Goal: Contribute content: Contribute content

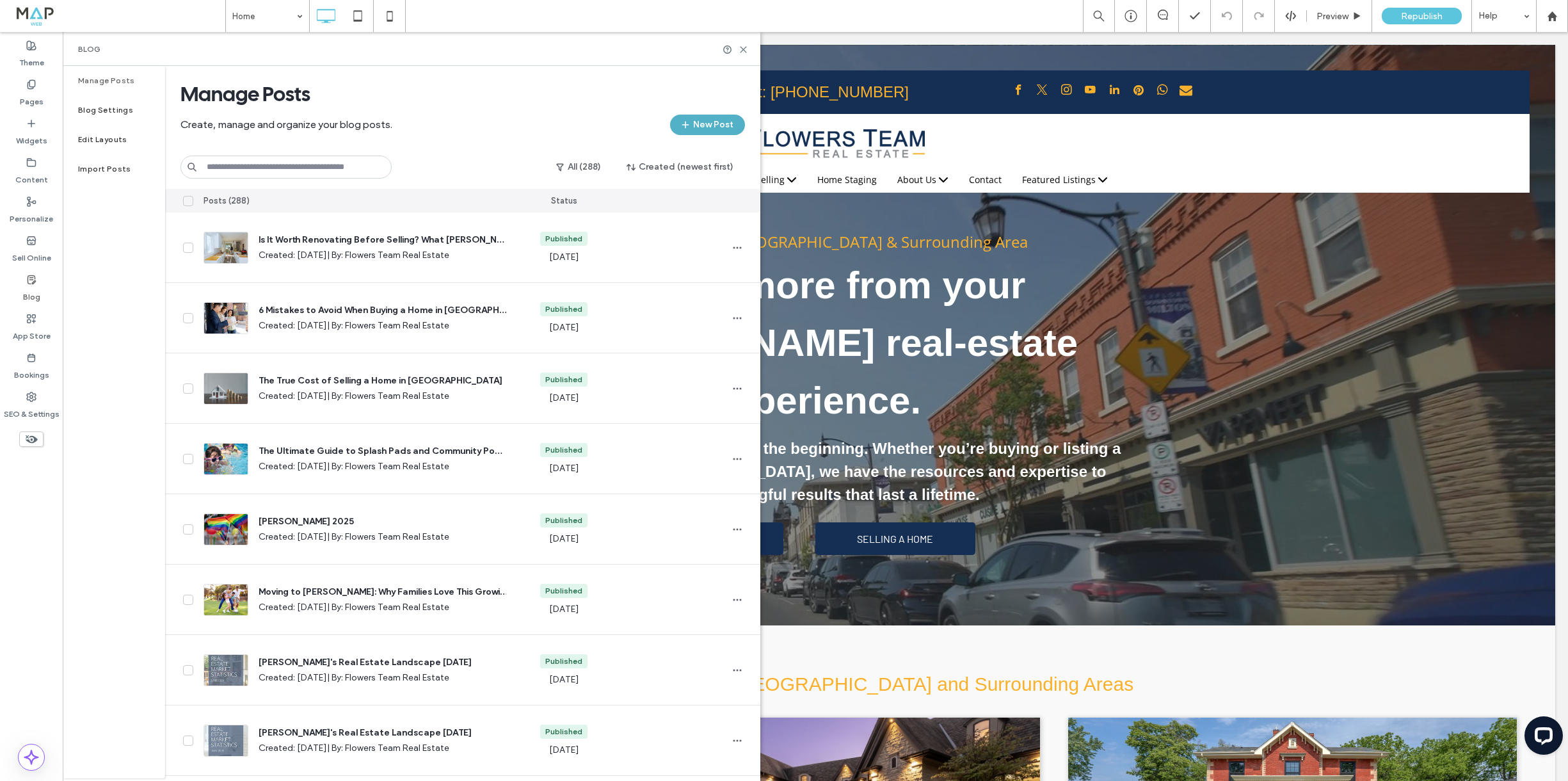
click at [713, 126] on button "New Post" at bounding box center [707, 124] width 75 height 20
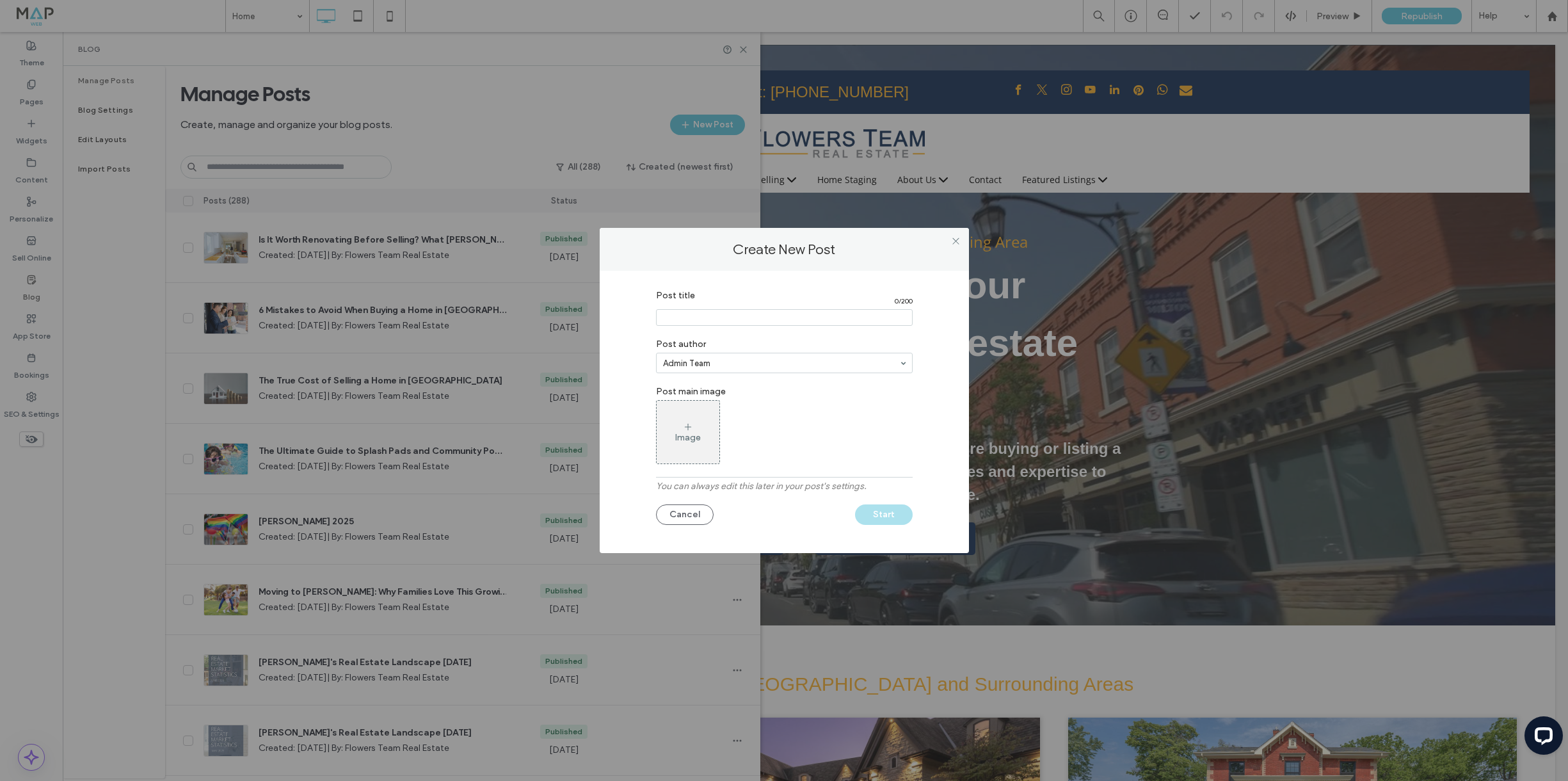
click at [716, 312] on input "Post title" at bounding box center [784, 318] width 257 height 17
drag, startPoint x: 714, startPoint y: 317, endPoint x: 557, endPoint y: 32, distance: 325.4
click at [714, 317] on input "Post title" at bounding box center [784, 318] width 257 height 17
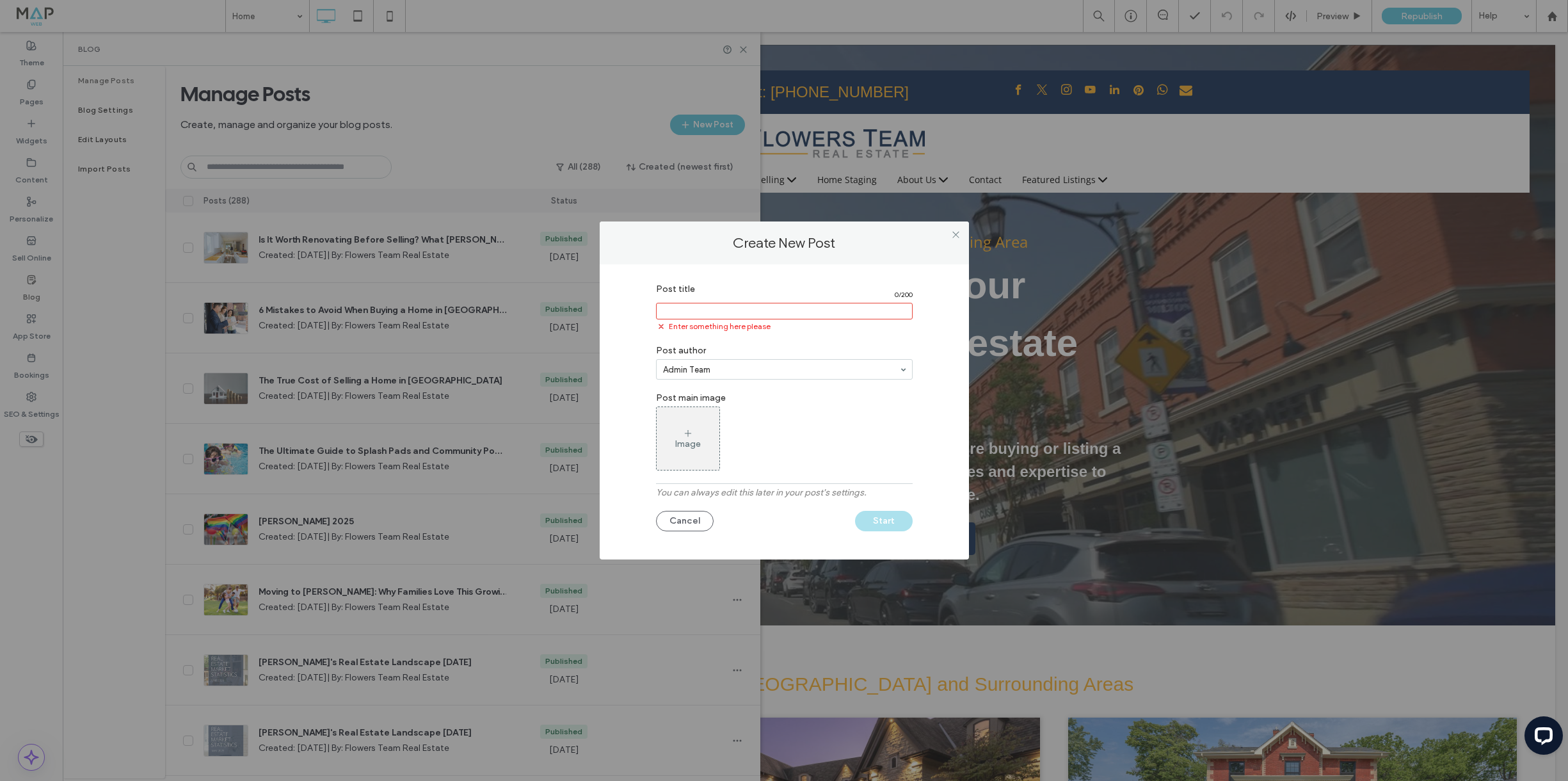
click at [693, 312] on input "Post title" at bounding box center [784, 311] width 257 height 17
paste input "**********"
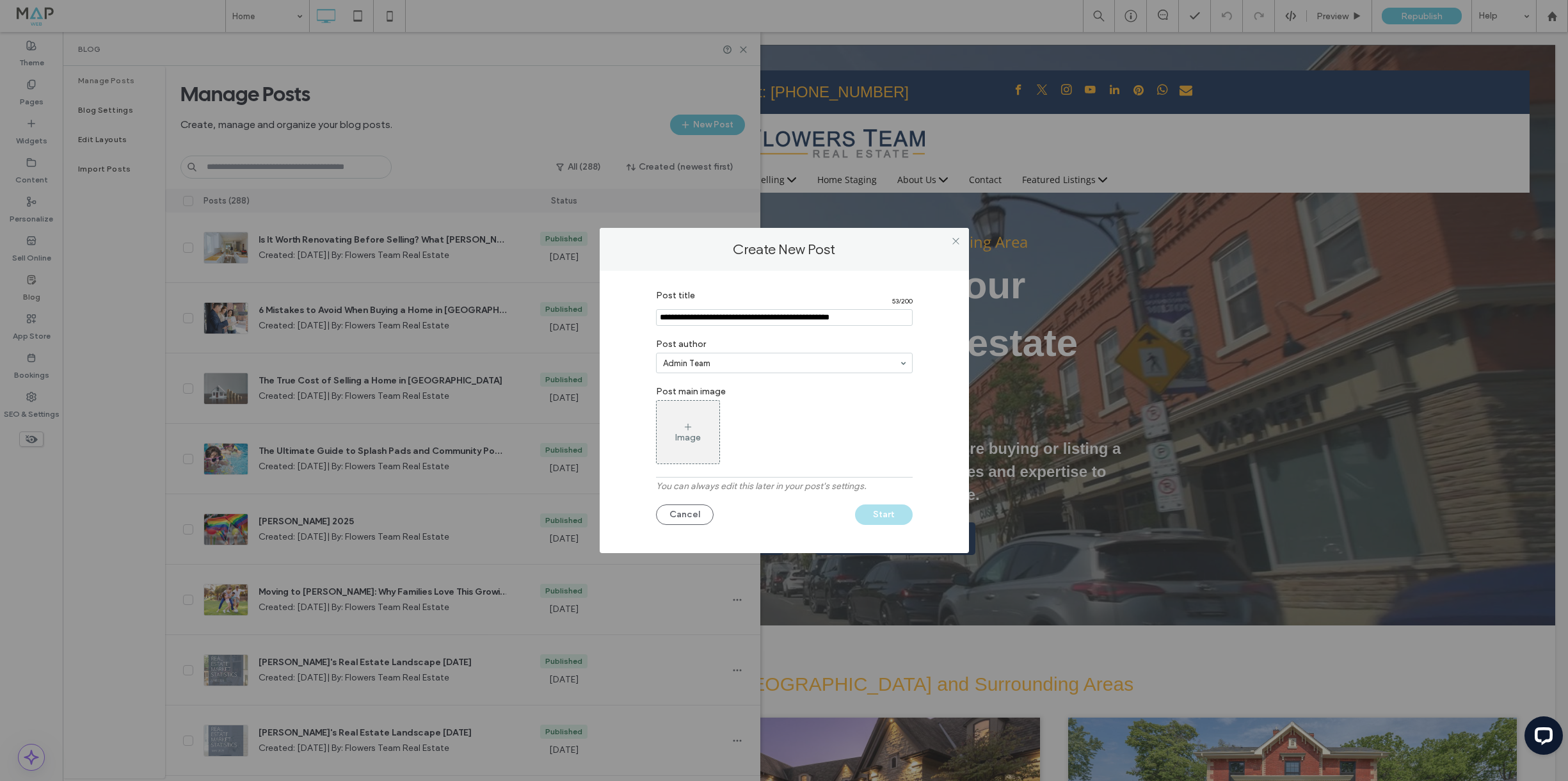
type input "**********"
click at [709, 420] on div "Image" at bounding box center [688, 432] width 62 height 60
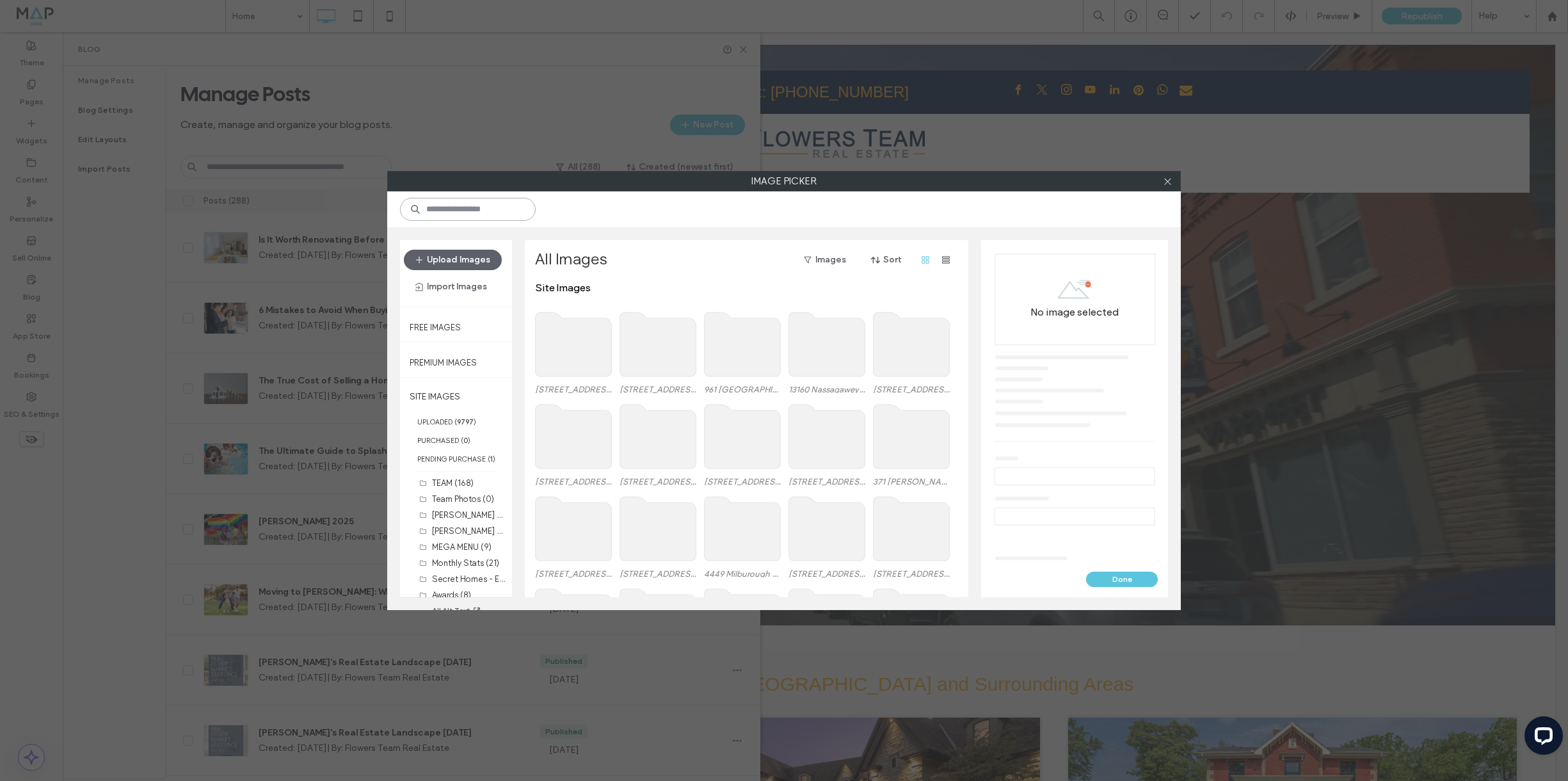
click at [476, 210] on input at bounding box center [468, 209] width 136 height 23
type input "****"
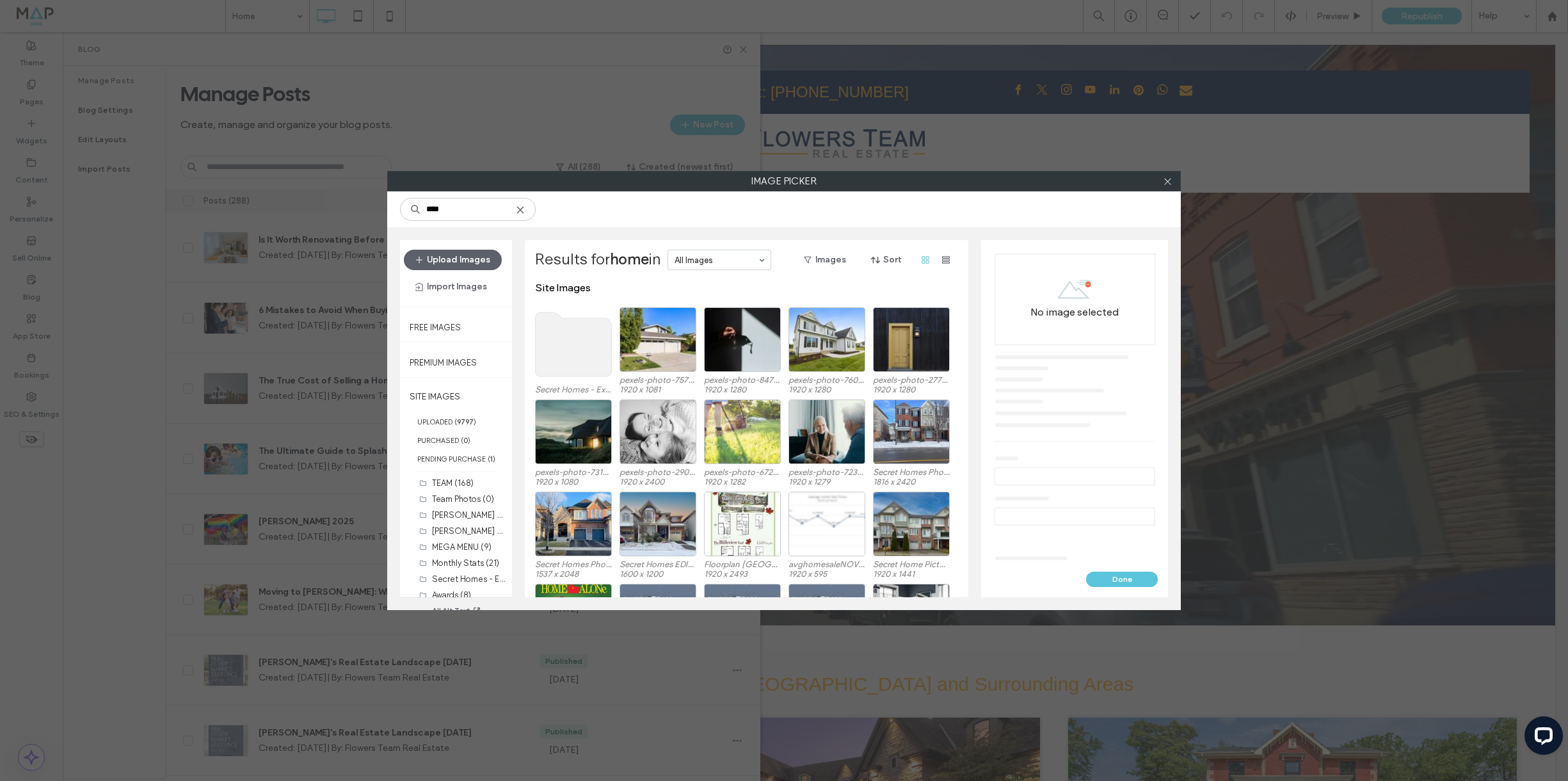
click at [522, 212] on icon at bounding box center [520, 210] width 11 height 11
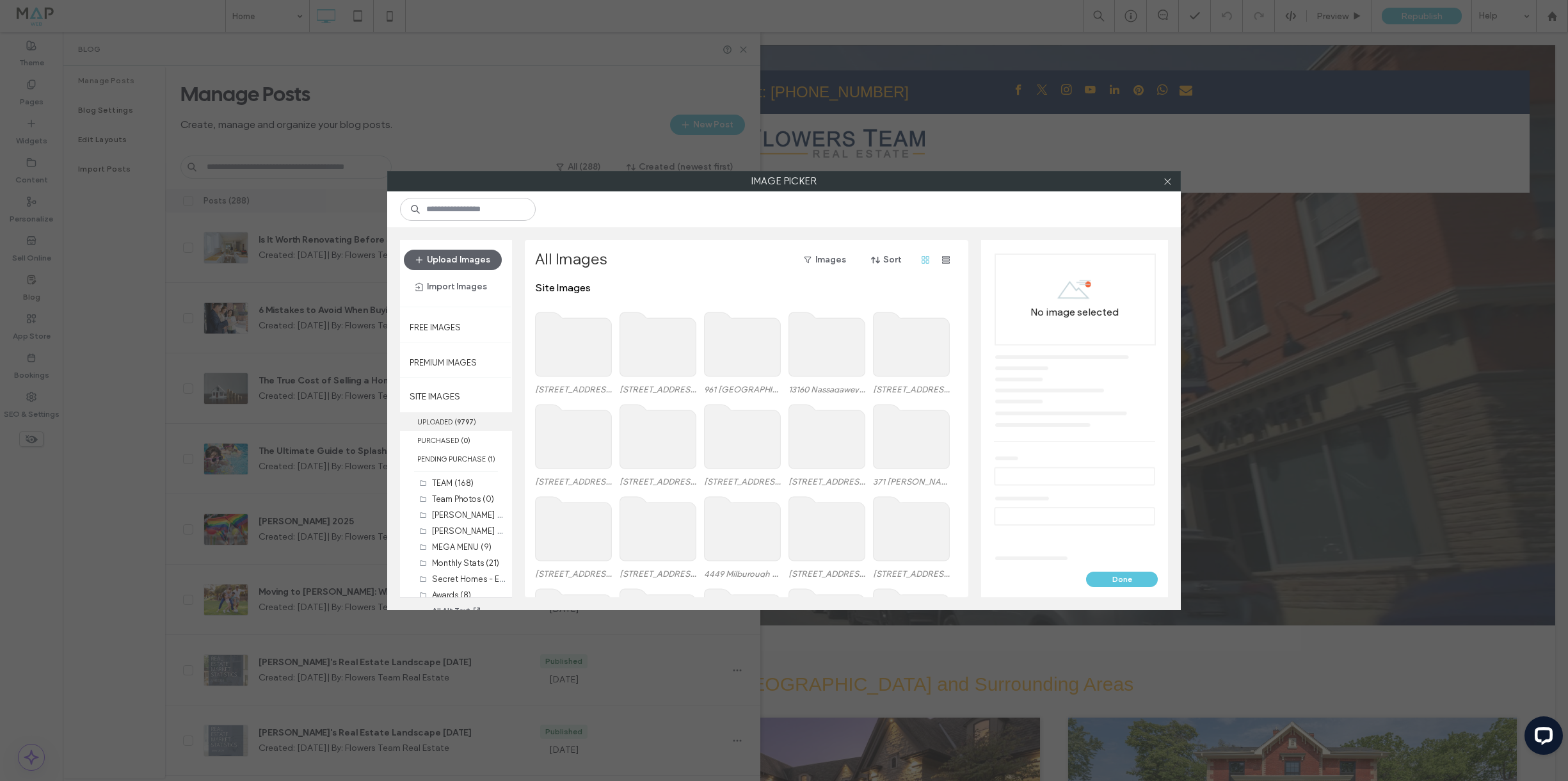
drag, startPoint x: 450, startPoint y: 422, endPoint x: 491, endPoint y: 417, distance: 41.3
click at [450, 422] on label "UPLOADED ( 9797 )" at bounding box center [456, 421] width 112 height 19
click at [666, 424] on use at bounding box center [658, 411] width 76 height 64
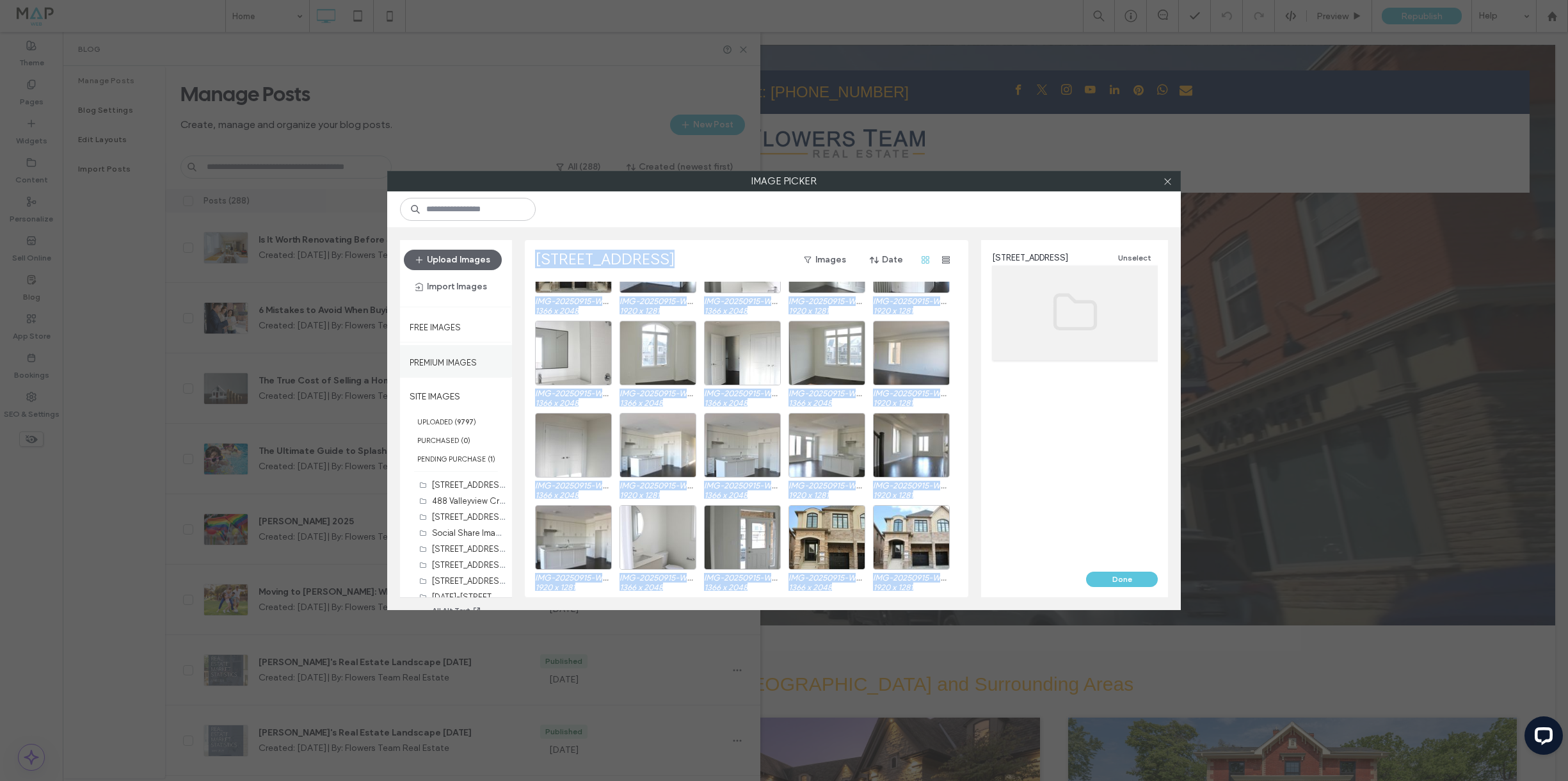
scroll to position [1039, 0]
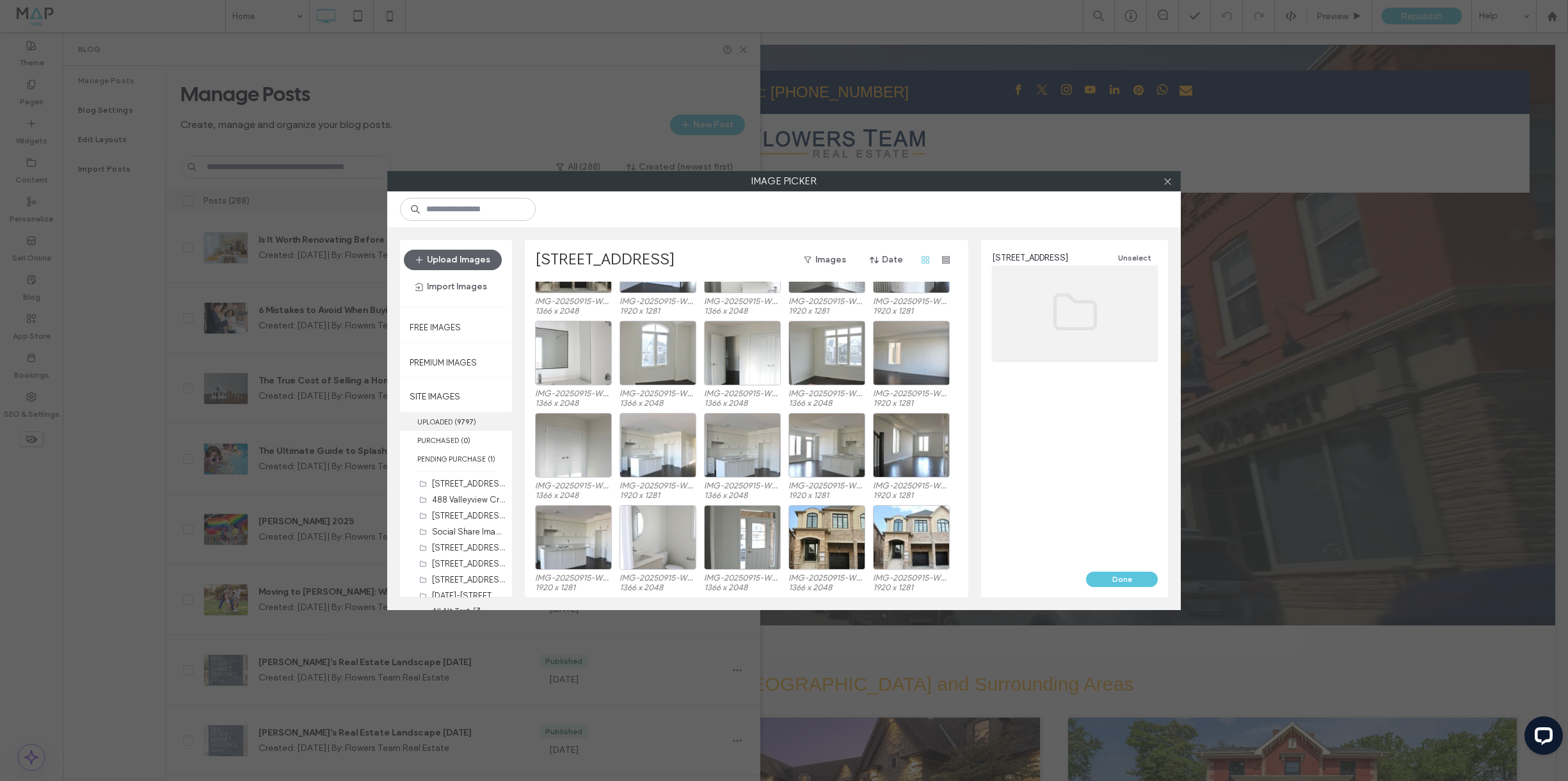
click at [470, 419] on b "9797" at bounding box center [465, 421] width 17 height 9
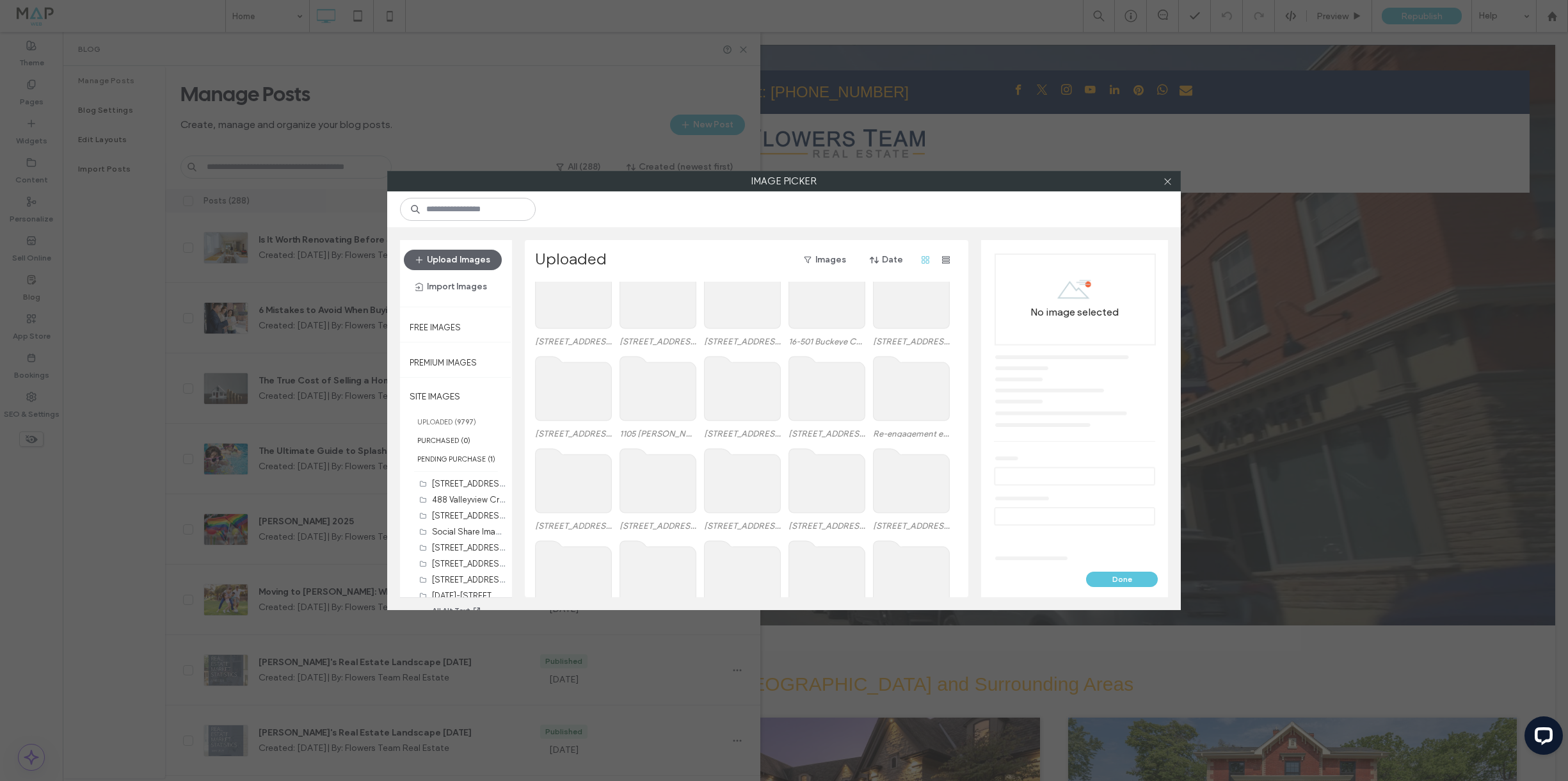
scroll to position [1867, 0]
click at [726, 393] on use at bounding box center [743, 387] width 76 height 64
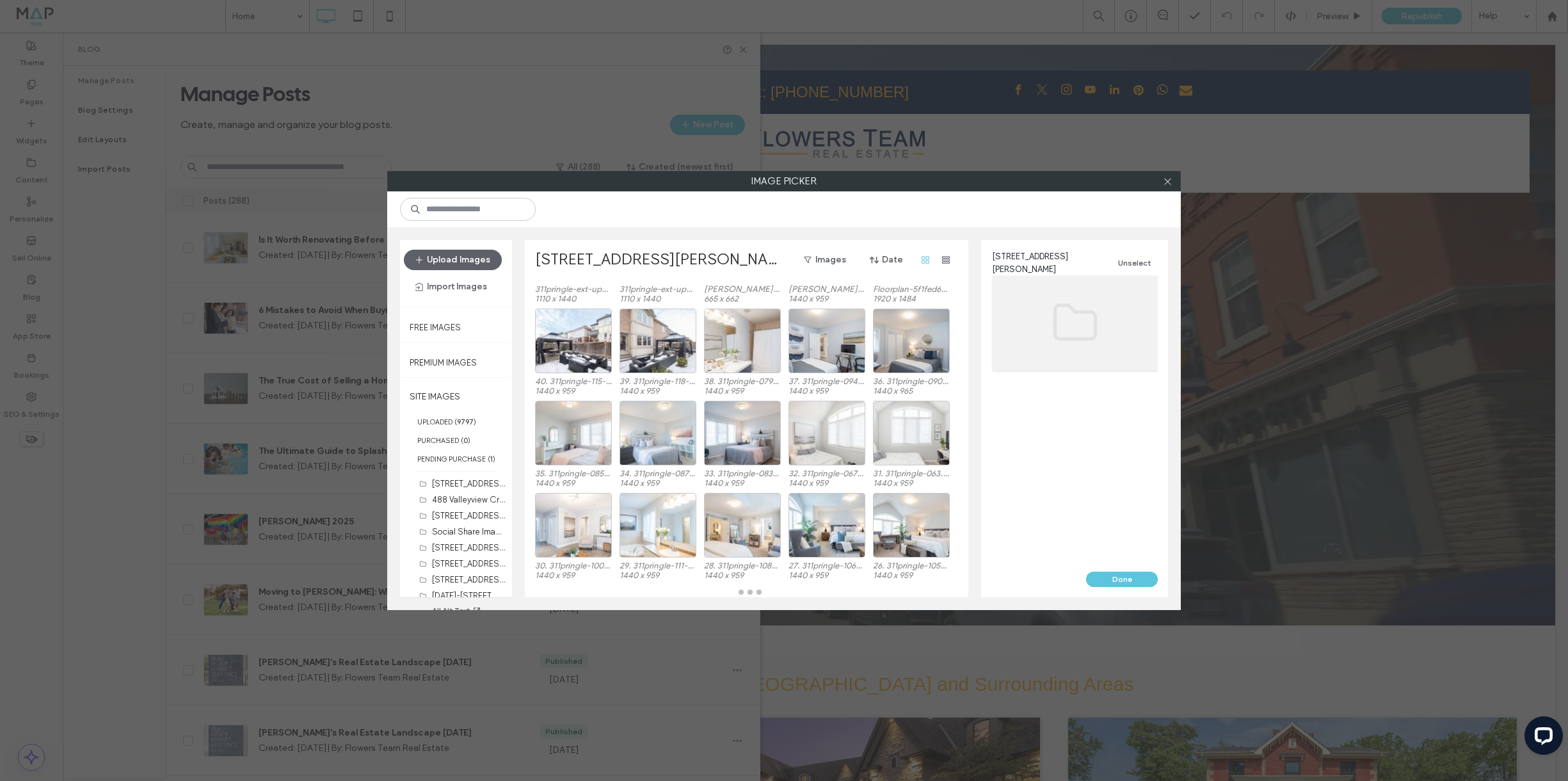
scroll to position [66, 0]
click at [909, 523] on div "Select" at bounding box center [911, 526] width 77 height 65
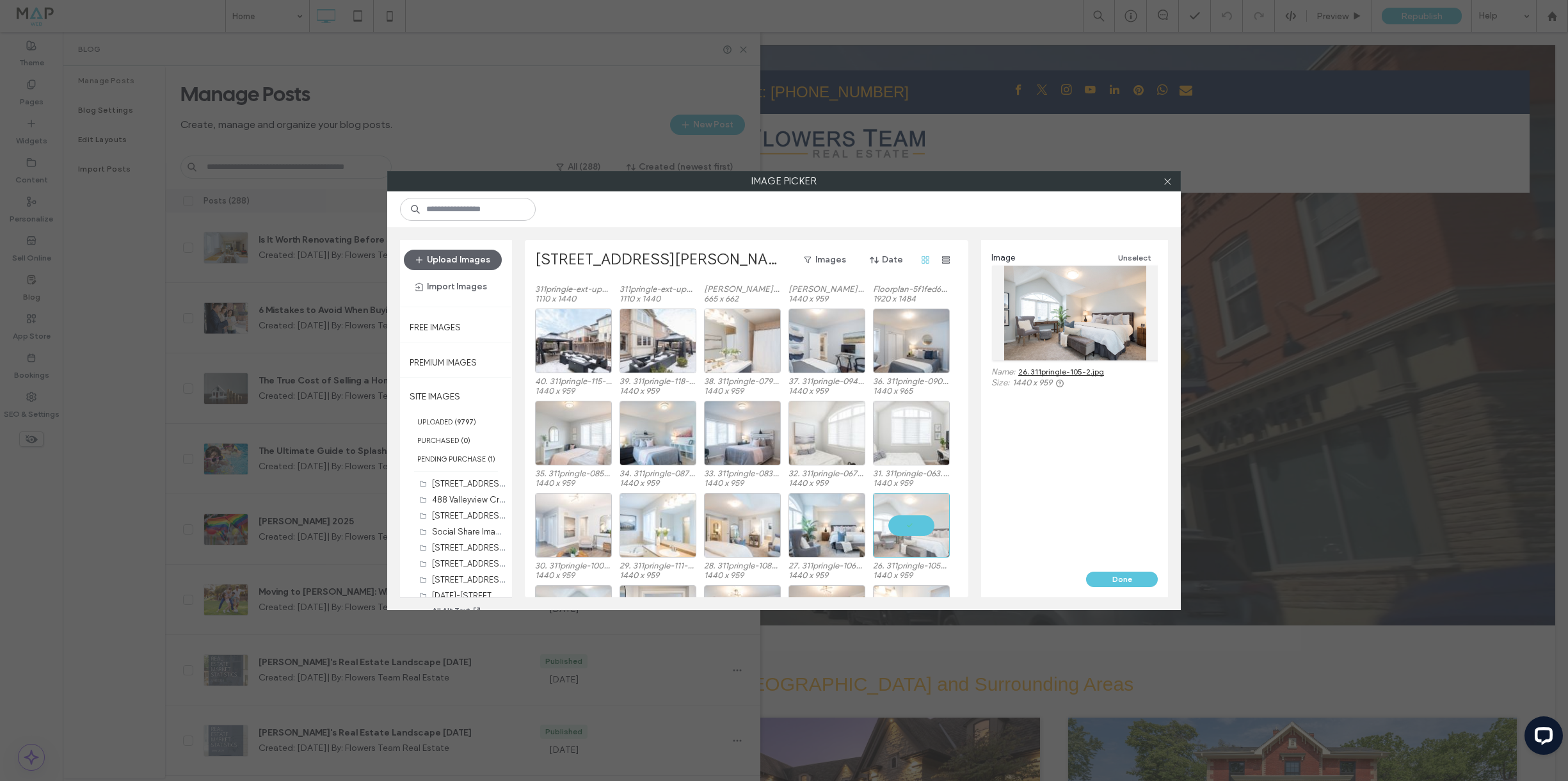
drag, startPoint x: 1116, startPoint y: 573, endPoint x: 457, endPoint y: 212, distance: 751.4
click at [1116, 573] on button "Done" at bounding box center [1122, 579] width 72 height 15
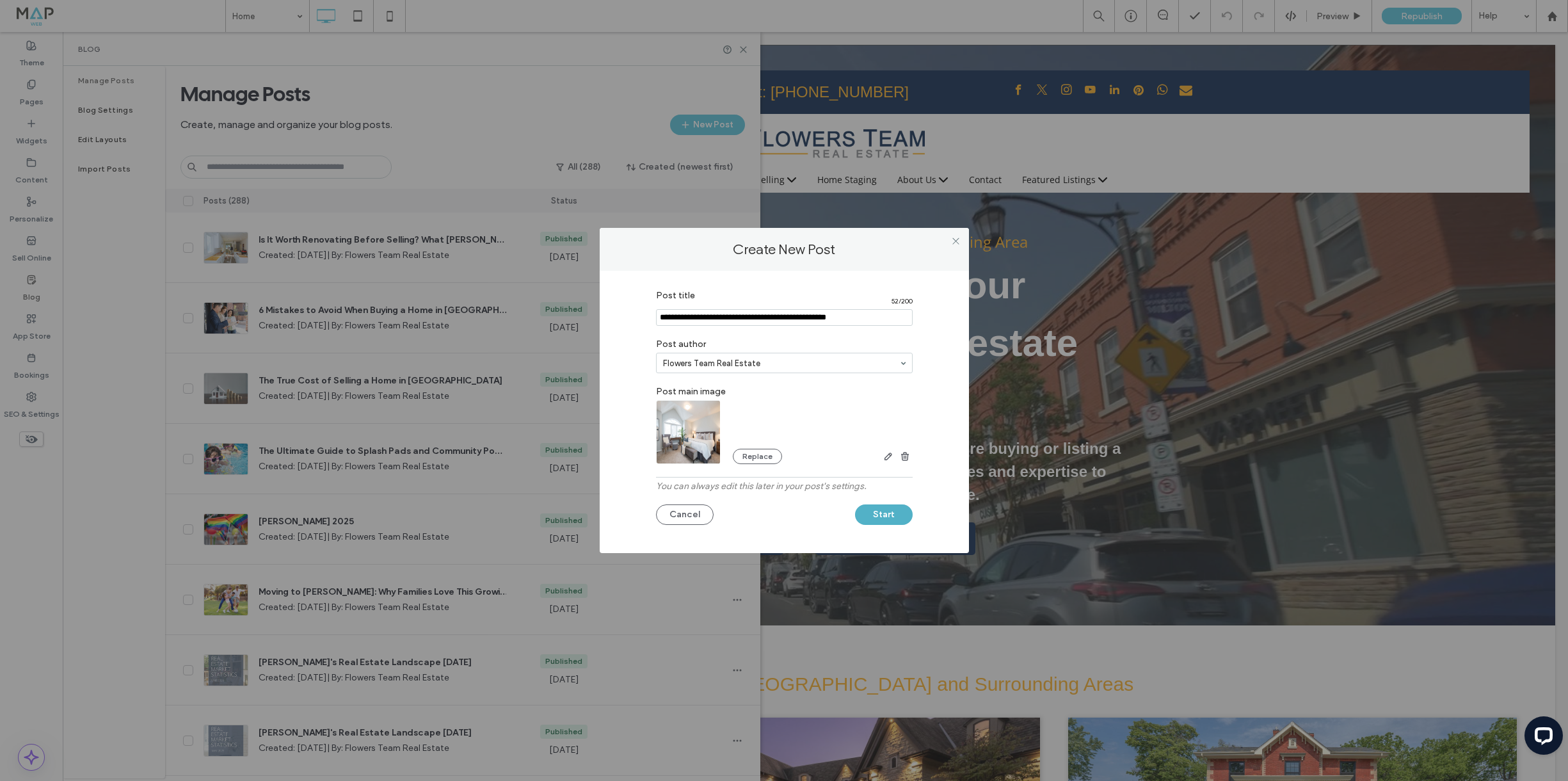
click at [878, 518] on button "Start" at bounding box center [884, 514] width 58 height 20
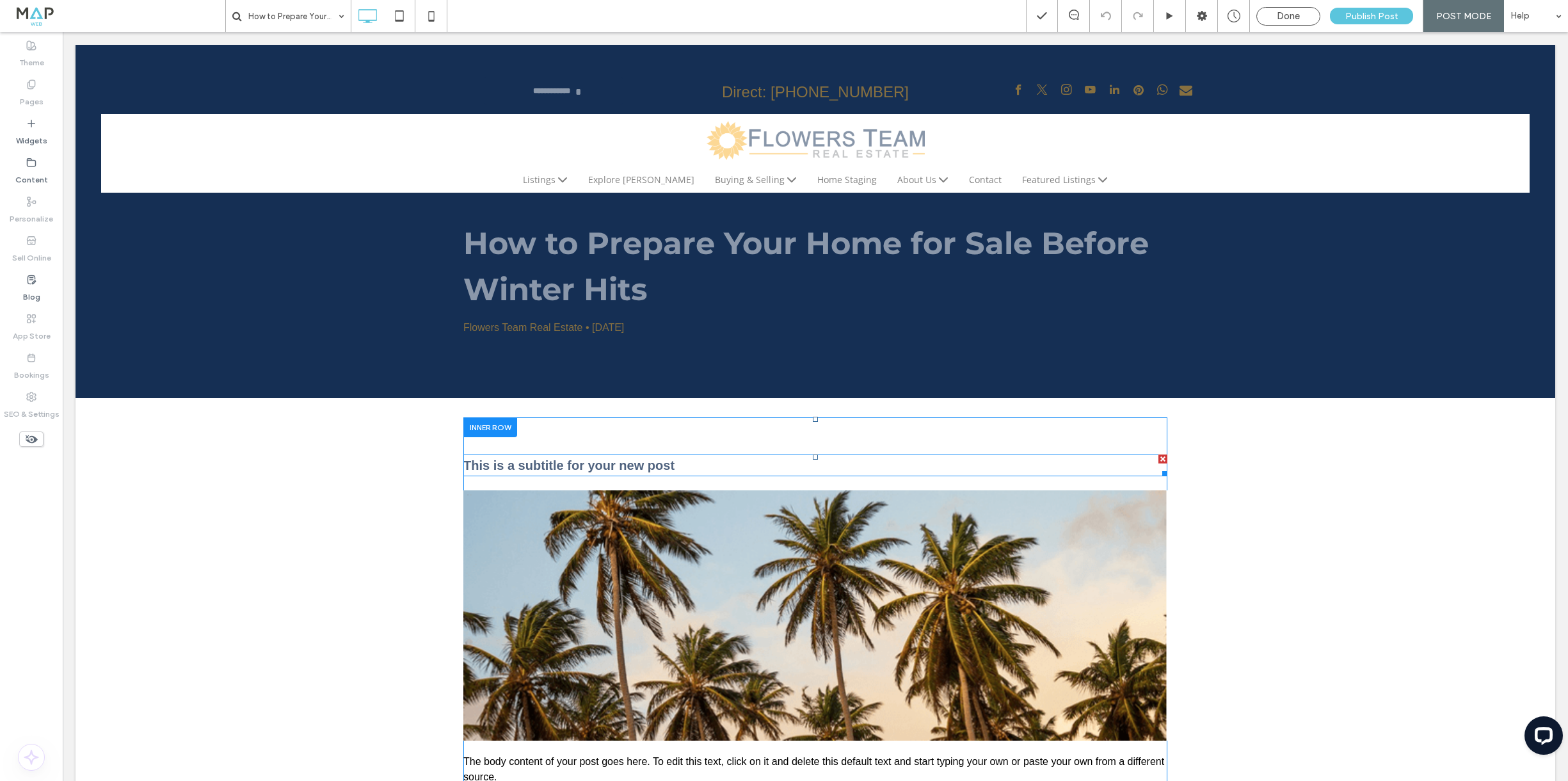
click at [1162, 463] on div at bounding box center [1162, 459] width 9 height 9
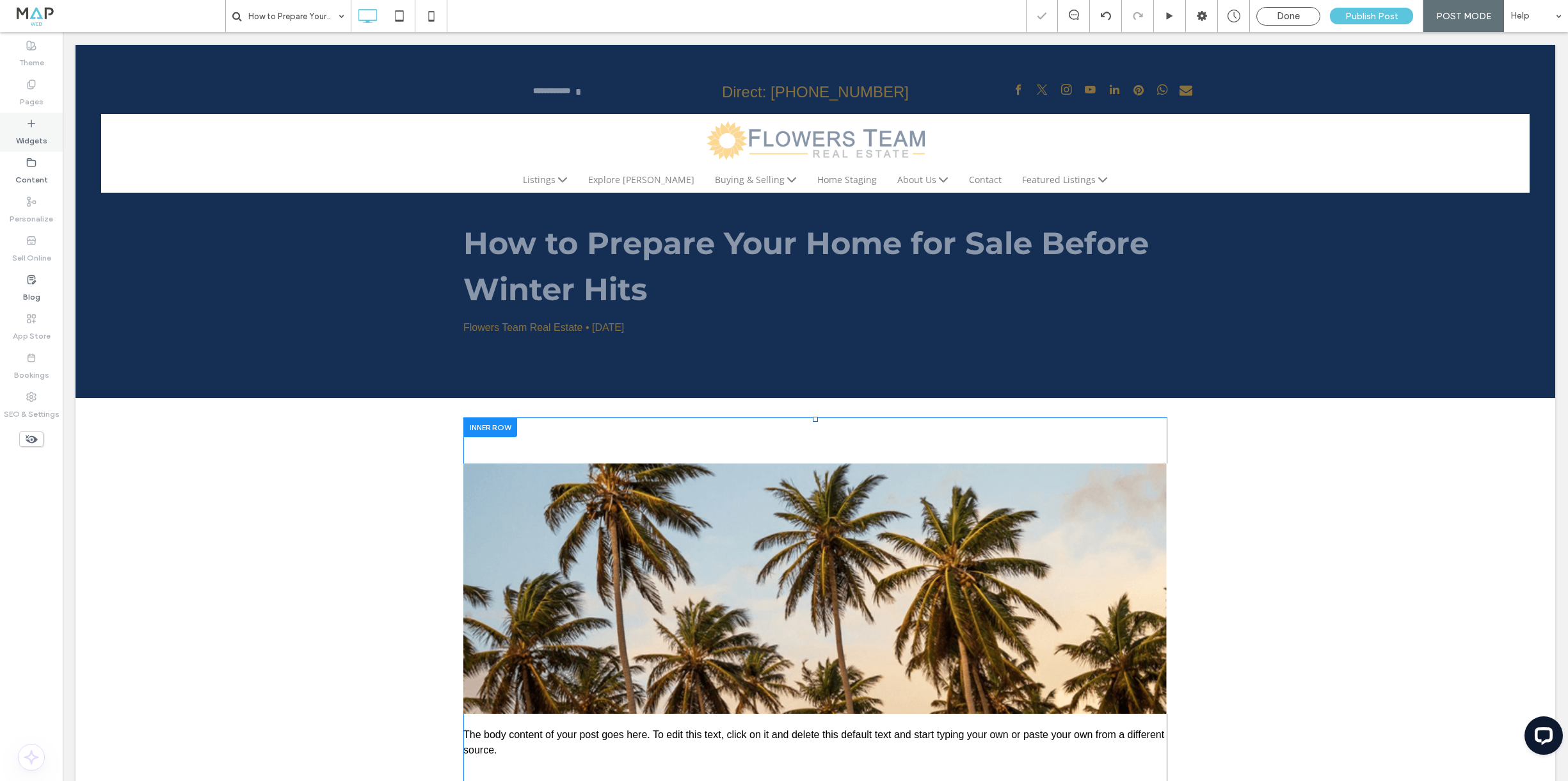
click at [25, 135] on label "Widgets" at bounding box center [32, 138] width 32 height 18
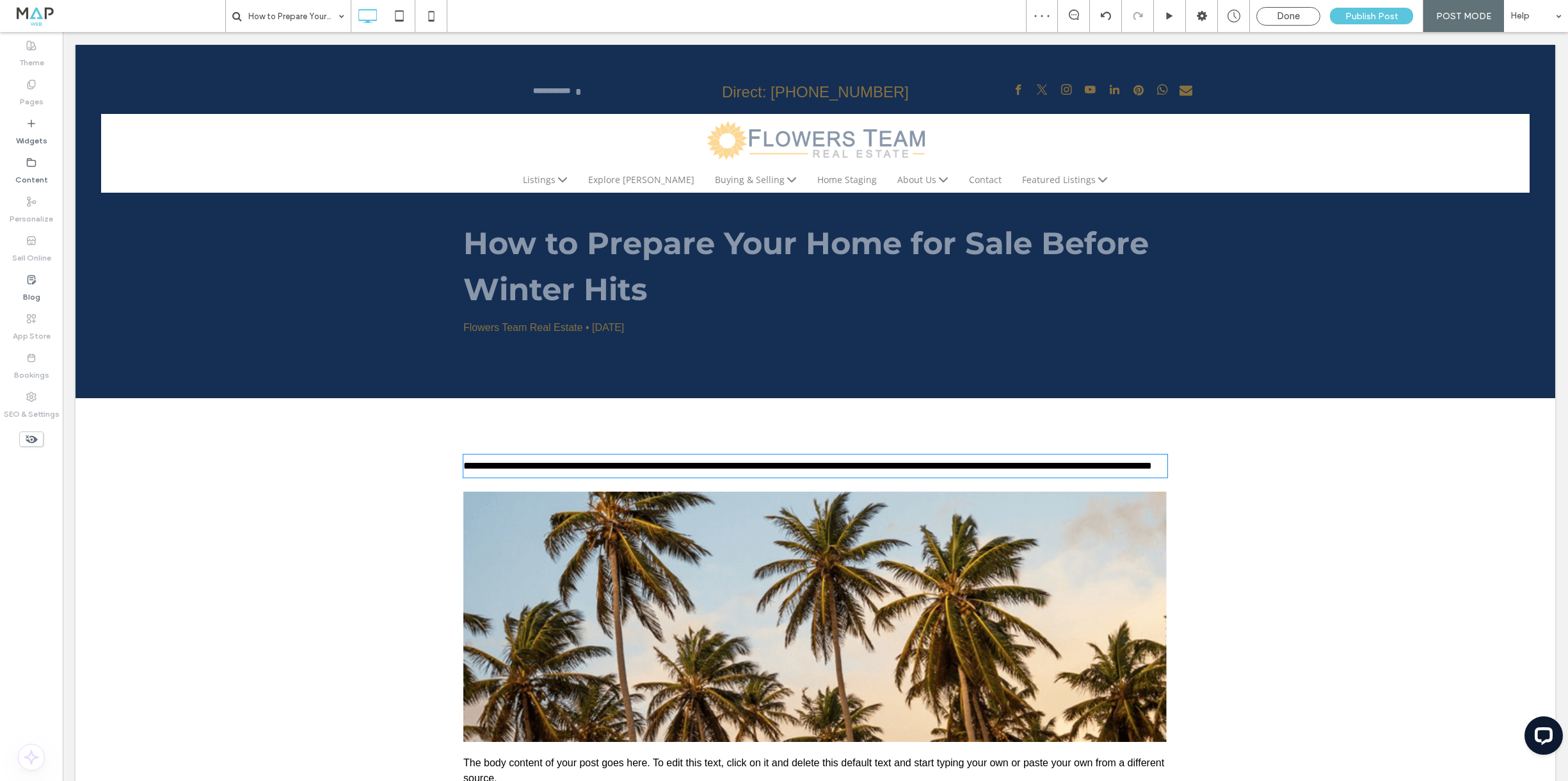
type input "*********"
type input "**"
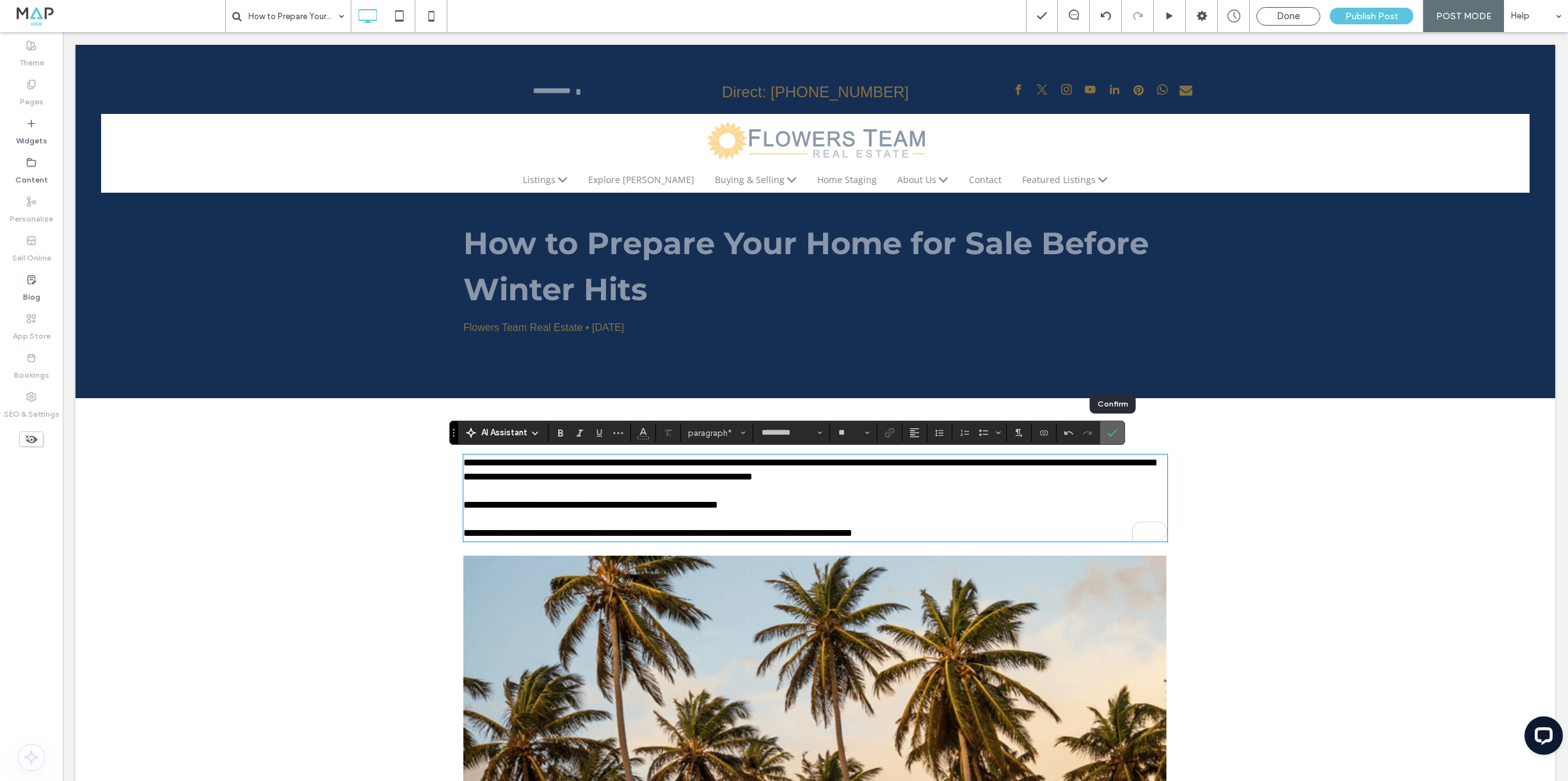
click at [1116, 426] on span "Confirm" at bounding box center [1112, 433] width 11 height 22
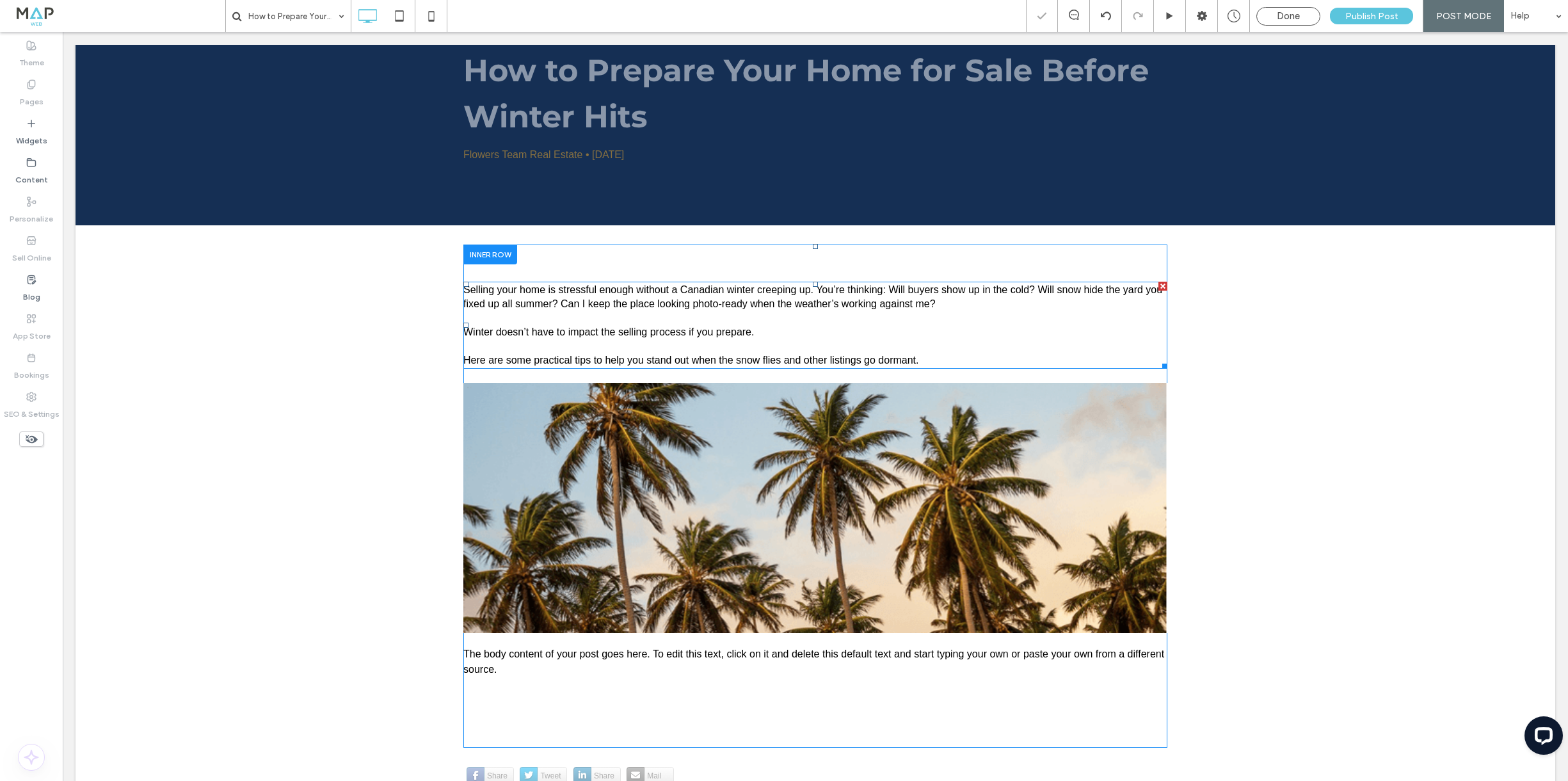
scroll to position [181, 0]
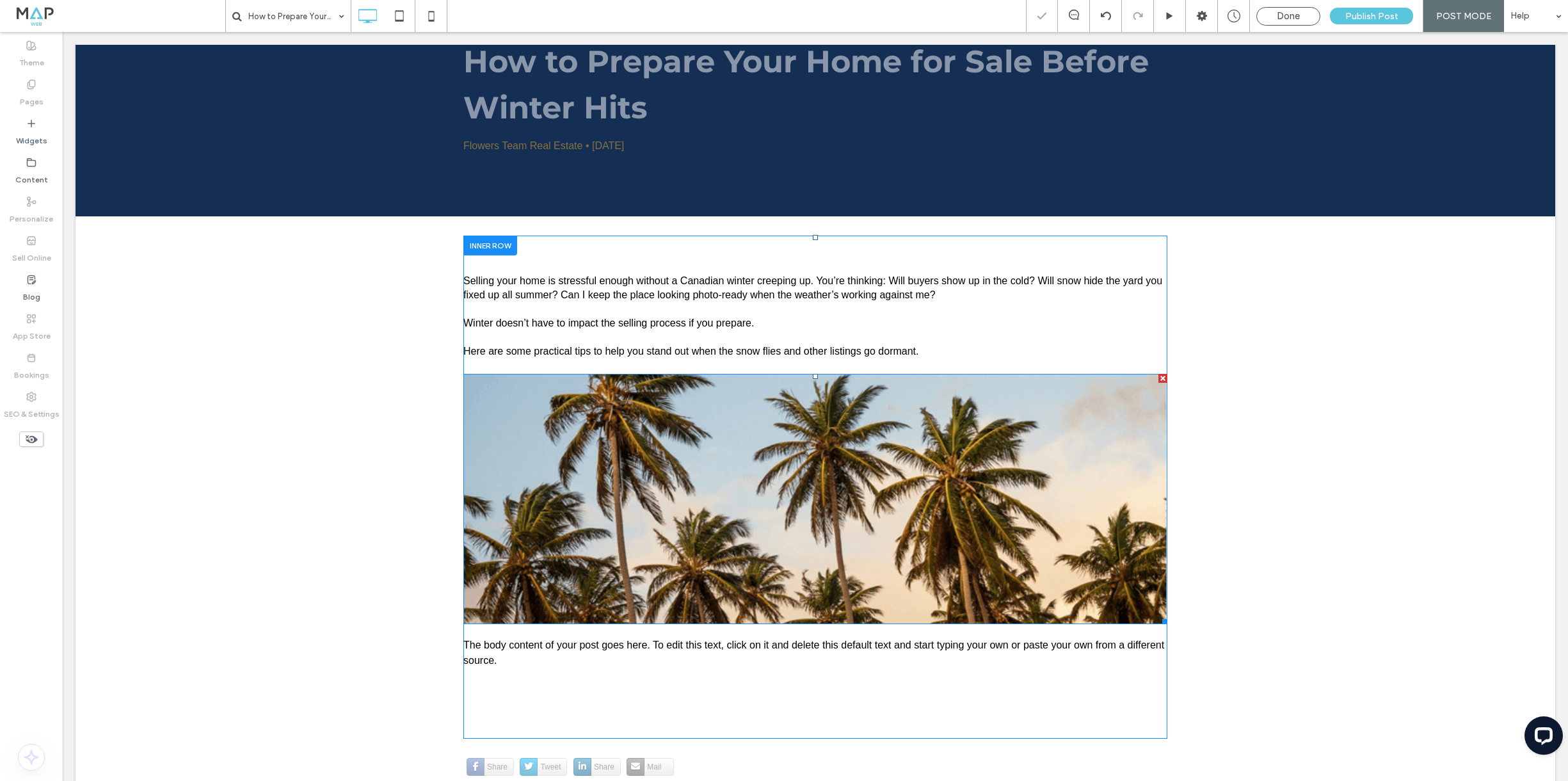
click at [984, 481] on img at bounding box center [815, 499] width 704 height 250
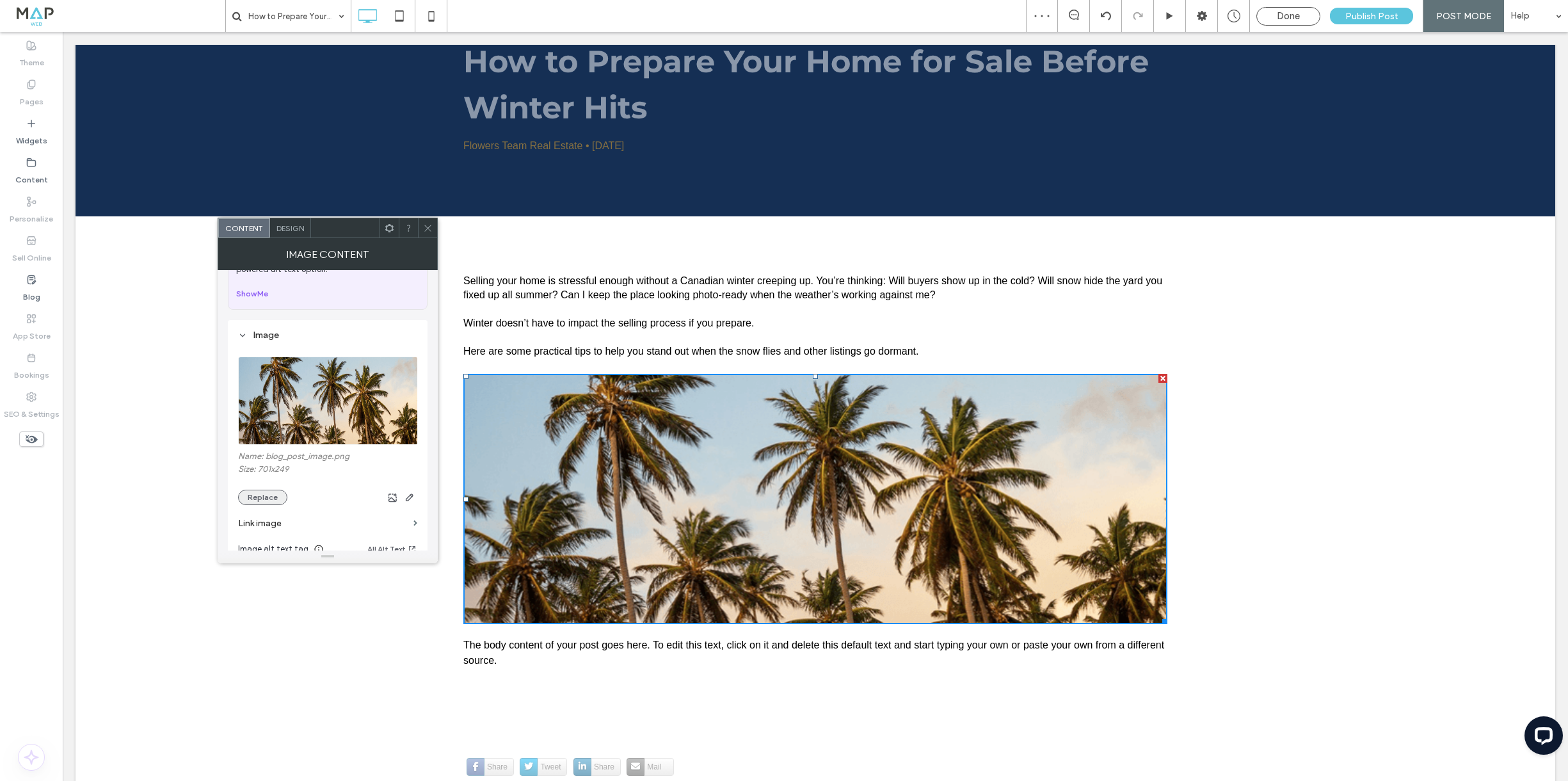
scroll to position [74, 0]
click at [267, 495] on button "Replace" at bounding box center [262, 492] width 49 height 15
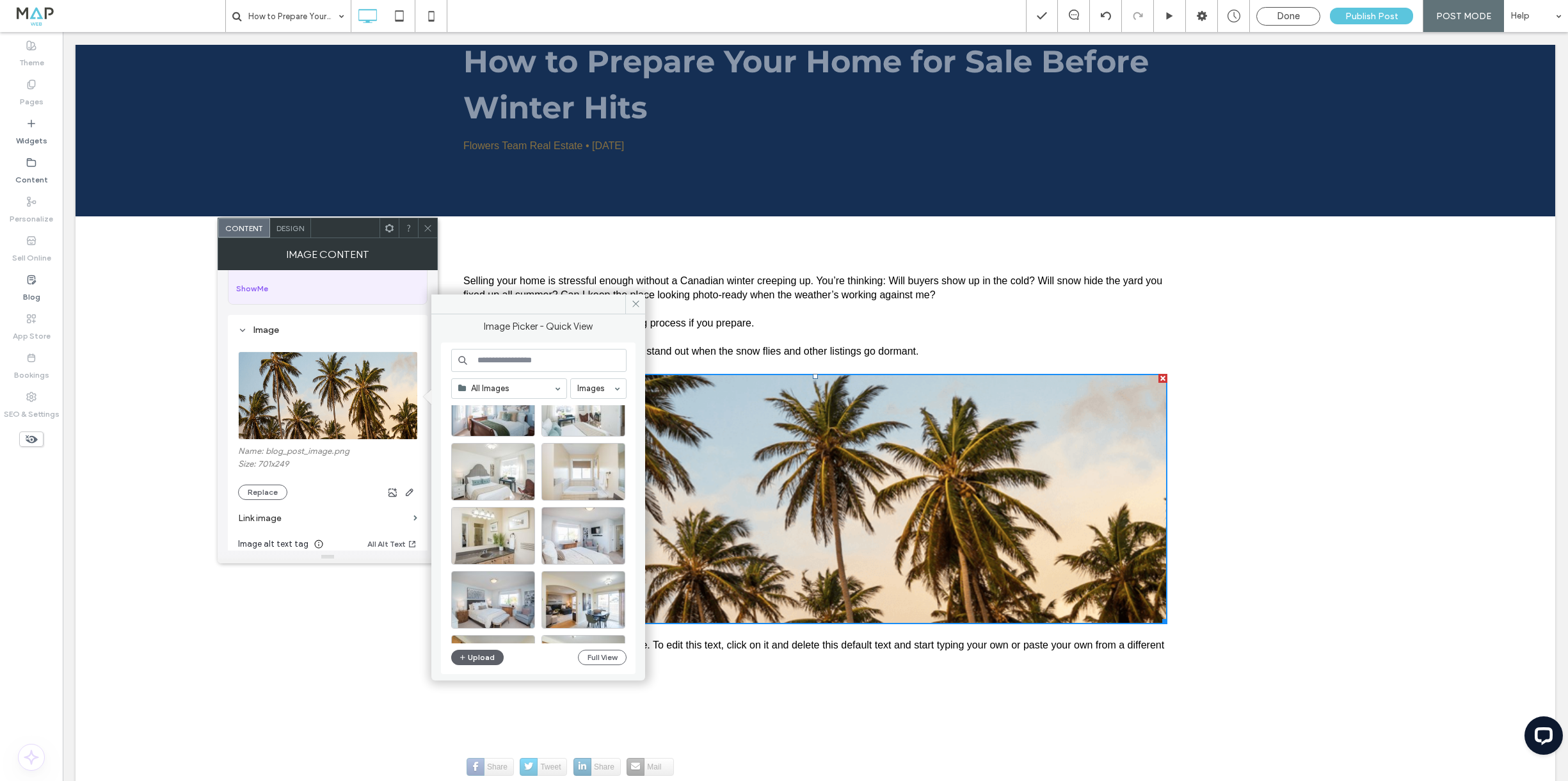
scroll to position [244, 0]
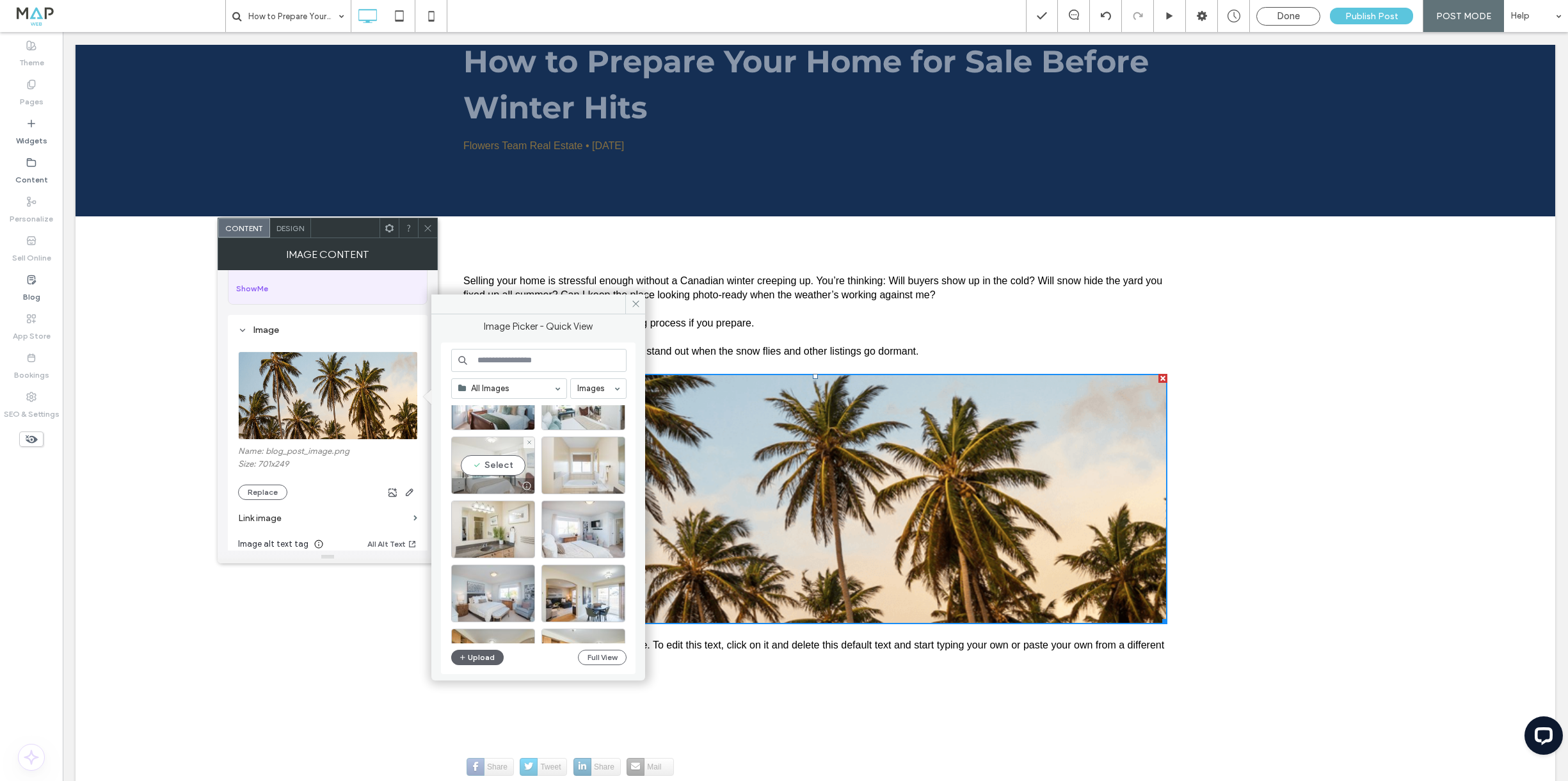
click at [493, 459] on div "Select" at bounding box center [493, 465] width 84 height 58
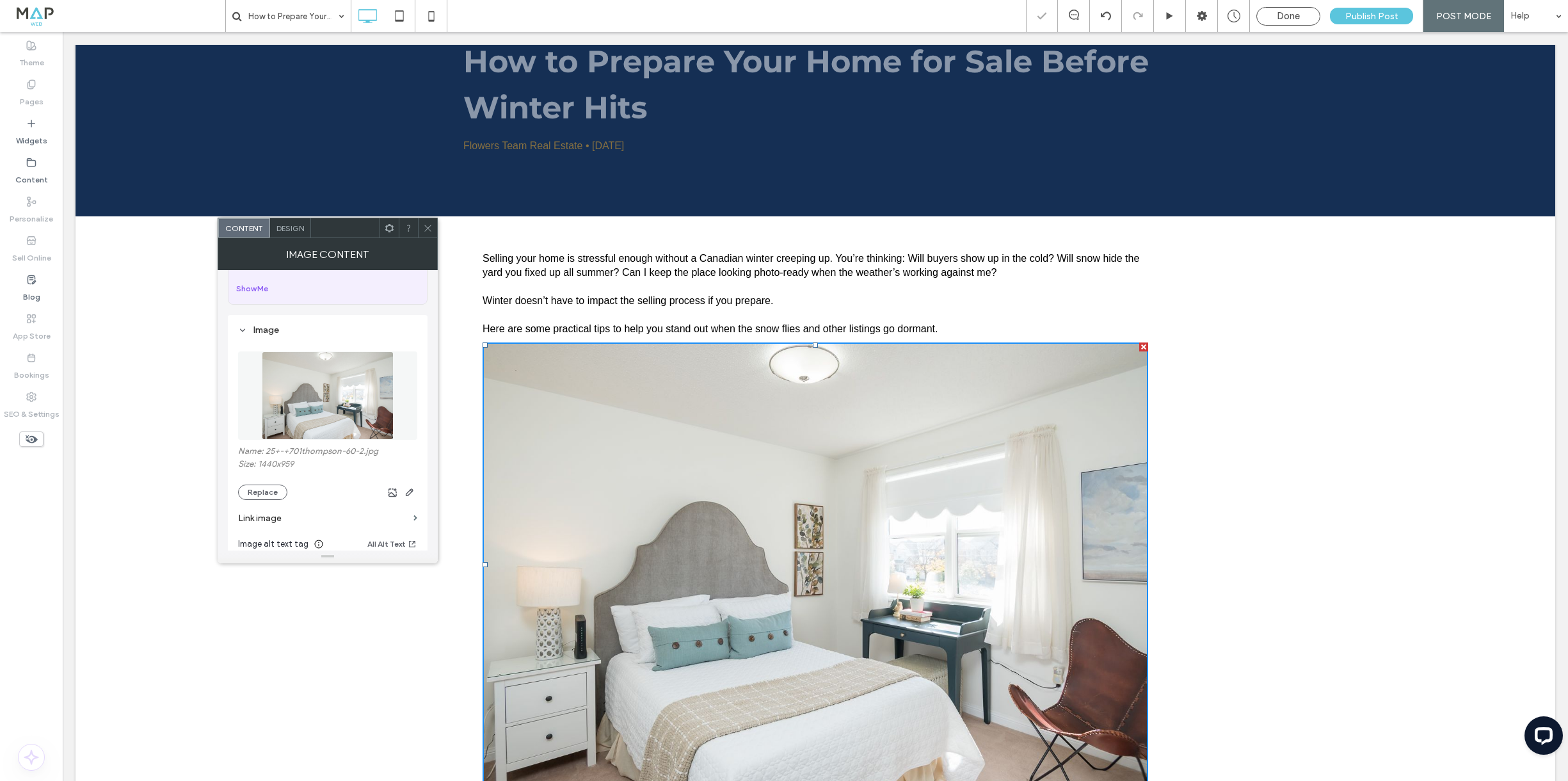
click at [428, 226] on icon at bounding box center [428, 228] width 10 height 10
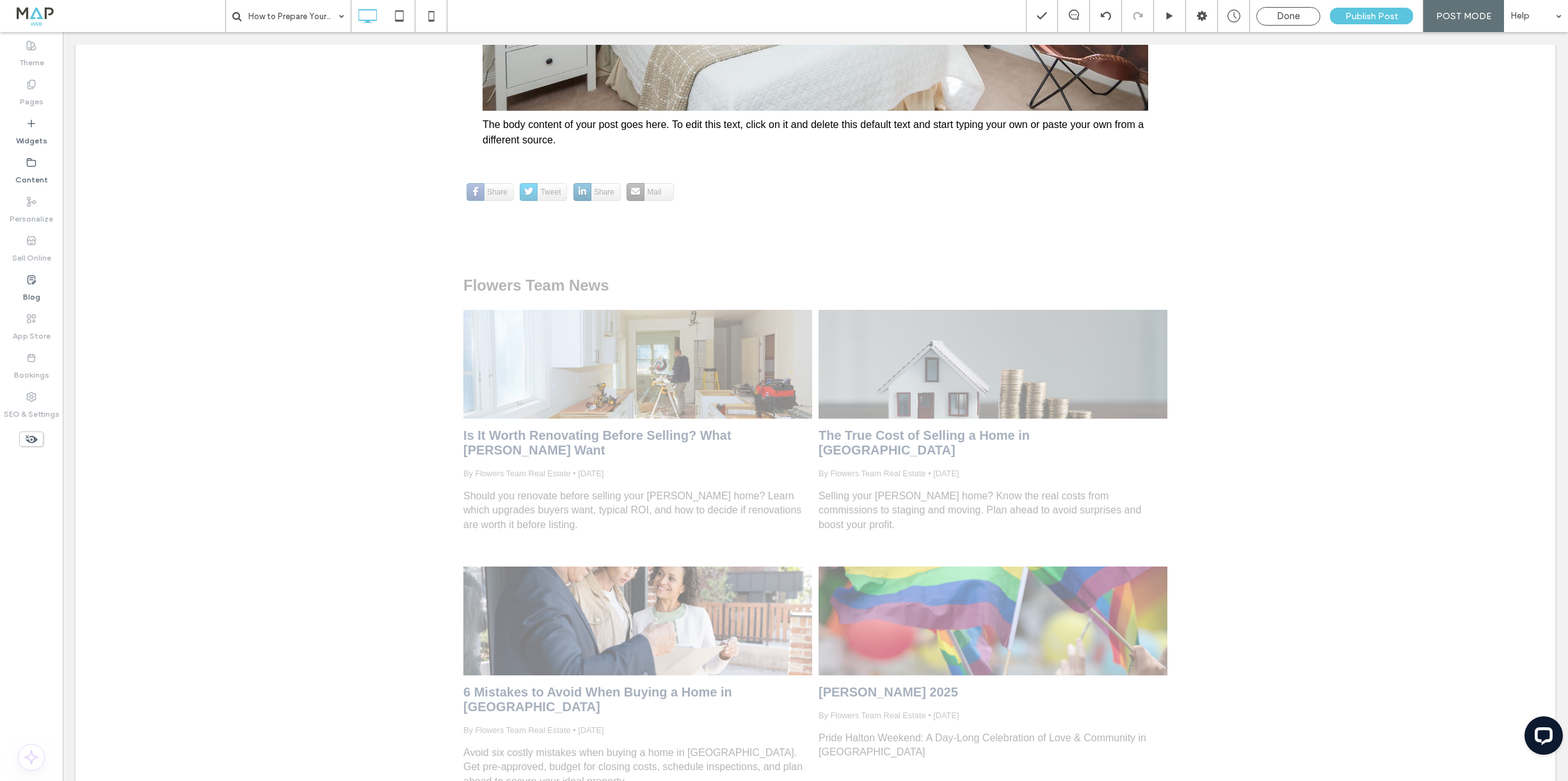
scroll to position [867, 0]
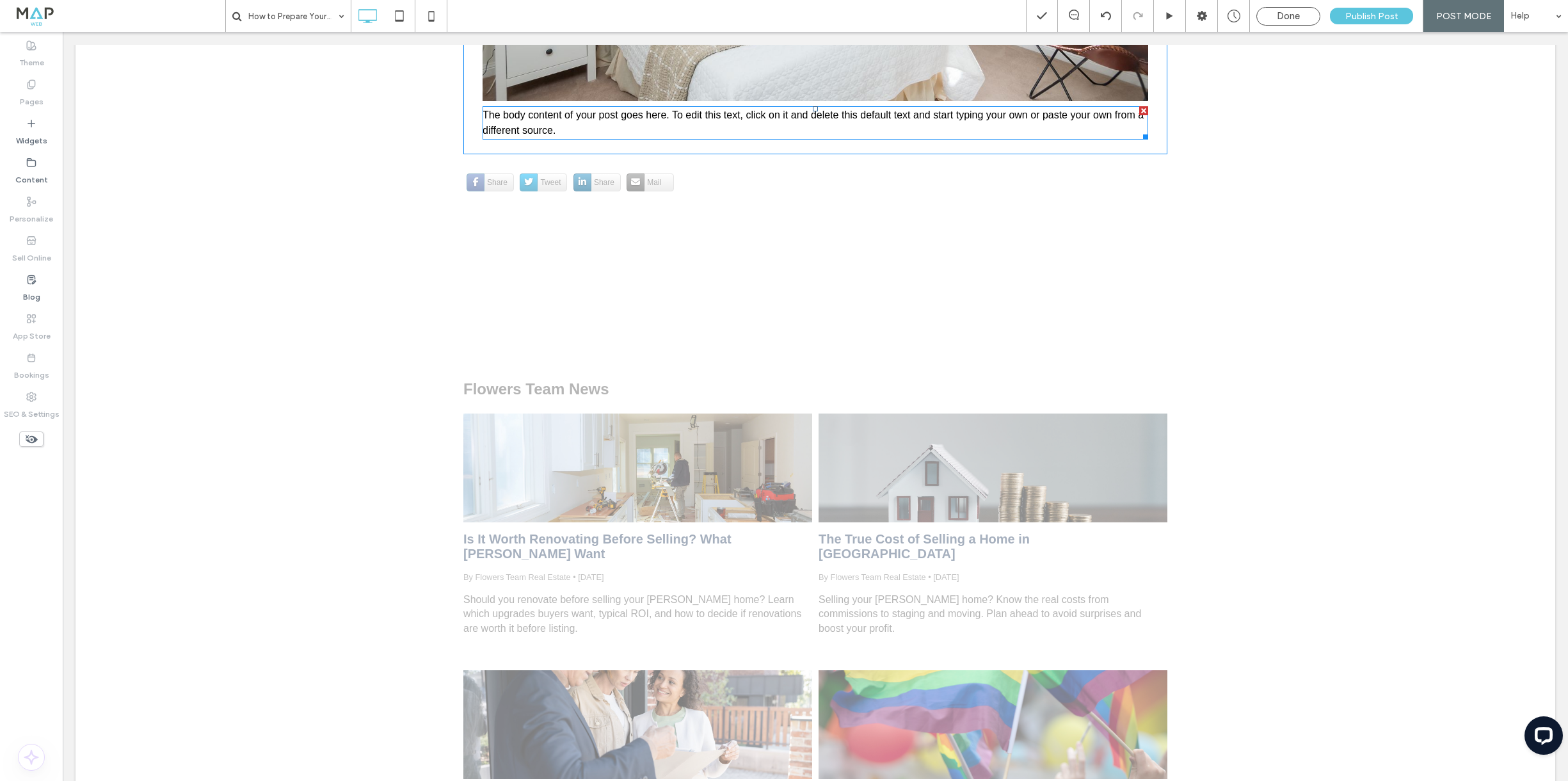
click at [519, 133] on span "The body content of your post goes here. To edit this text, click on it and del…" at bounding box center [813, 122] width 661 height 26
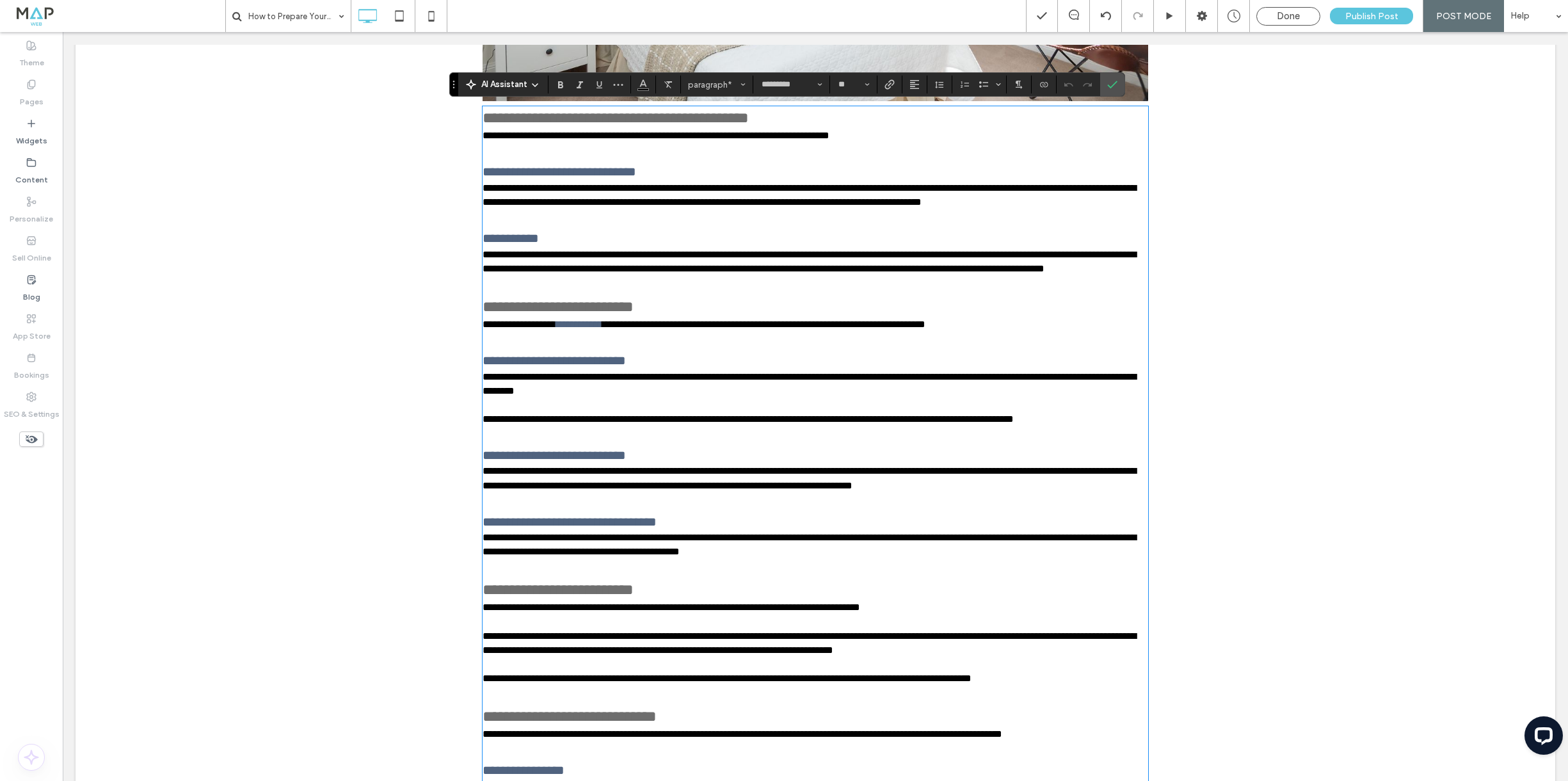
scroll to position [1490, 0]
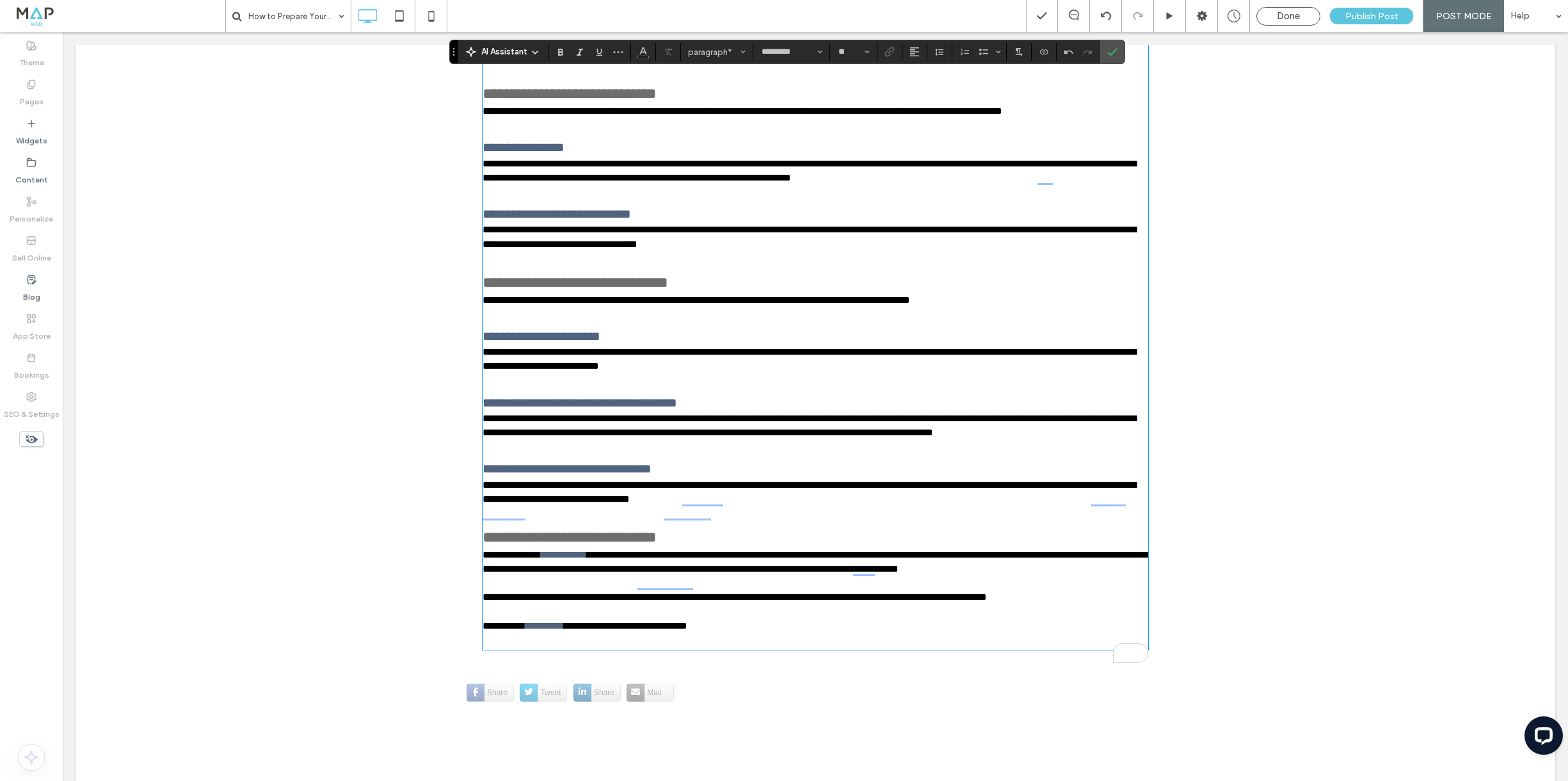
click at [579, 290] on span "**********" at bounding box center [575, 282] width 185 height 15
click at [575, 343] on span "**********" at bounding box center [541, 336] width 117 height 13
type input "**"
click at [571, 649] on p "To enrich screen reader interactions, please activate Accessibility in Grammarl…" at bounding box center [816, 641] width 666 height 15
drag, startPoint x: 642, startPoint y: 612, endPoint x: 901, endPoint y: 610, distance: 259.0
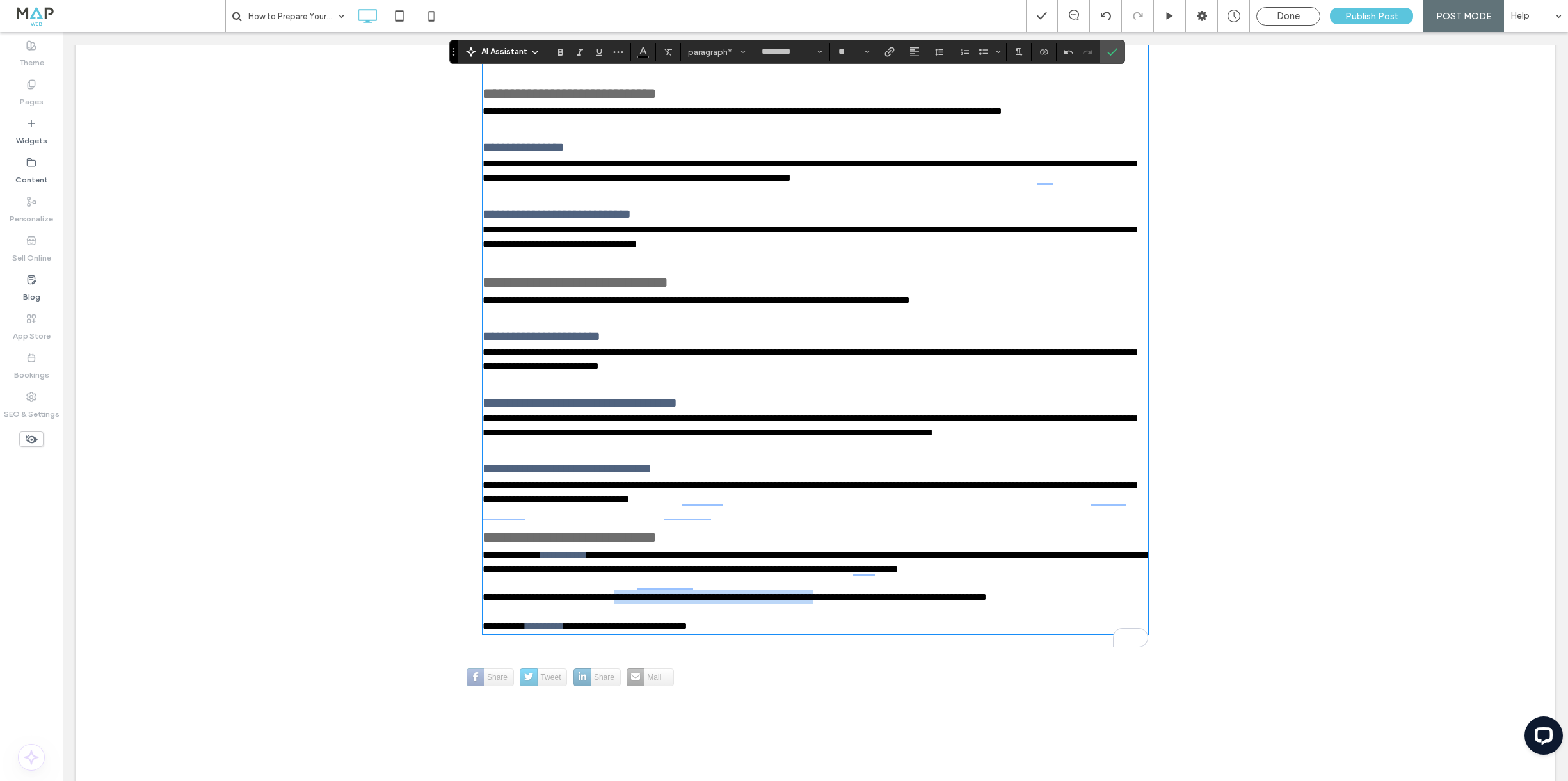
click at [896, 602] on span "**********" at bounding box center [735, 597] width 505 height 10
click at [1210, 19] on div at bounding box center [1201, 16] width 32 height 13
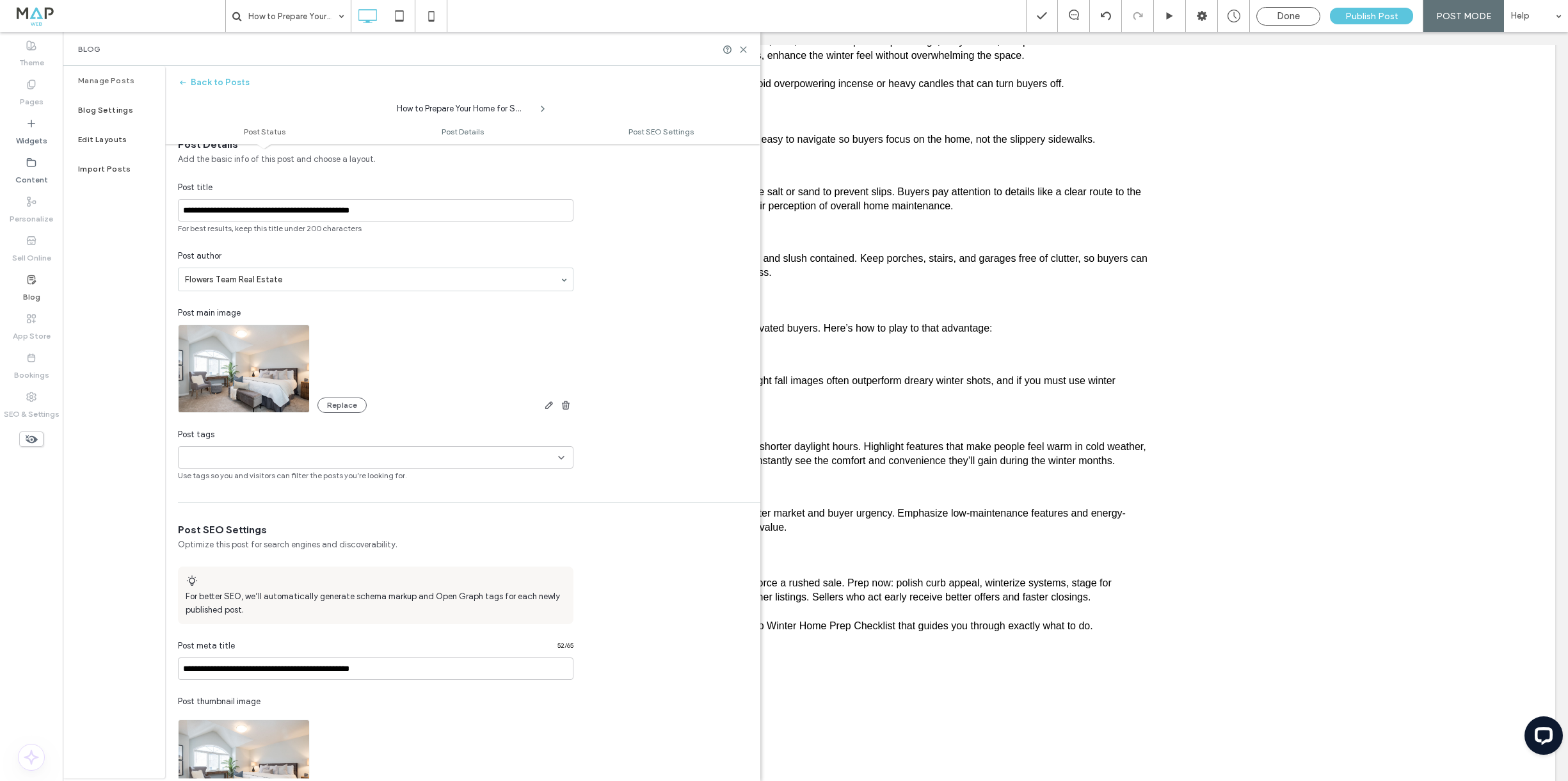
scroll to position [0, 0]
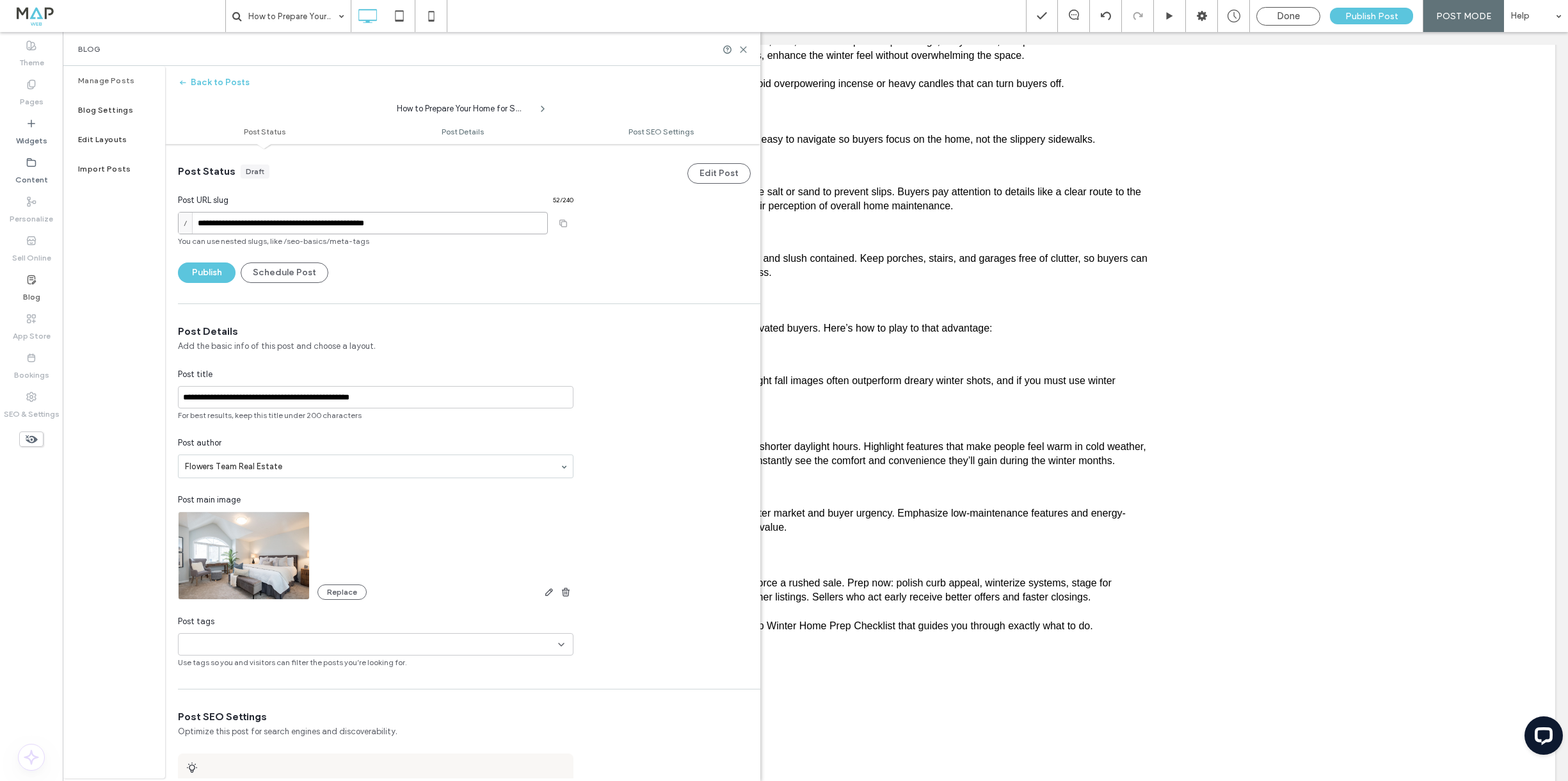
drag, startPoint x: 228, startPoint y: 221, endPoint x: 197, endPoint y: 220, distance: 31.0
click at [197, 220] on div "**********" at bounding box center [363, 224] width 370 height 23
drag, startPoint x: 367, startPoint y: 221, endPoint x: 398, endPoint y: 221, distance: 31.0
click at [398, 221] on input "**********" at bounding box center [363, 224] width 370 height 23
click at [229, 224] on input "**********" at bounding box center [363, 224] width 370 height 23
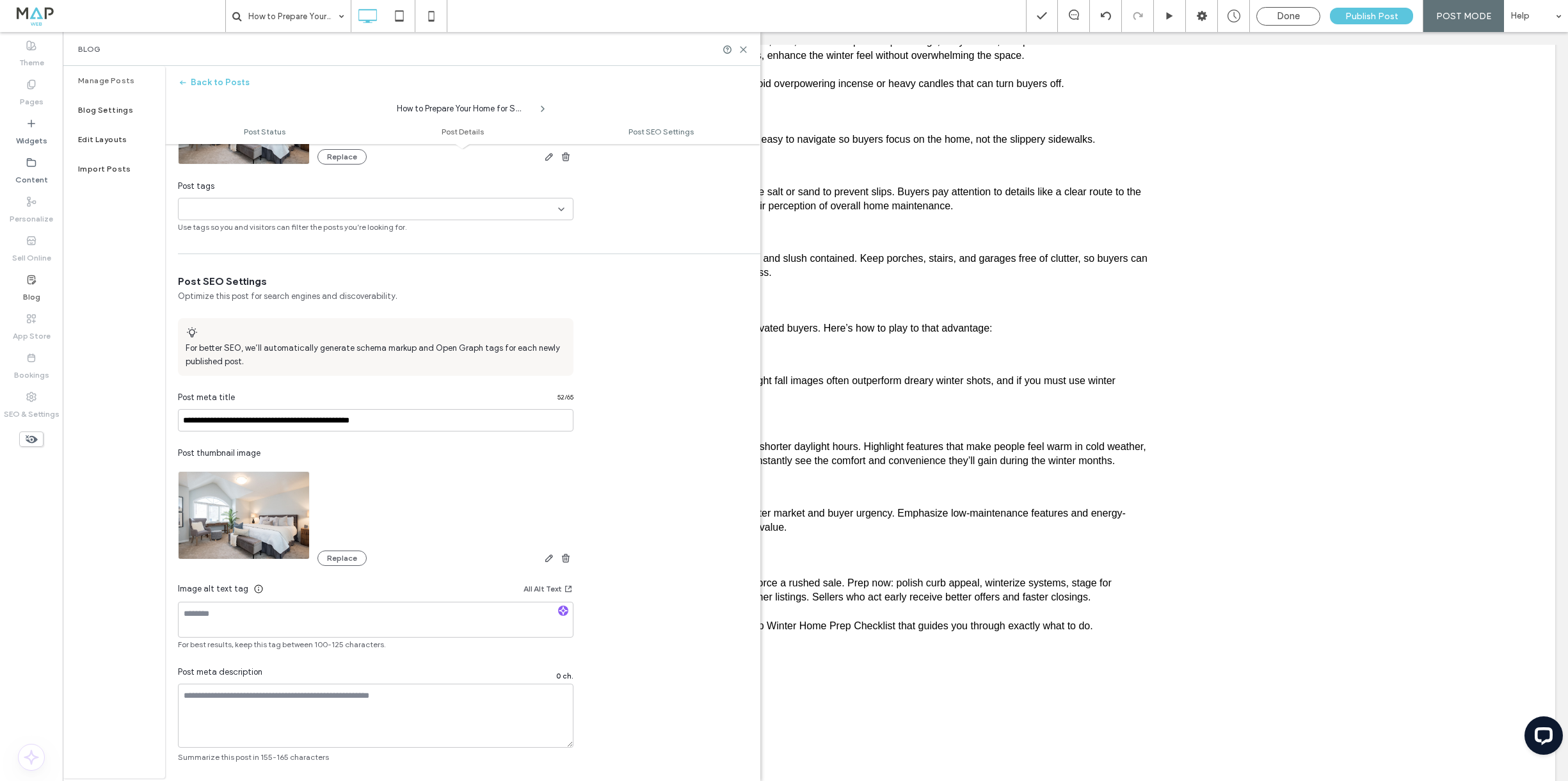
scroll to position [499, 0]
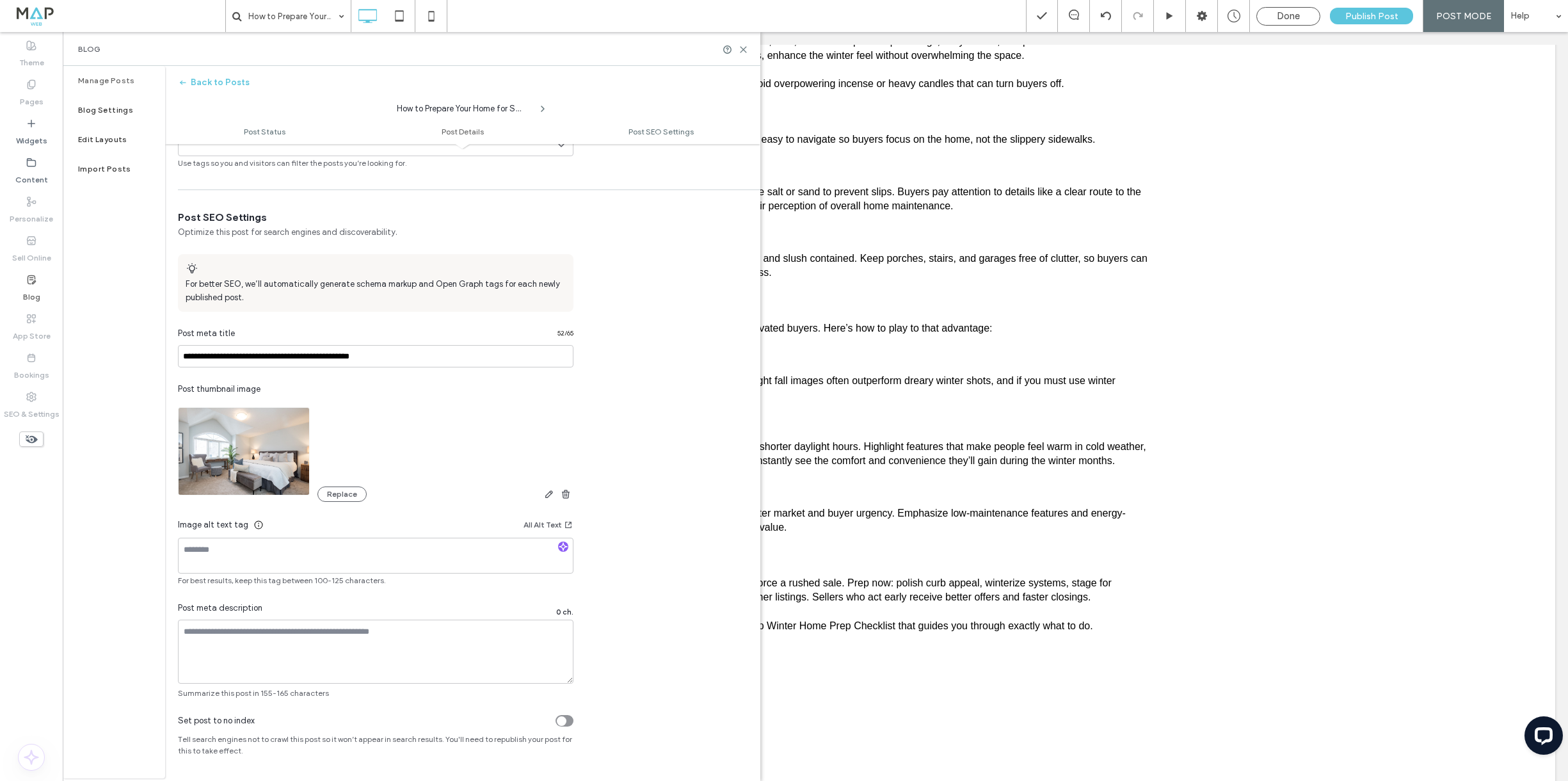
type input "**********"
click at [213, 643] on textarea at bounding box center [376, 651] width 395 height 64
paste textarea "**********"
type textarea "**********"
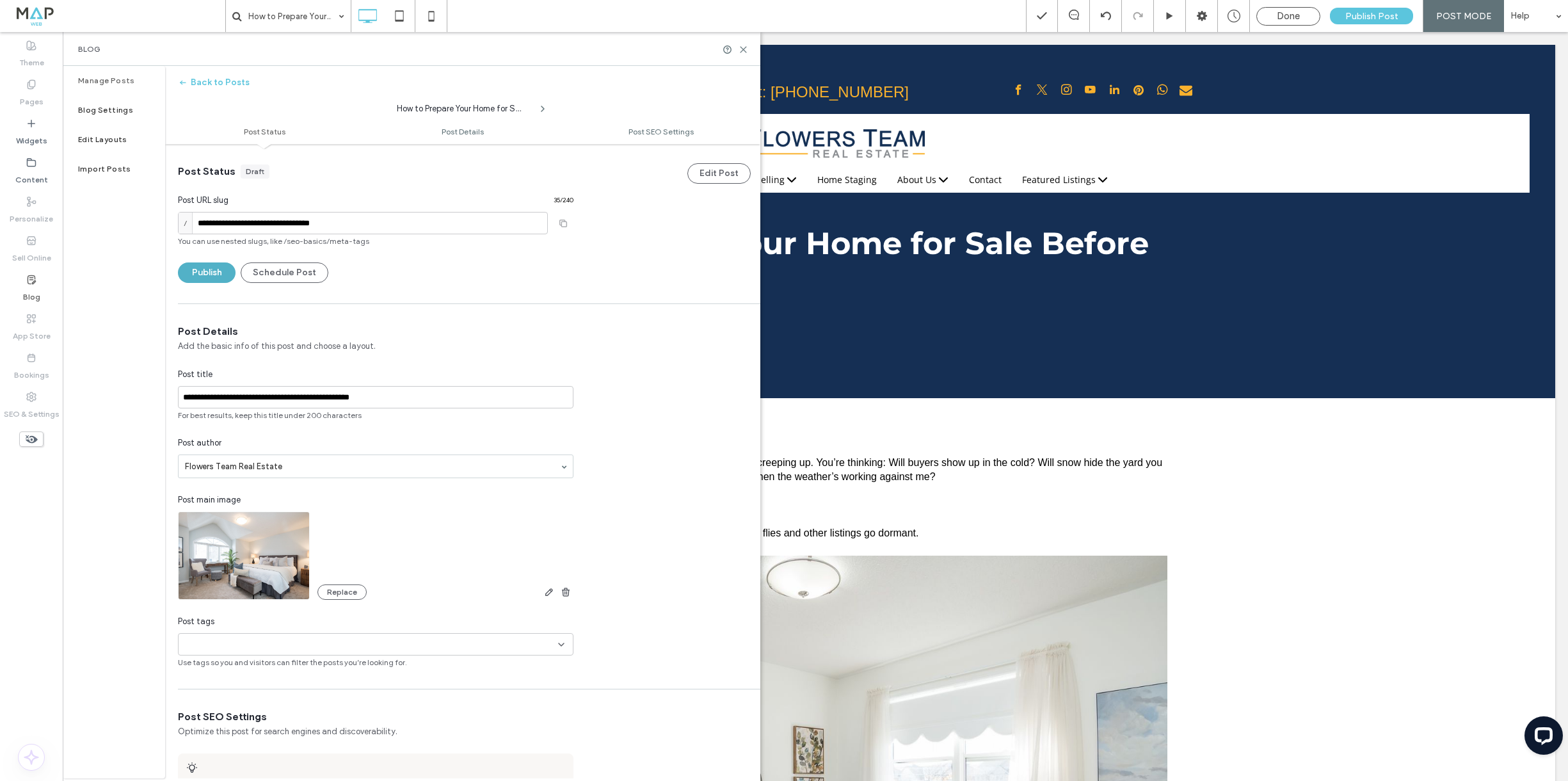
click at [216, 275] on button "Publish" at bounding box center [207, 272] width 58 height 20
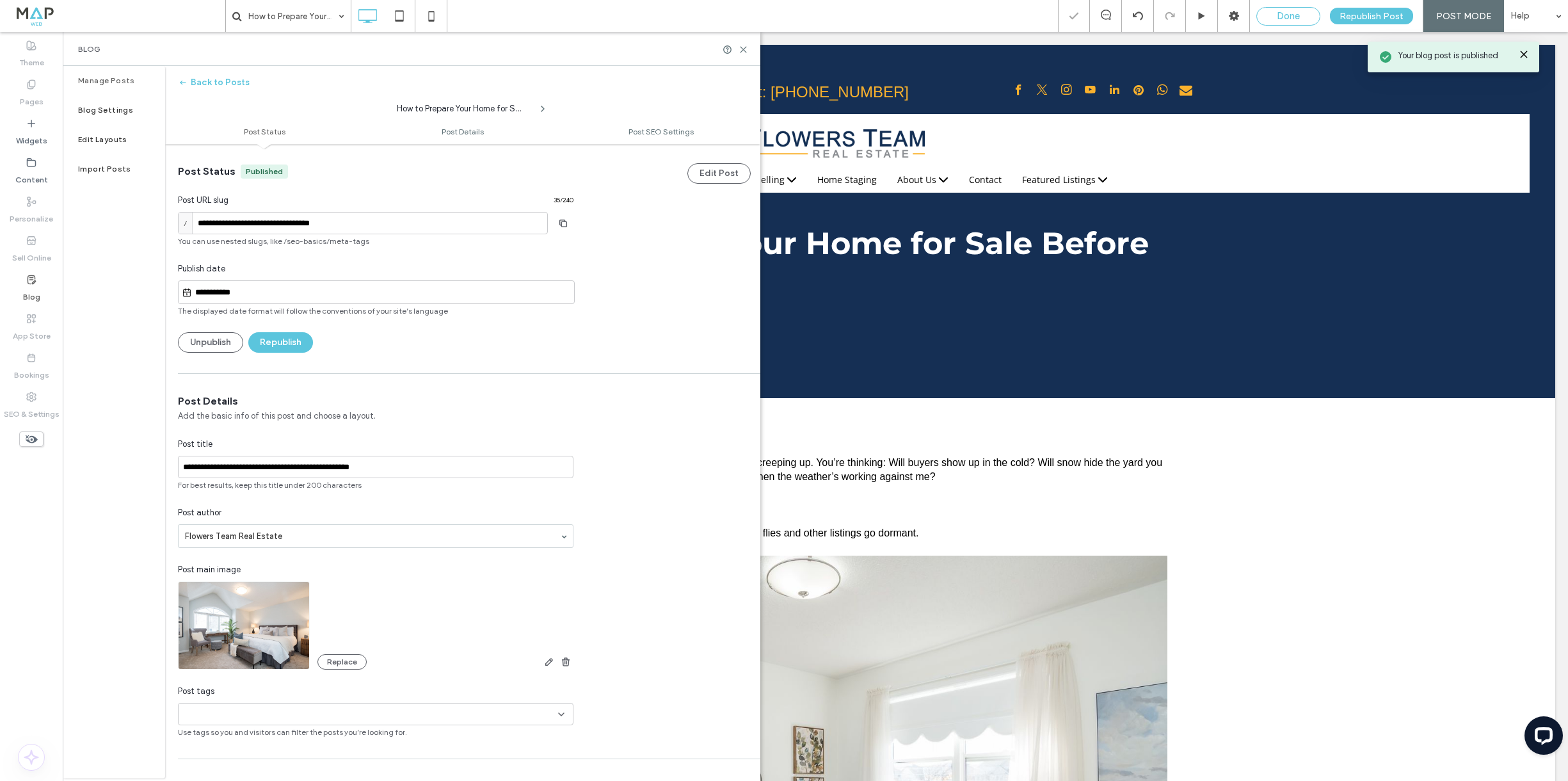
click at [1300, 14] on span "Done" at bounding box center [1289, 16] width 23 height 11
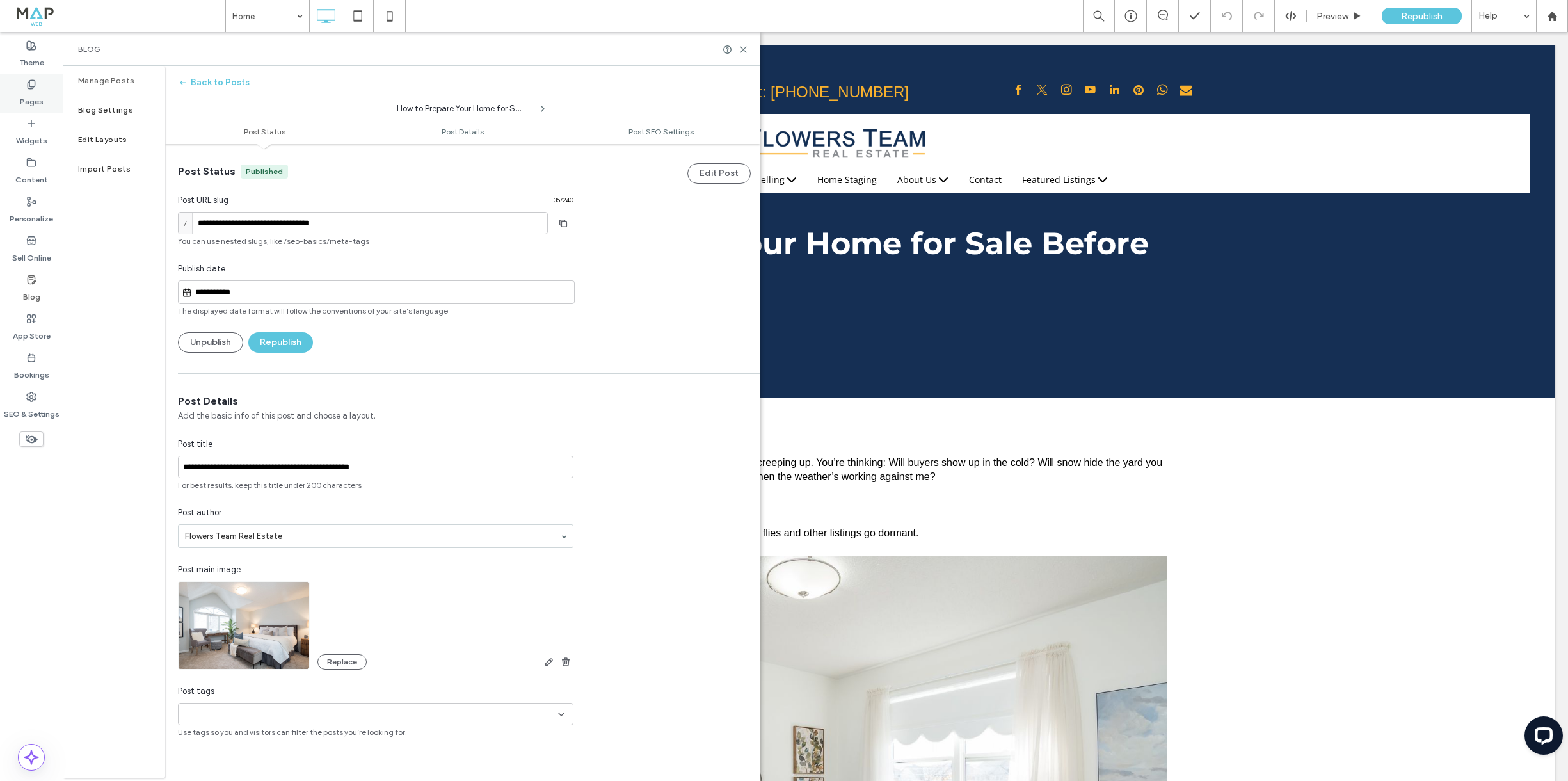
drag, startPoint x: 10, startPoint y: 99, endPoint x: 53, endPoint y: 101, distance: 43.0
click at [11, 99] on div "Pages" at bounding box center [31, 93] width 62 height 39
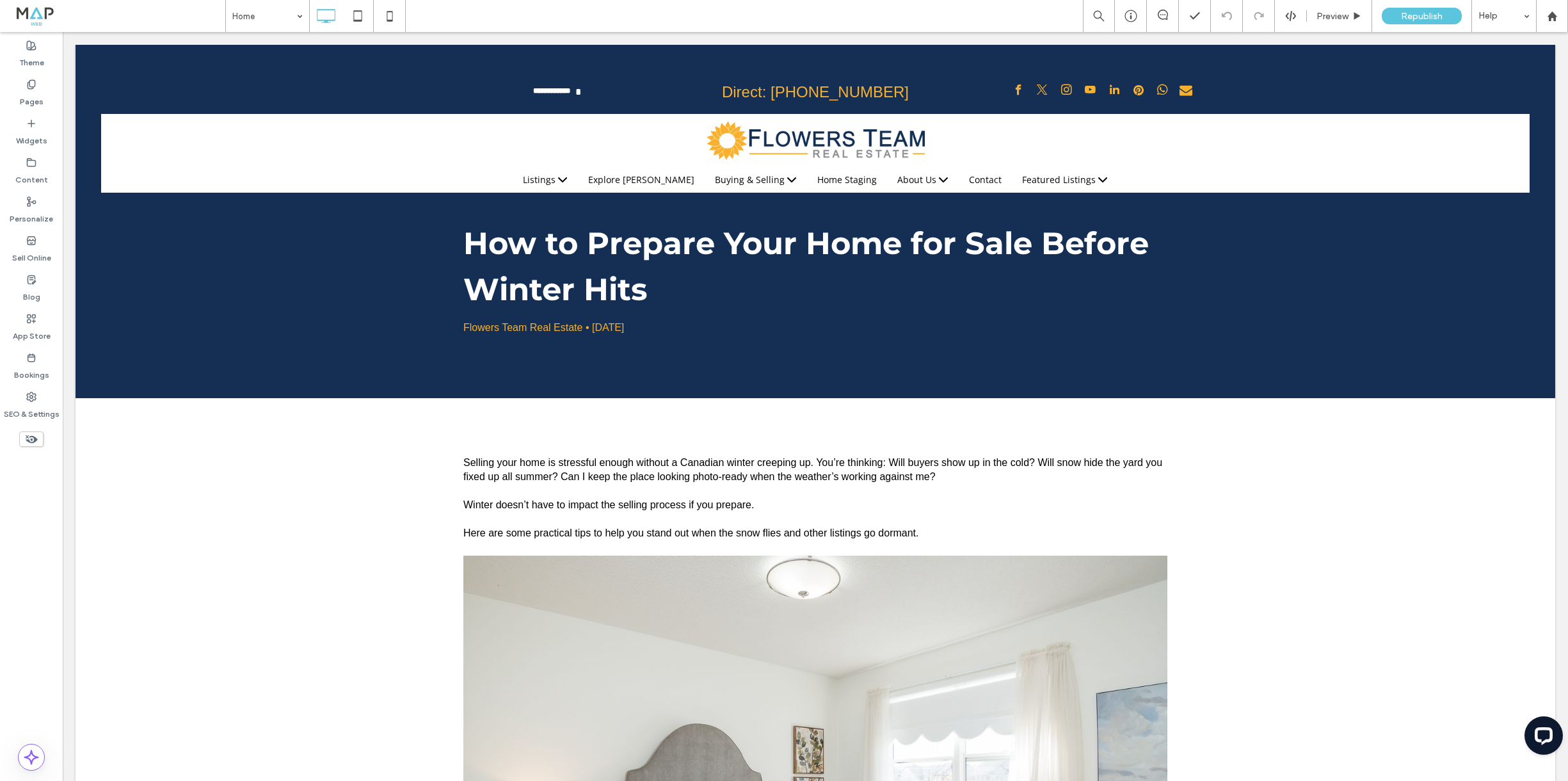
type input "*********"
type input "**"
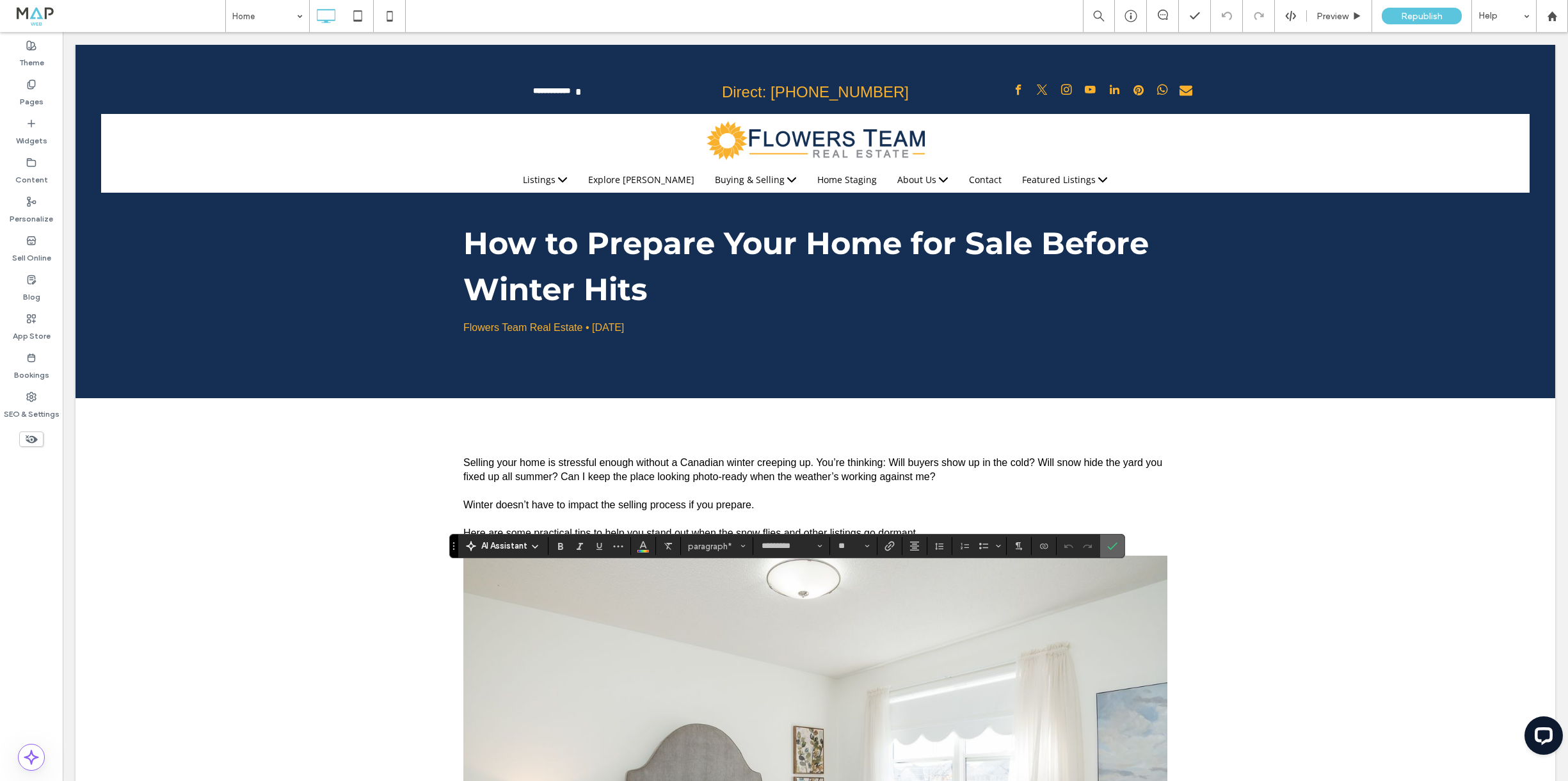
click at [1116, 544] on use "Confirm" at bounding box center [1112, 545] width 11 height 7
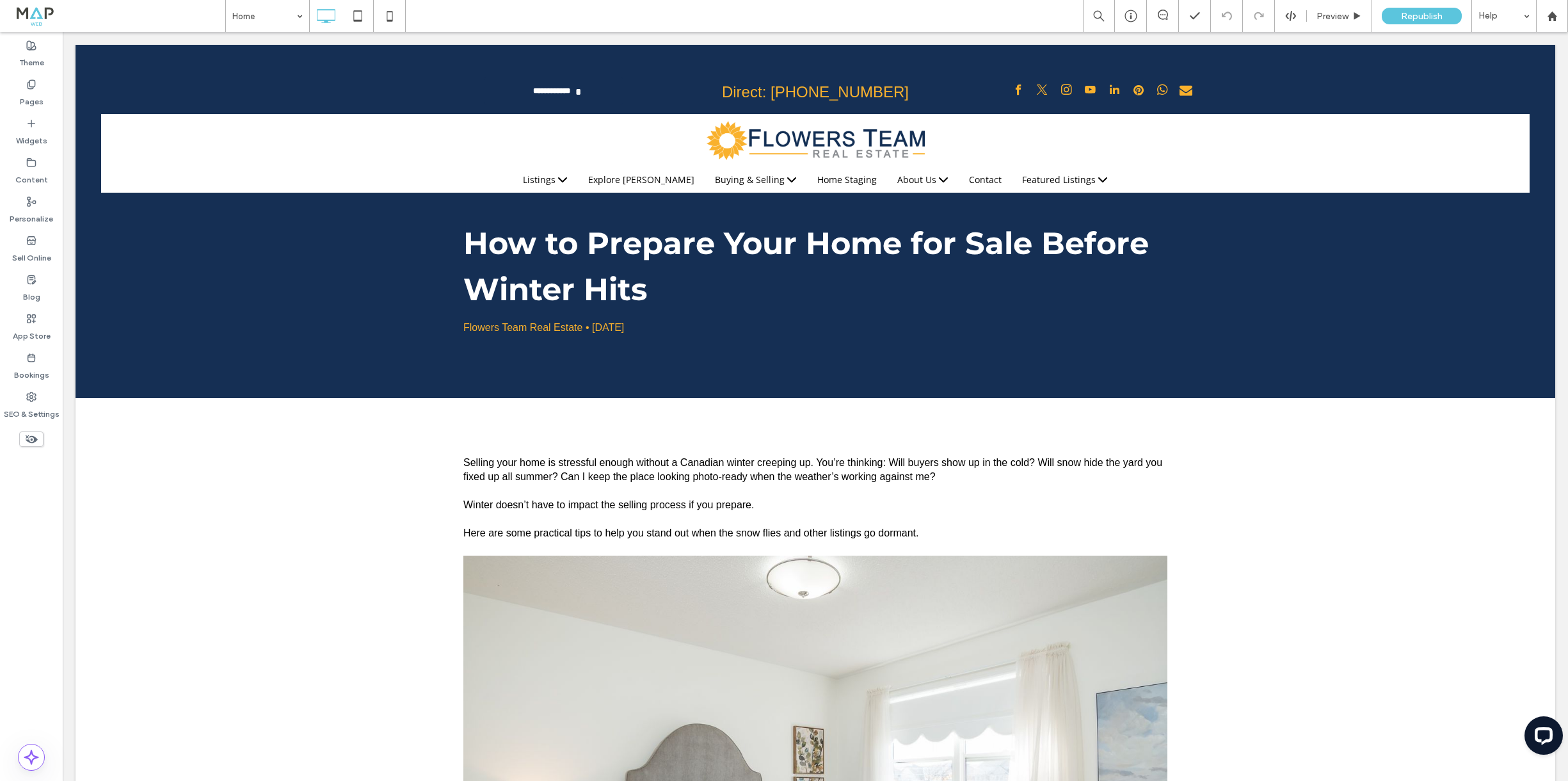
type input "*********"
type input "**"
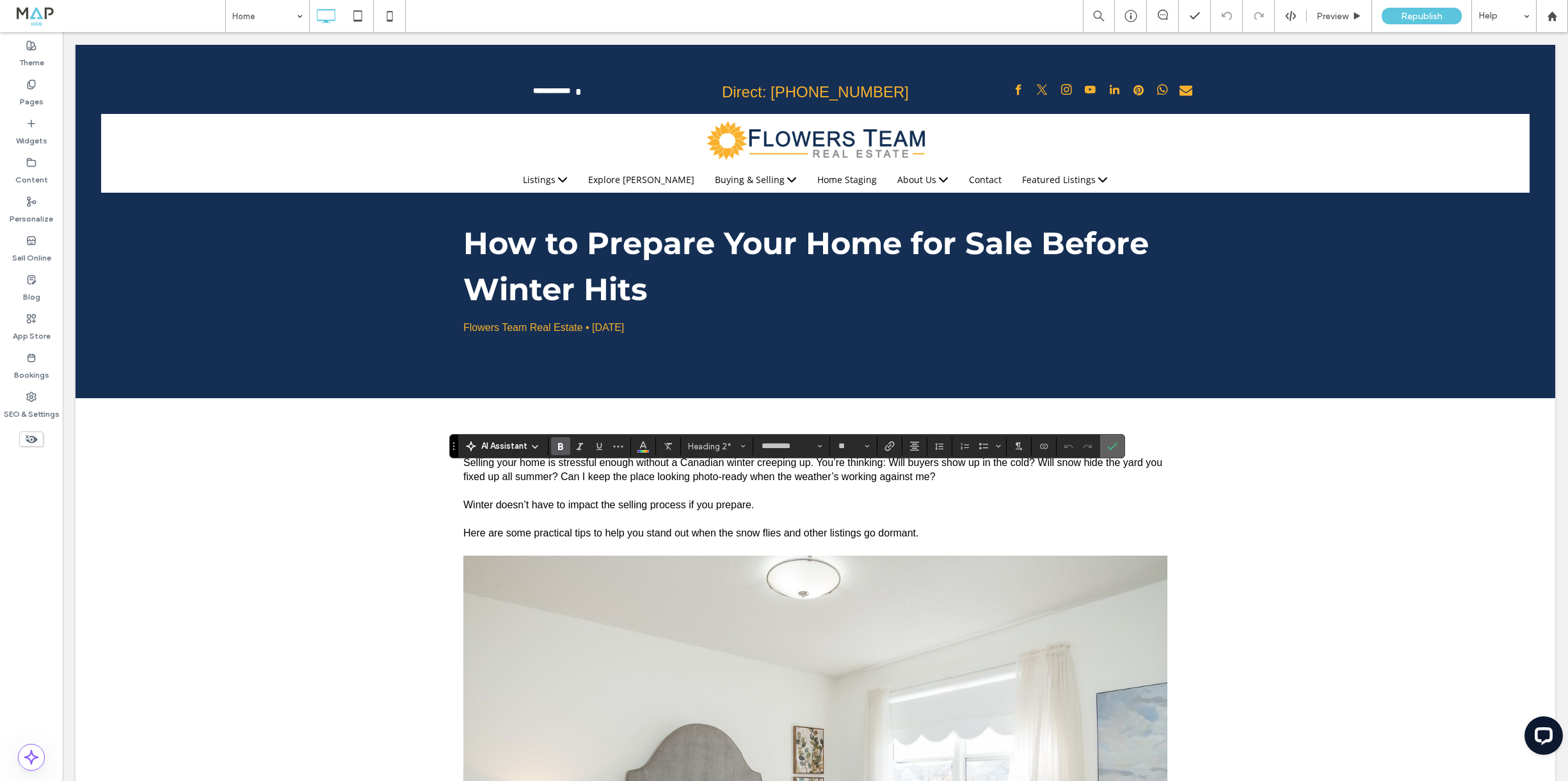
click at [1118, 442] on label "Confirm" at bounding box center [1113, 446] width 19 height 23
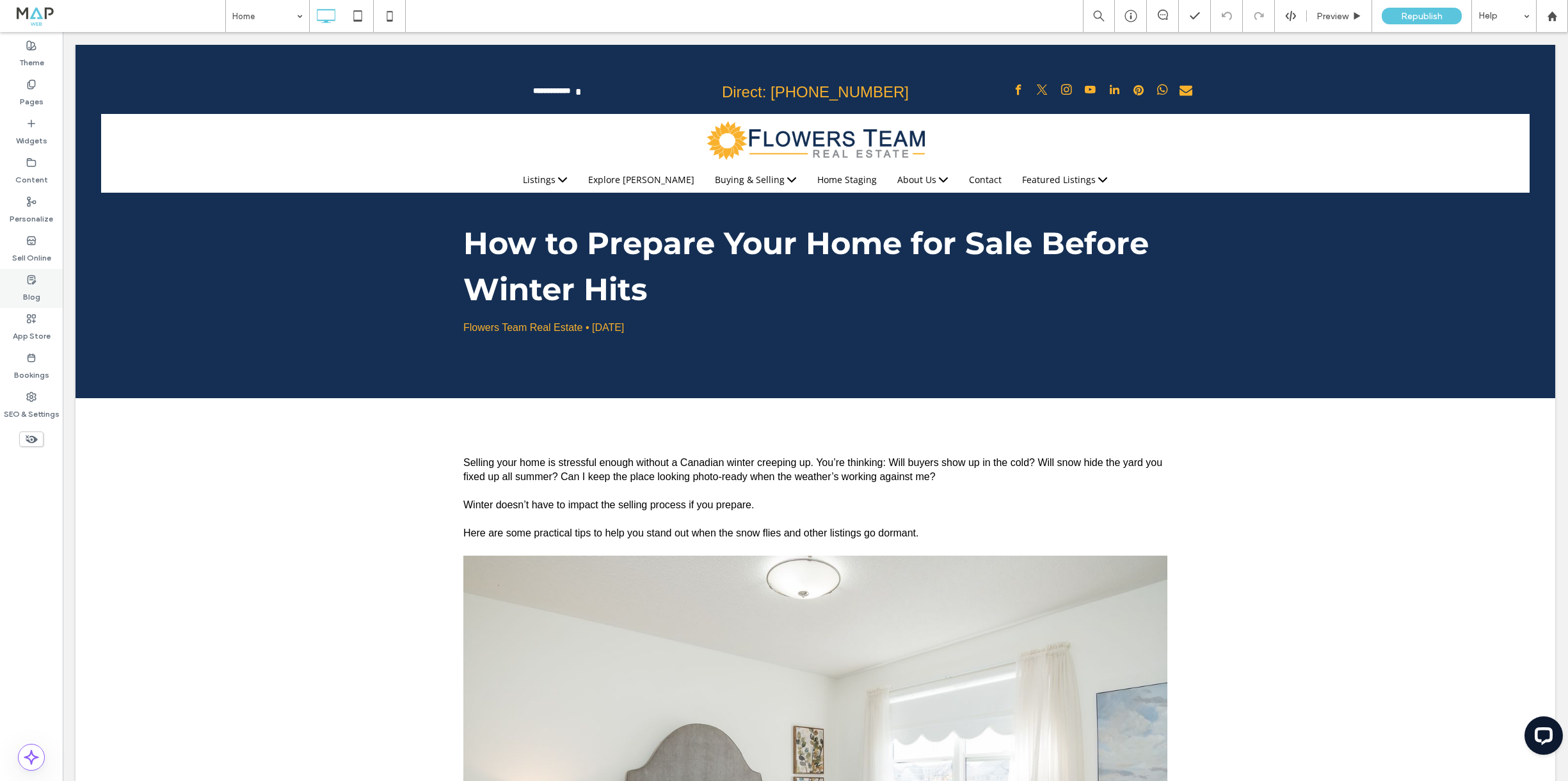
click at [25, 276] on div "Blog" at bounding box center [31, 288] width 62 height 39
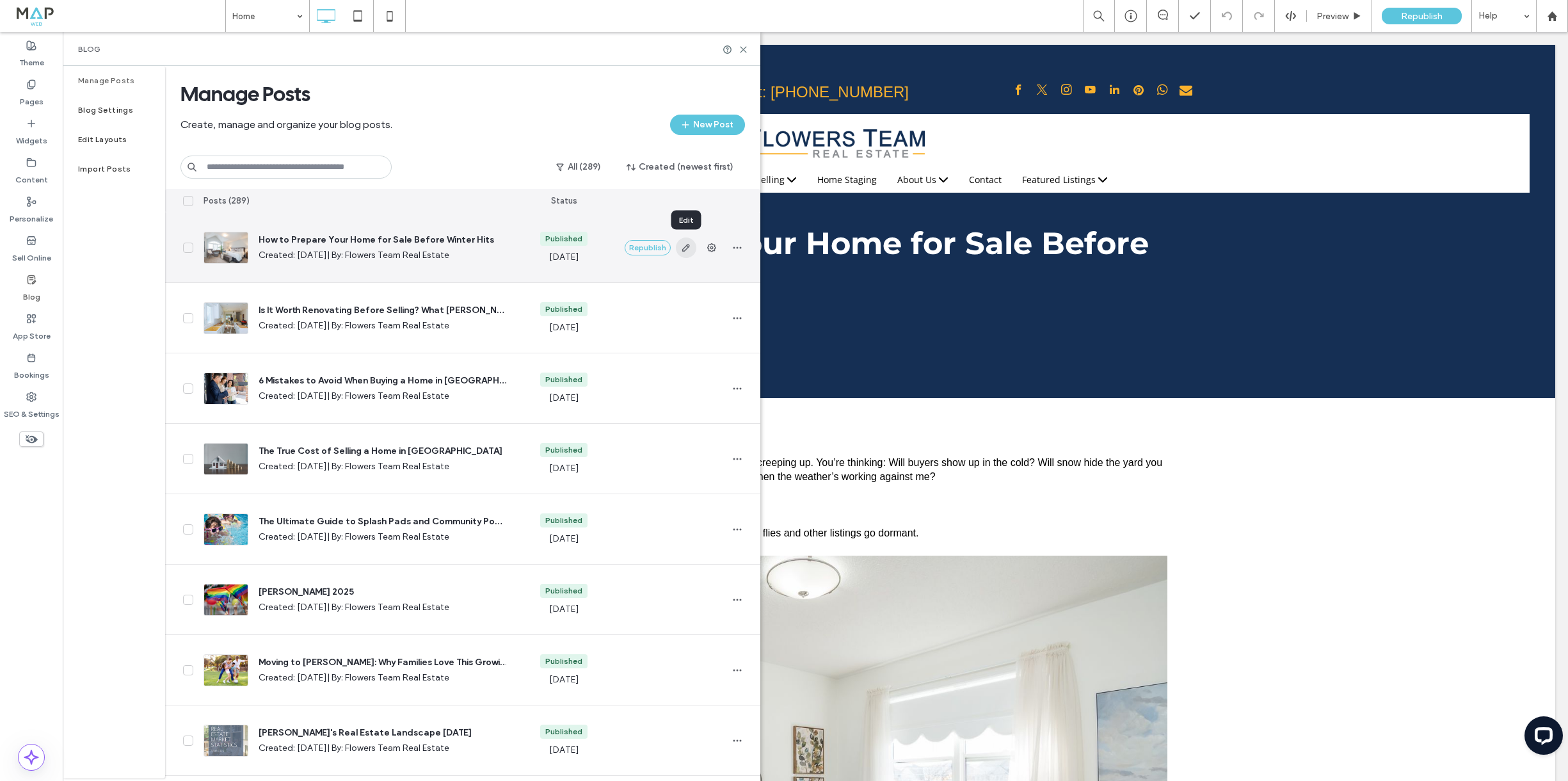
click at [685, 251] on icon "button" at bounding box center [686, 248] width 11 height 11
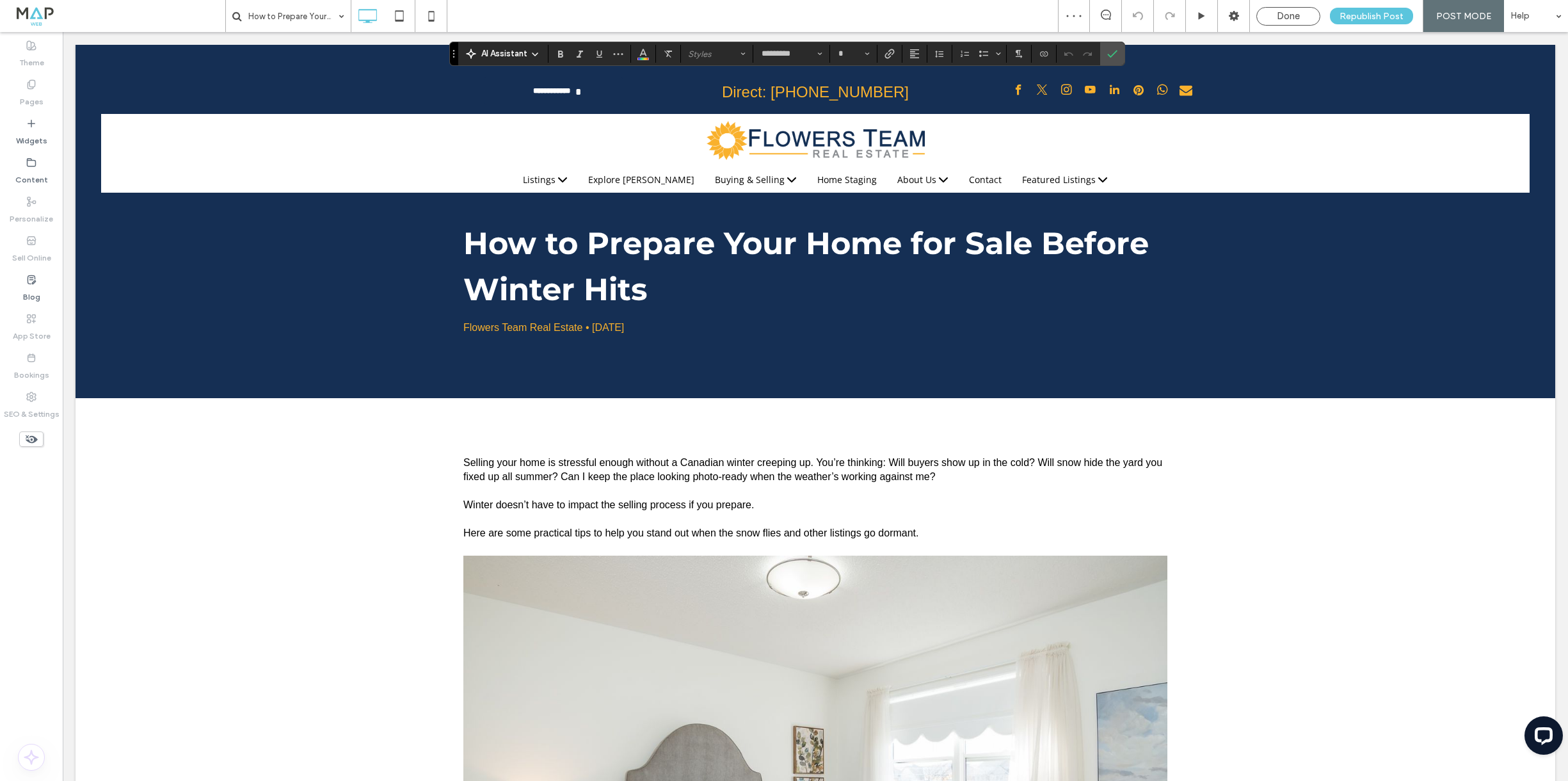
type input "*********"
click at [707, 54] on span "Heading 3*" at bounding box center [714, 54] width 50 height 10
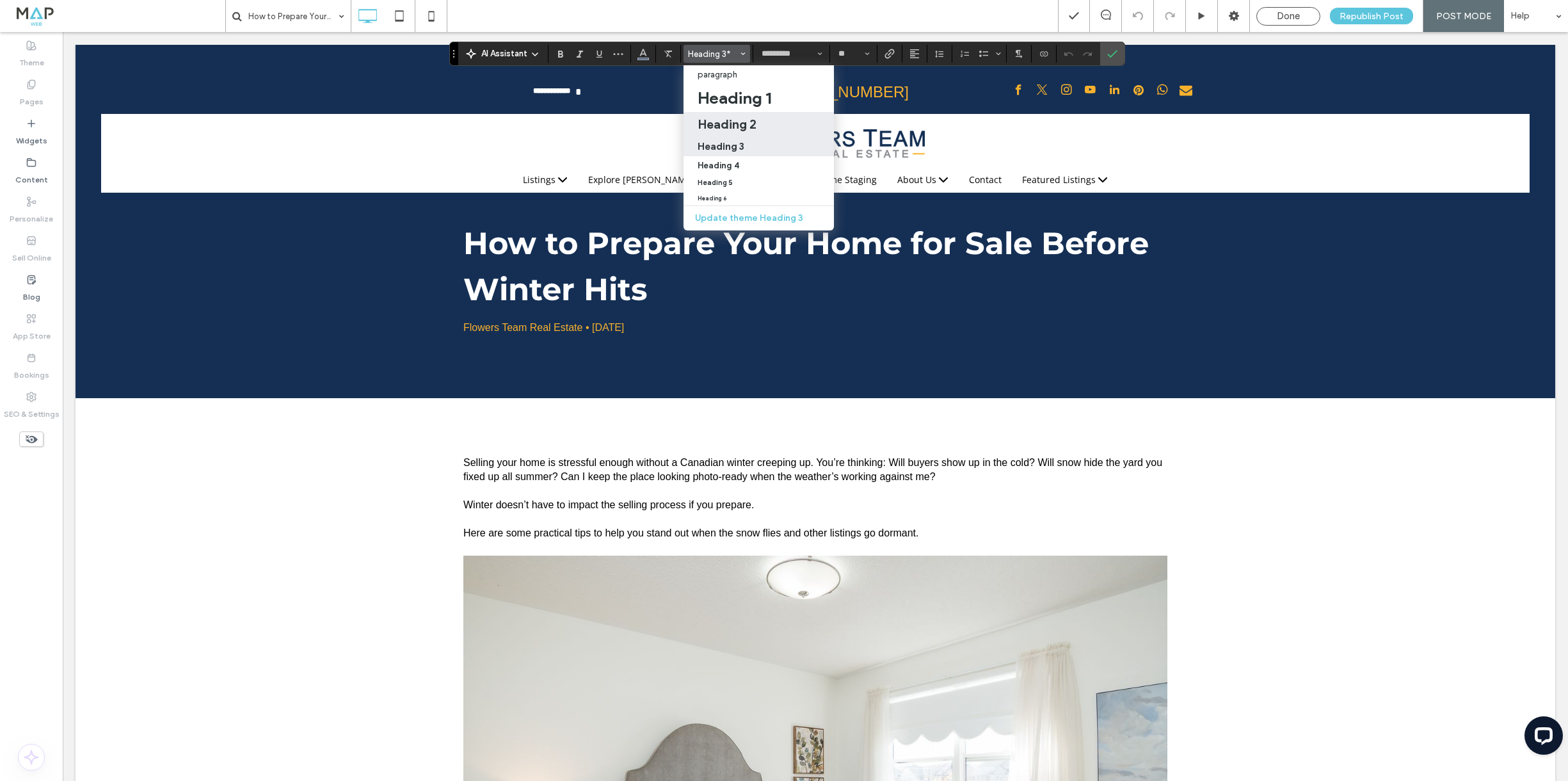
click at [741, 120] on h2 "Heading 2" at bounding box center [726, 124] width 59 height 15
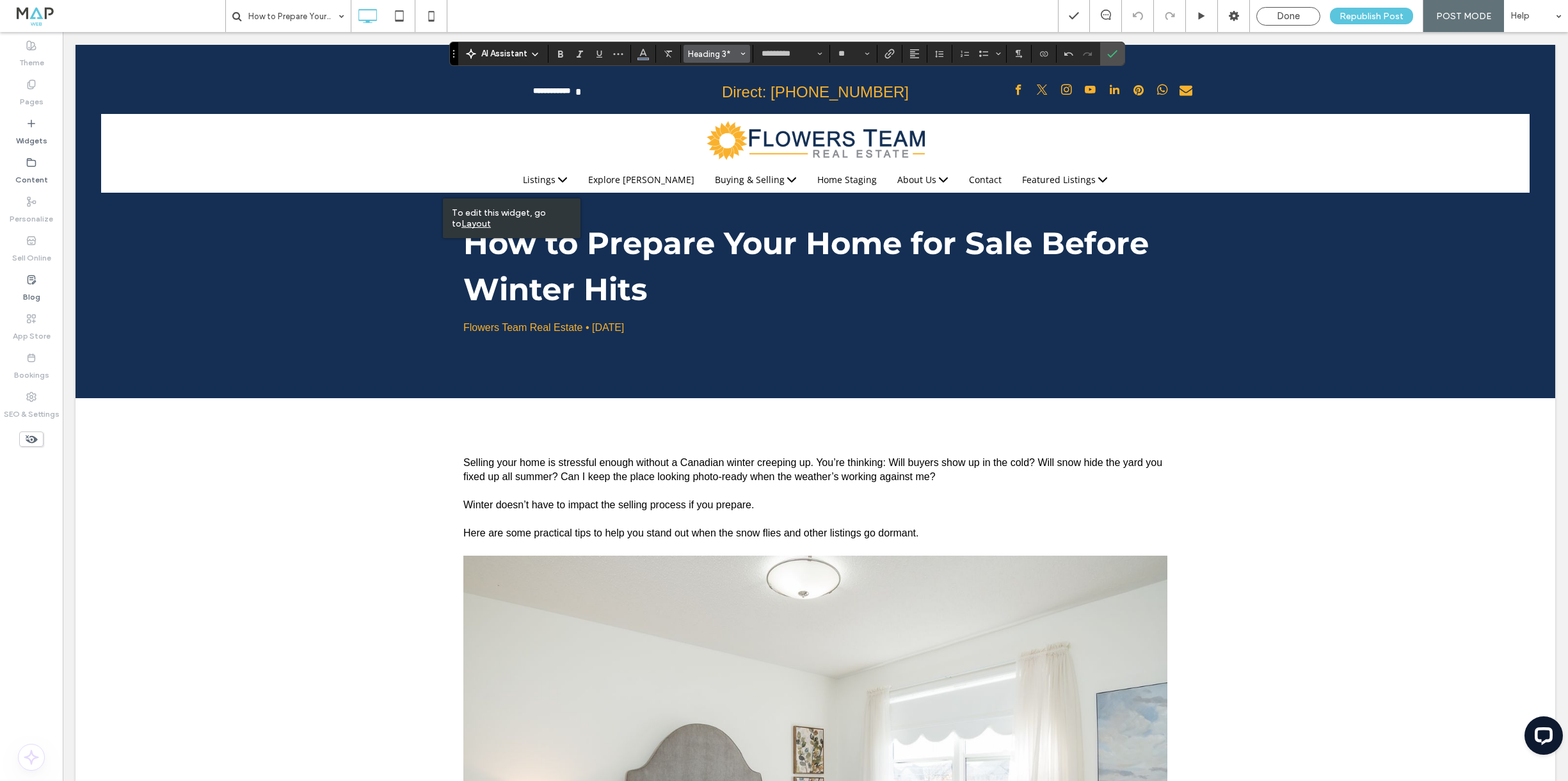
click at [728, 58] on span "Heading 3*" at bounding box center [714, 54] width 50 height 10
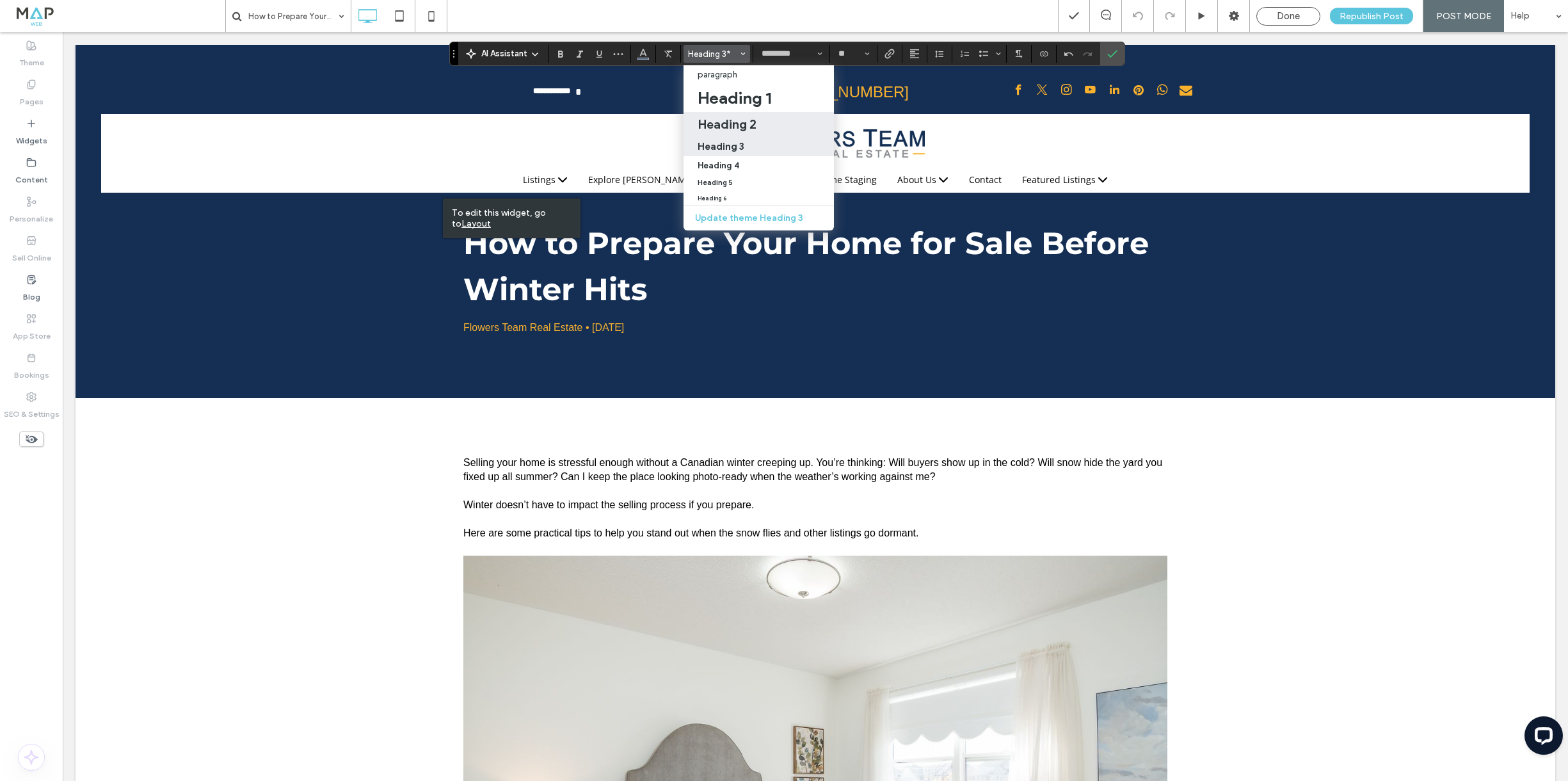
click at [746, 122] on h2 "Heading 2" at bounding box center [726, 124] width 59 height 15
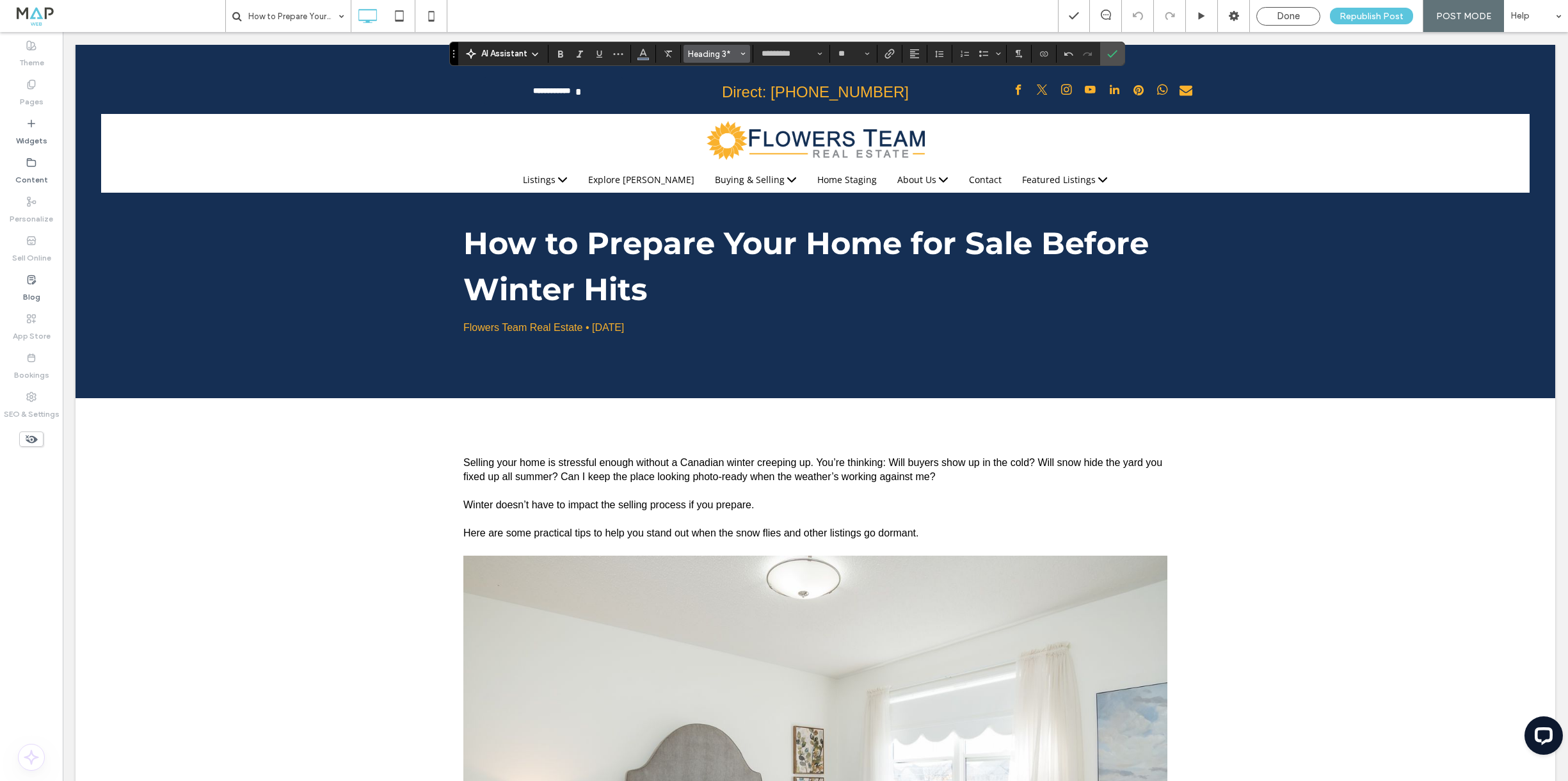
click at [722, 50] on span "Heading 3*" at bounding box center [714, 54] width 50 height 10
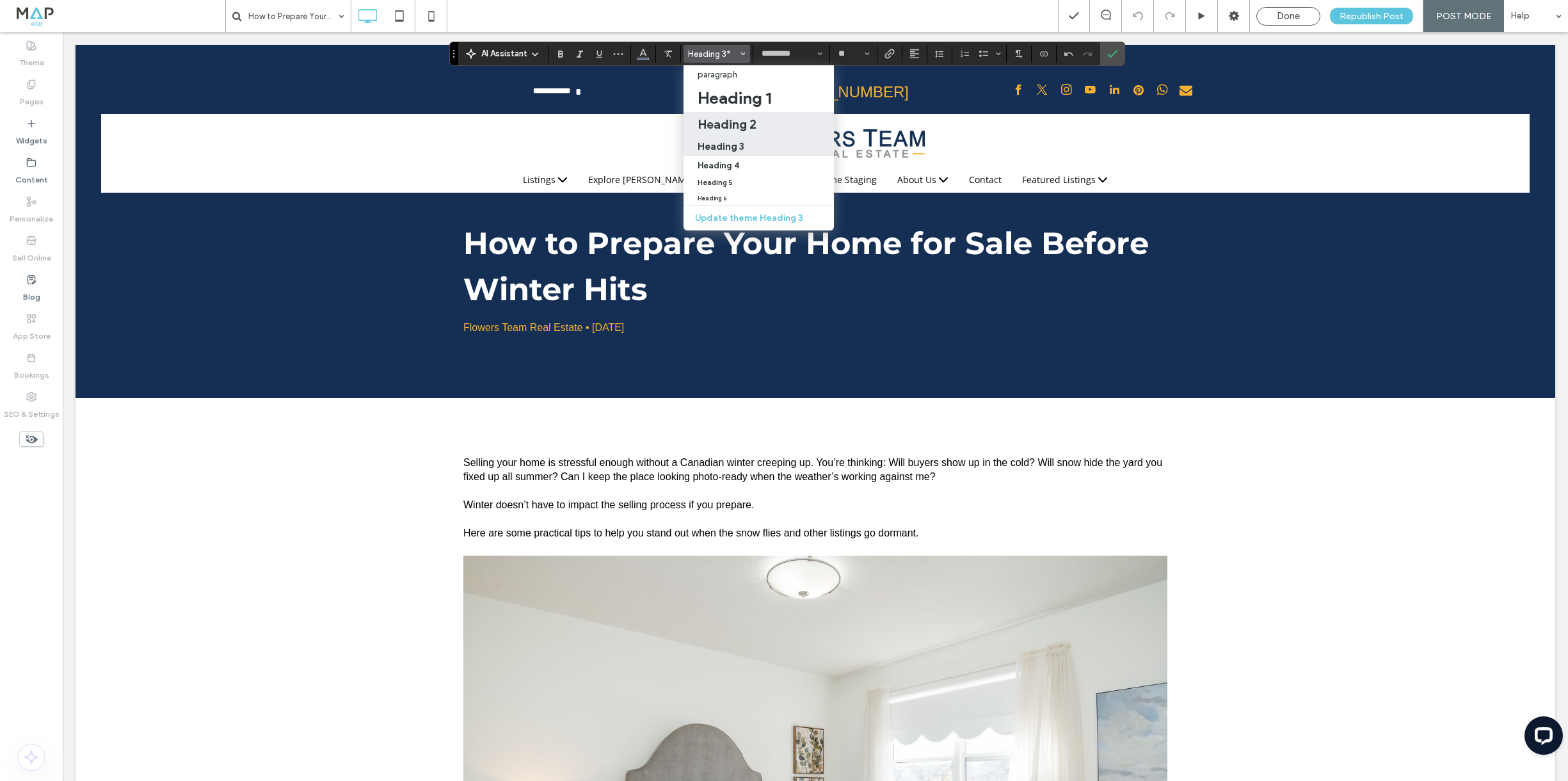
drag, startPoint x: 731, startPoint y: 117, endPoint x: 716, endPoint y: 114, distance: 15.3
click at [730, 117] on h2 "Heading 2" at bounding box center [726, 124] width 59 height 15
click at [734, 126] on h2 "Heading 2" at bounding box center [726, 124] width 59 height 15
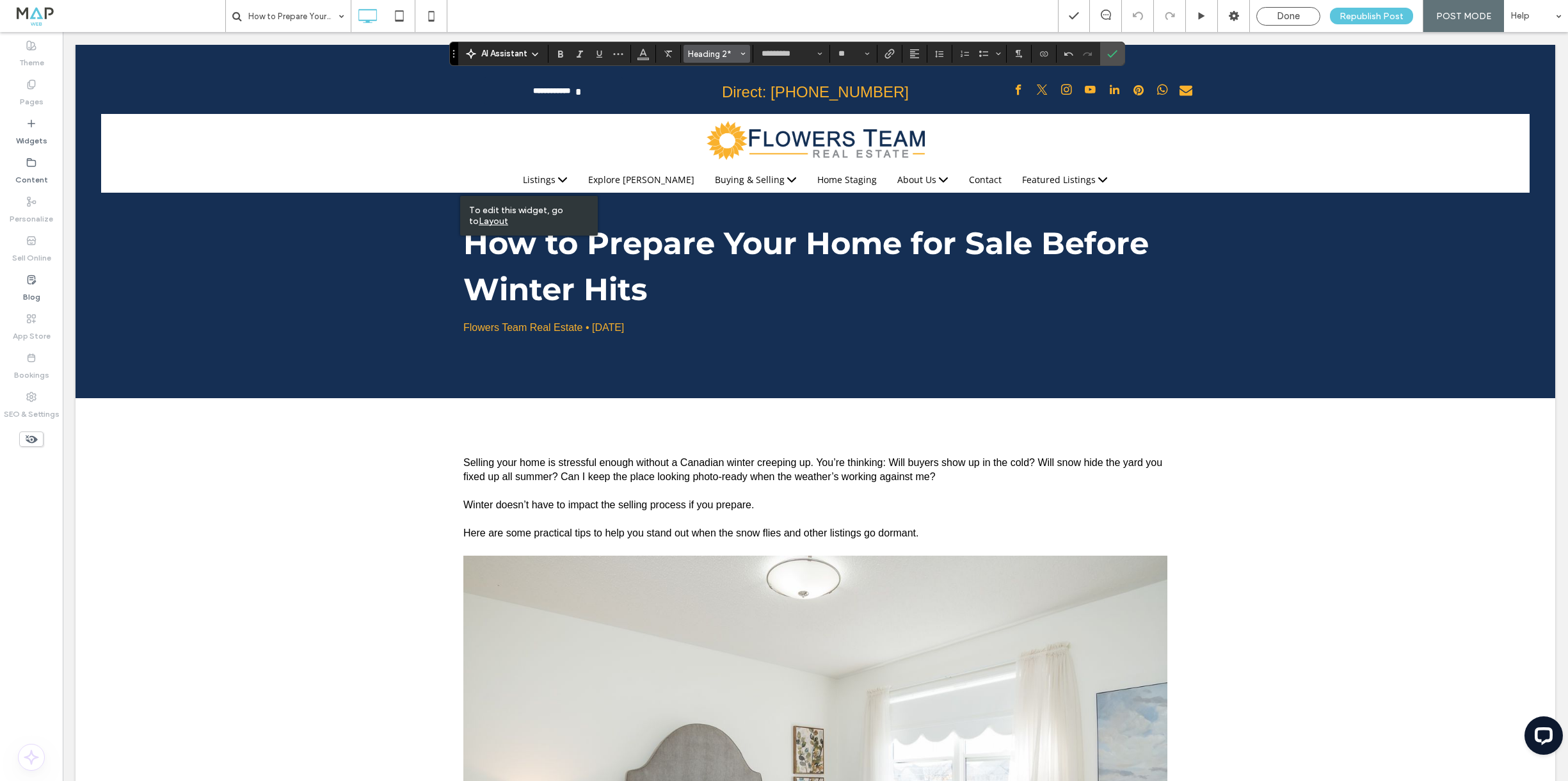
click at [716, 53] on span "Heading 2*" at bounding box center [714, 54] width 50 height 10
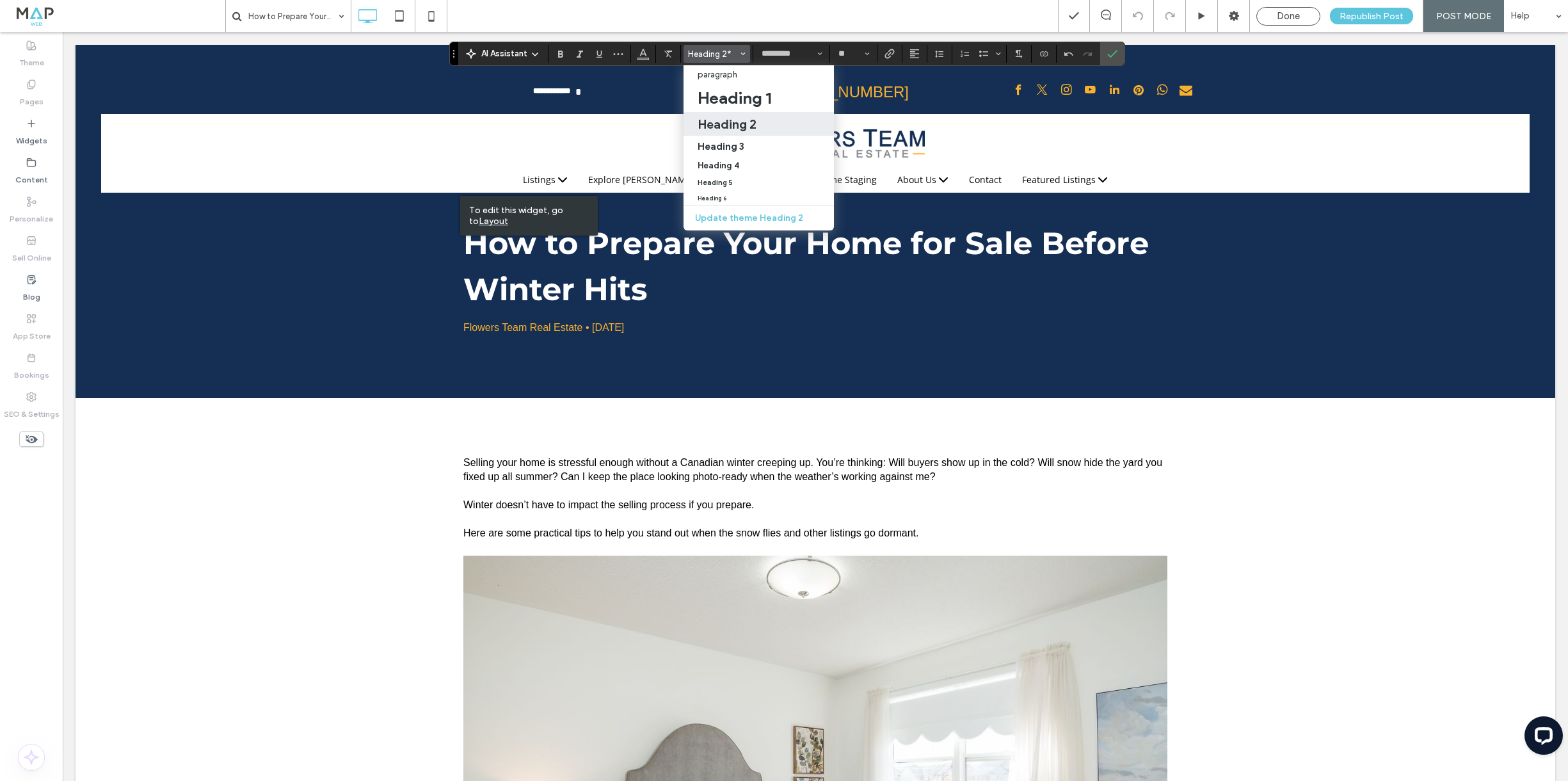
click at [716, 53] on span "Heading 2*" at bounding box center [714, 54] width 50 height 10
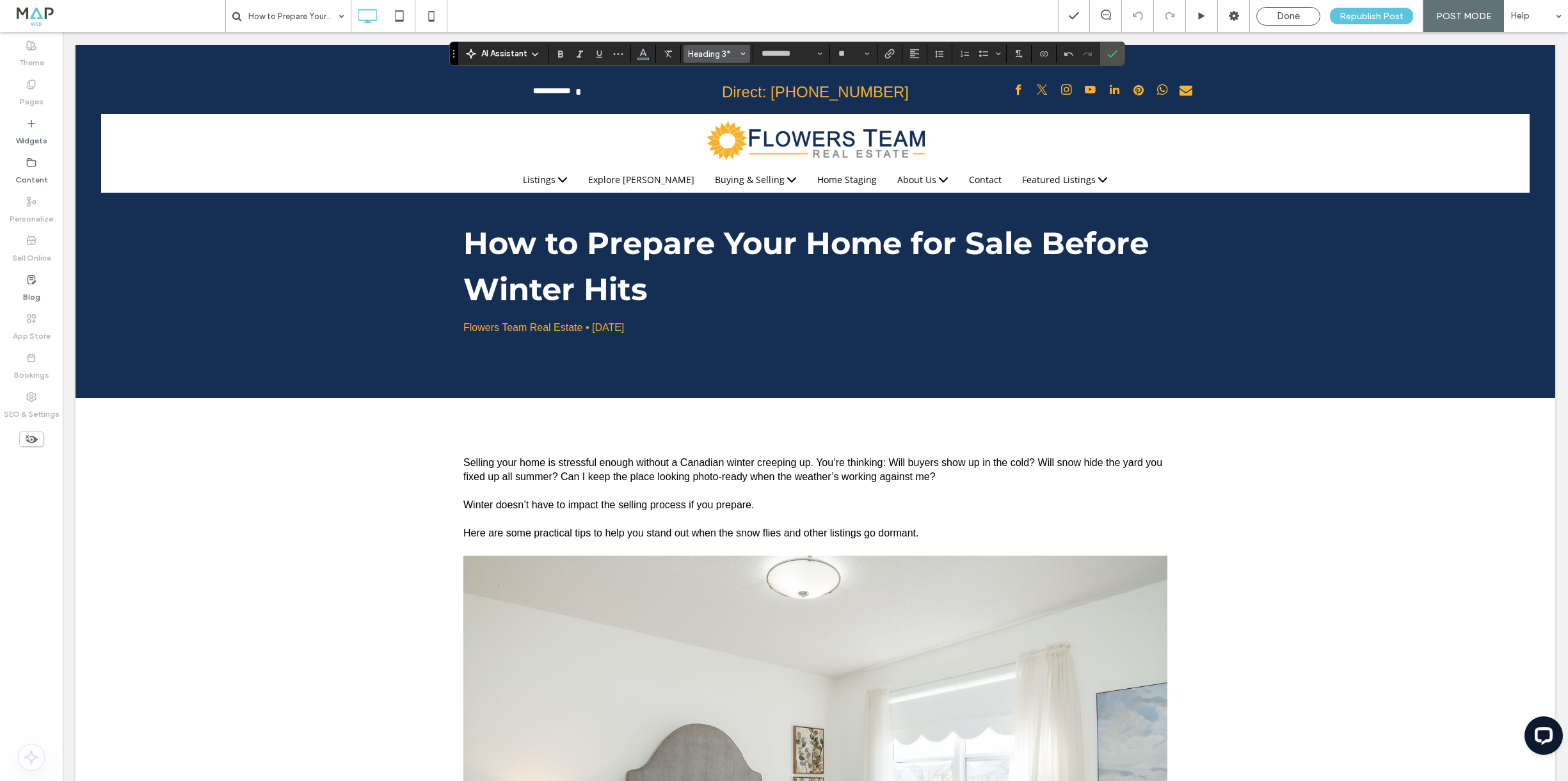
click at [726, 51] on span "Heading 3*" at bounding box center [714, 54] width 50 height 10
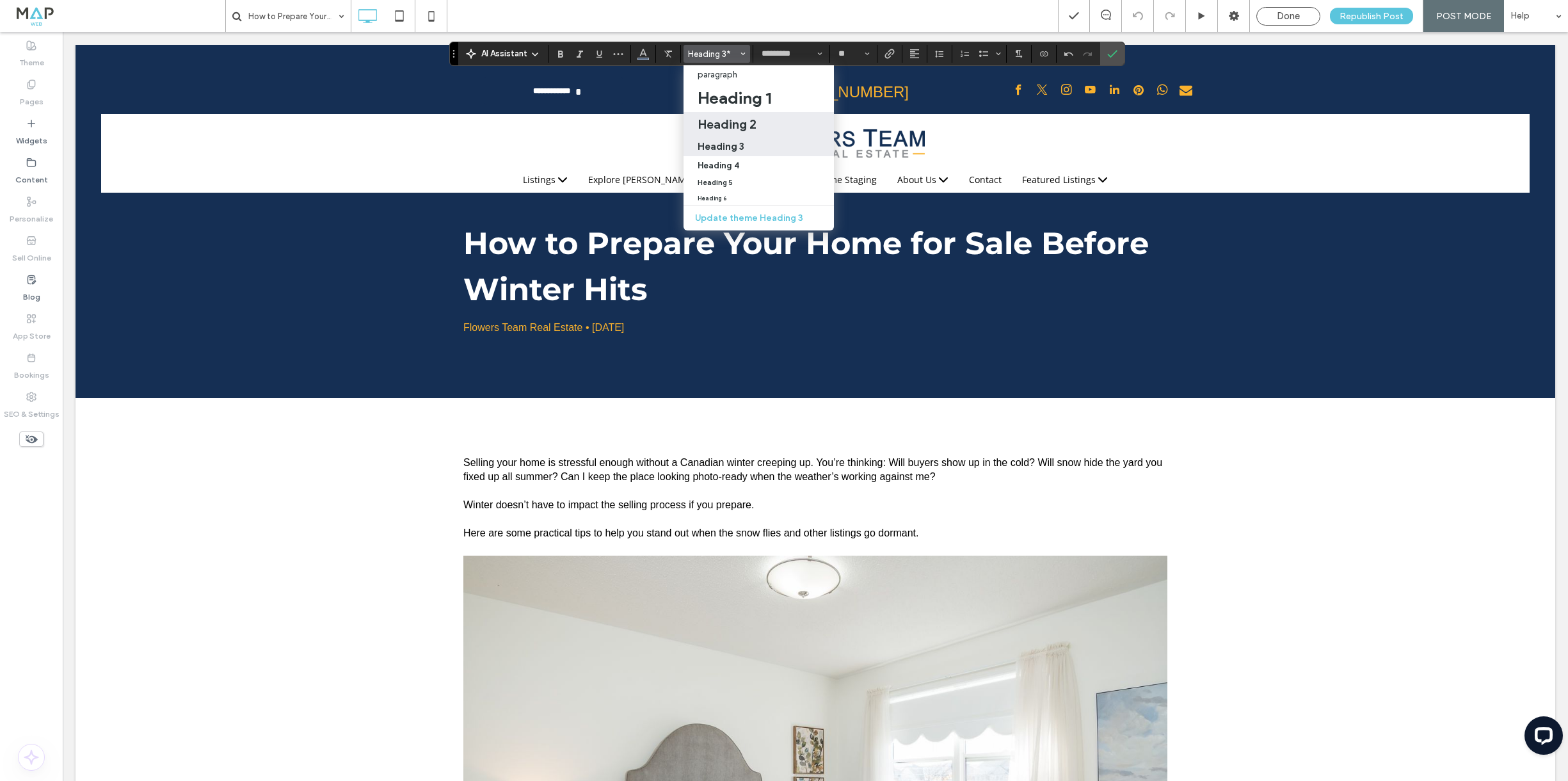
click at [735, 129] on h2 "Heading 2" at bounding box center [726, 124] width 59 height 15
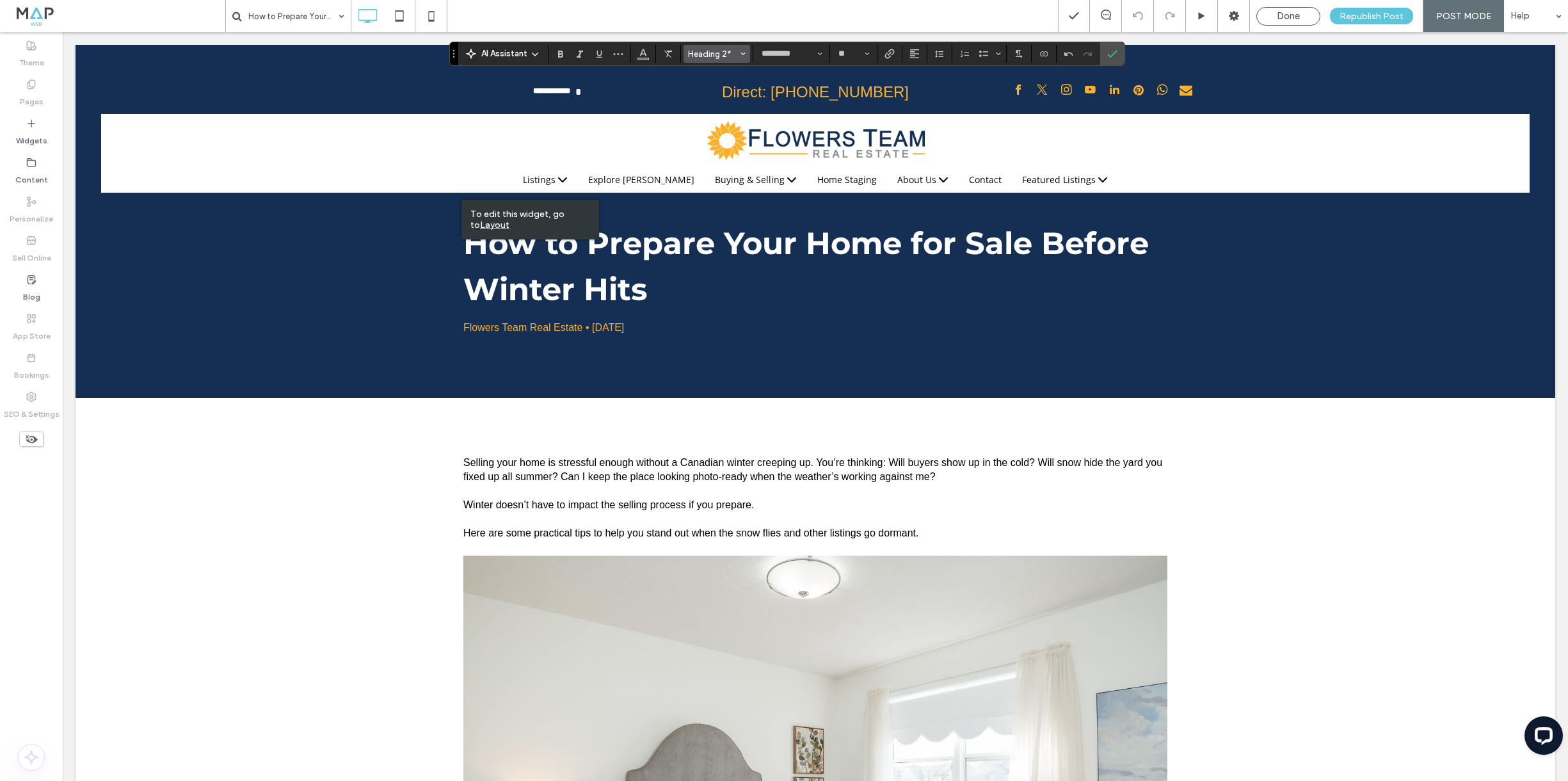
click at [731, 45] on button "Heading 2*" at bounding box center [717, 53] width 66 height 18
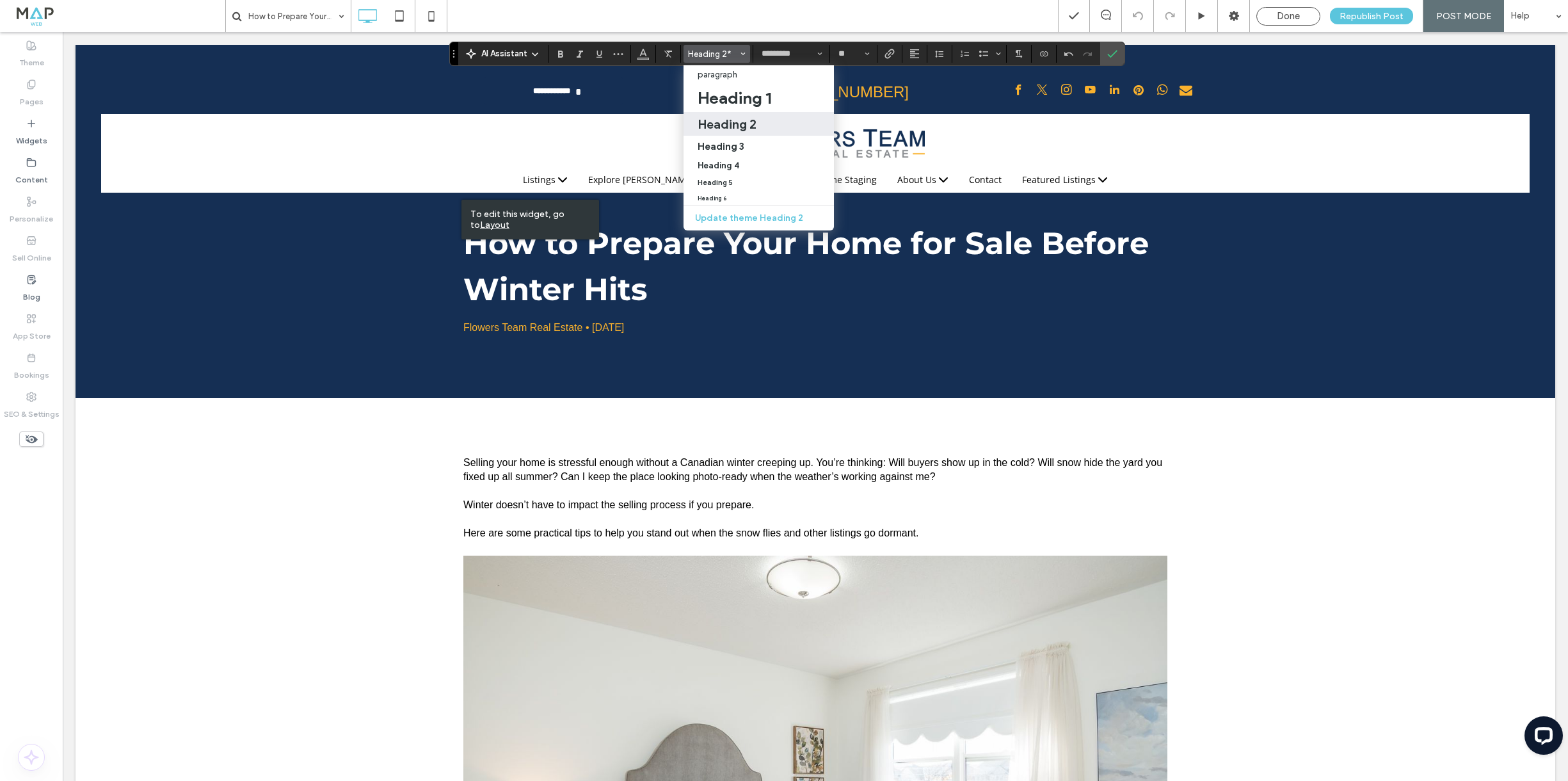
click at [731, 129] on h2 "Heading 2" at bounding box center [726, 124] width 59 height 15
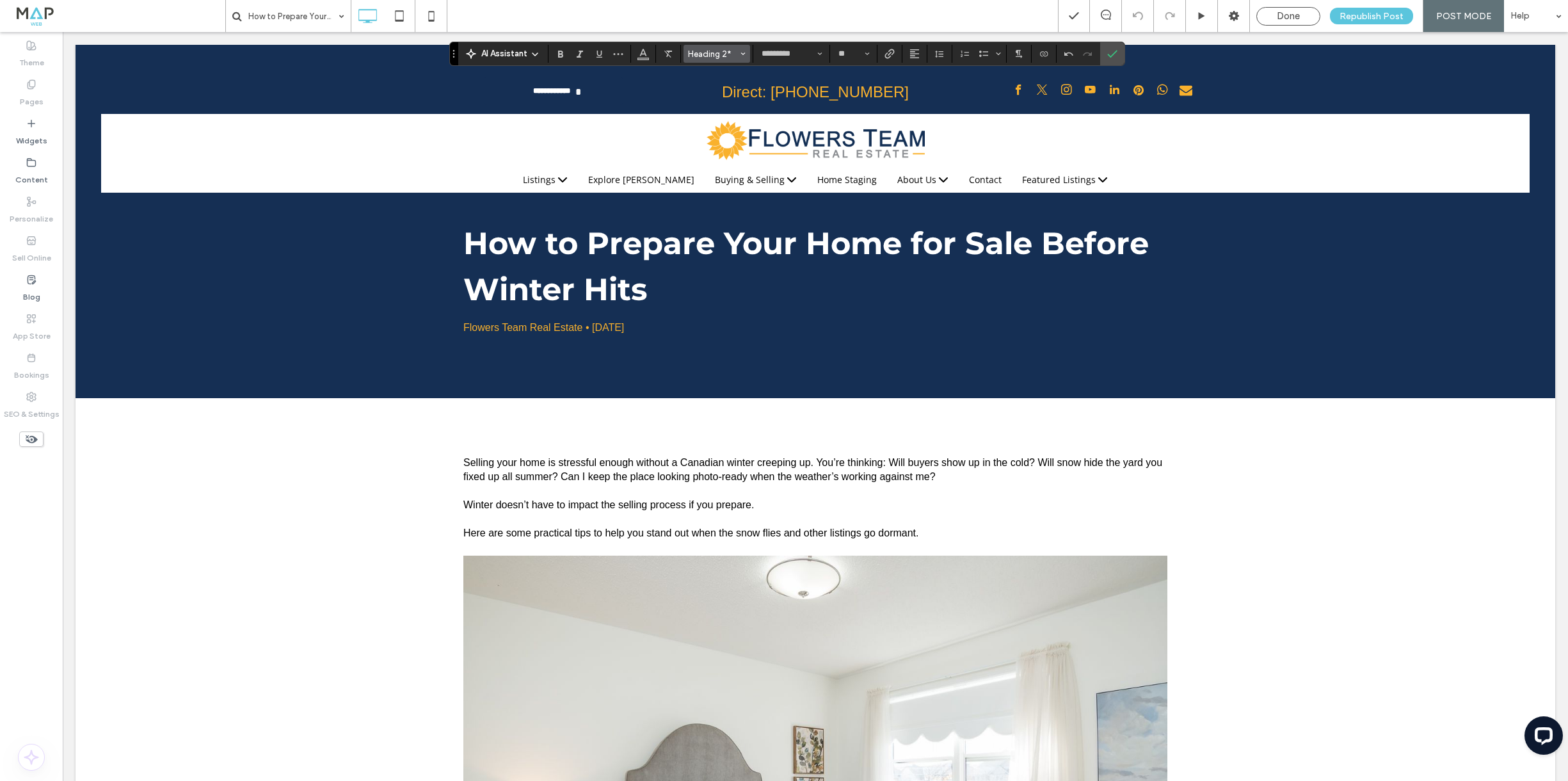
click at [725, 53] on span "Heading 2*" at bounding box center [714, 54] width 50 height 10
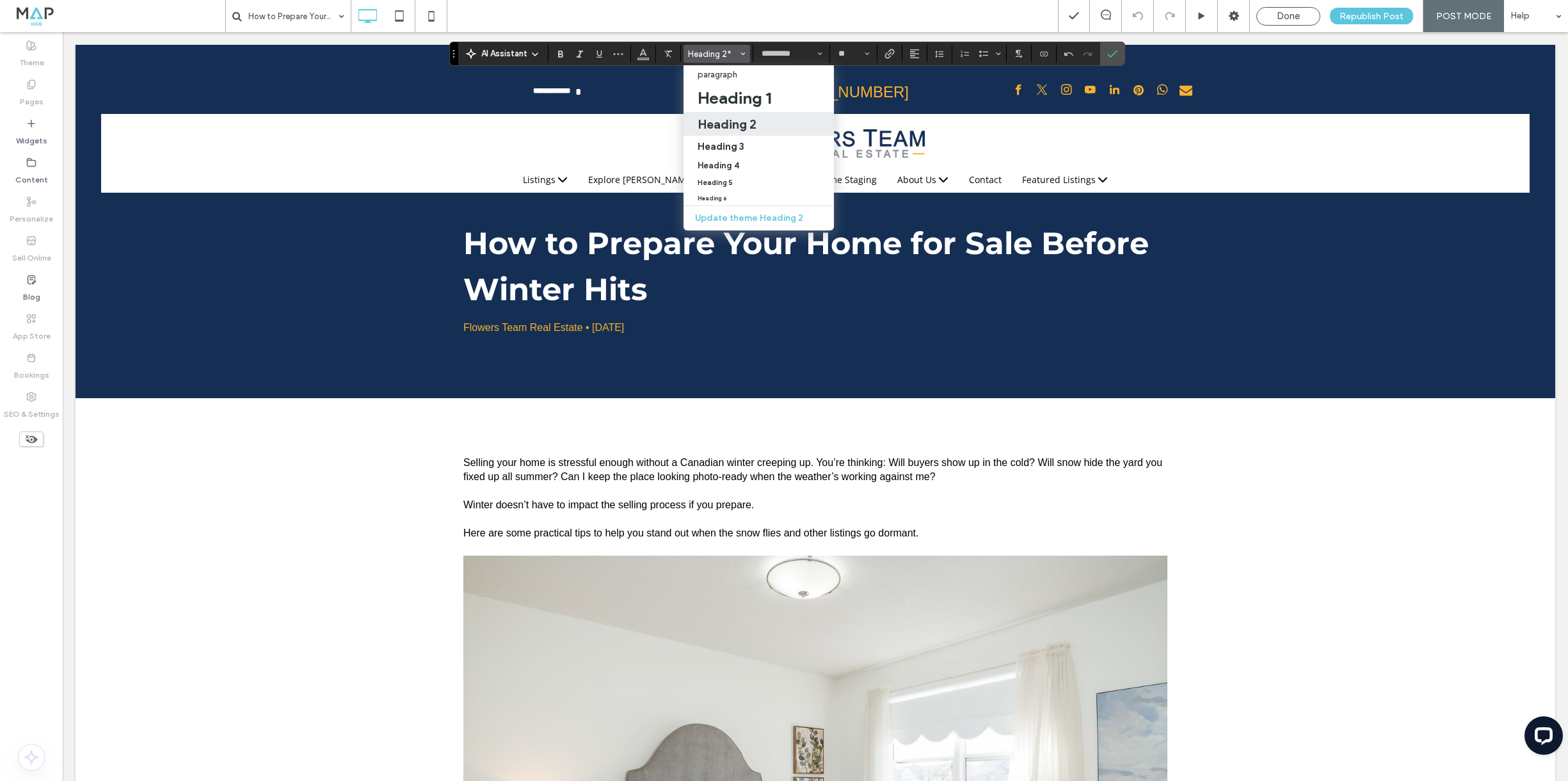
click at [729, 119] on h2 "Heading 2" at bounding box center [726, 124] width 59 height 15
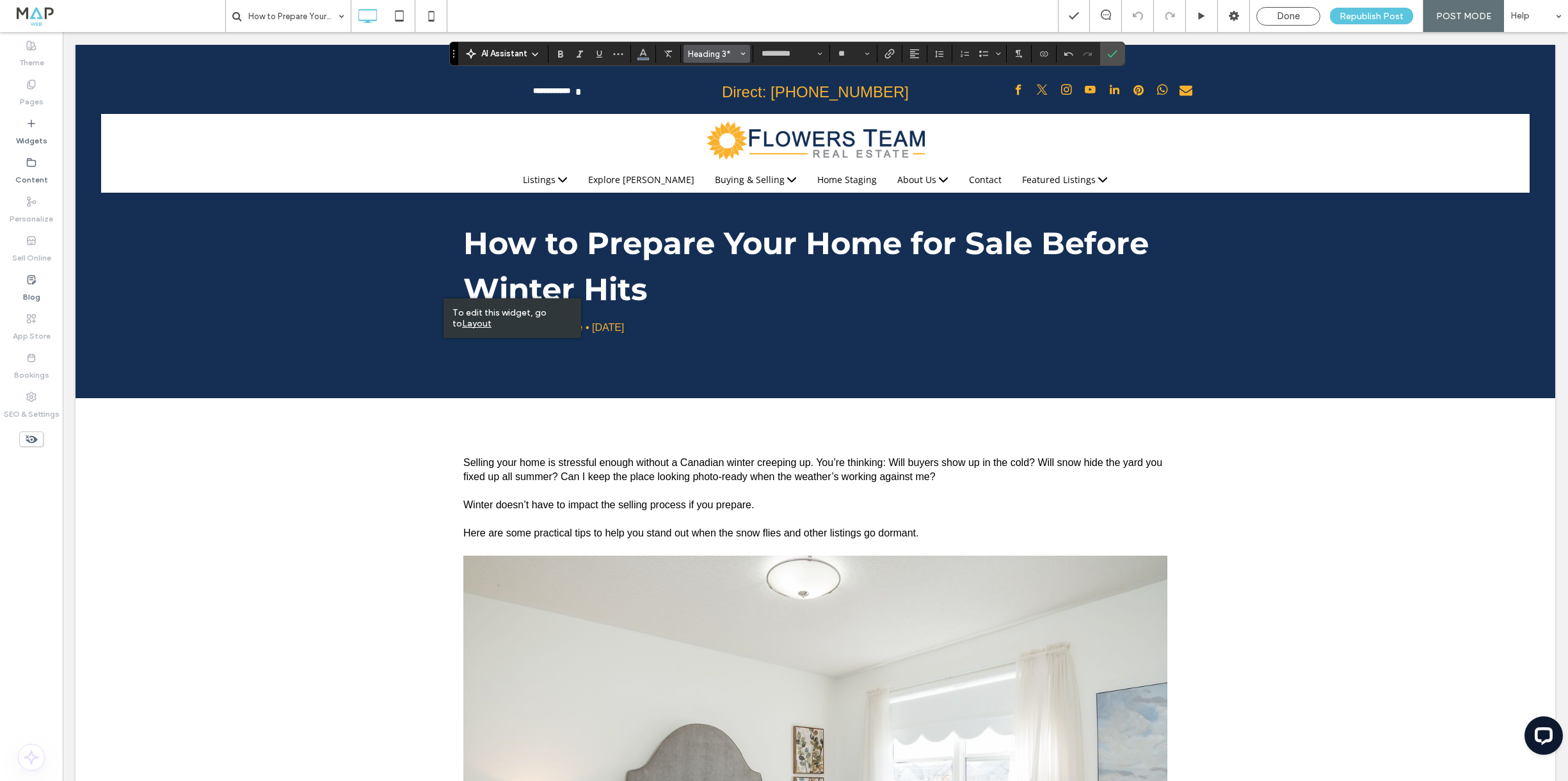
click at [720, 62] on button "Heading 3*" at bounding box center [717, 53] width 66 height 18
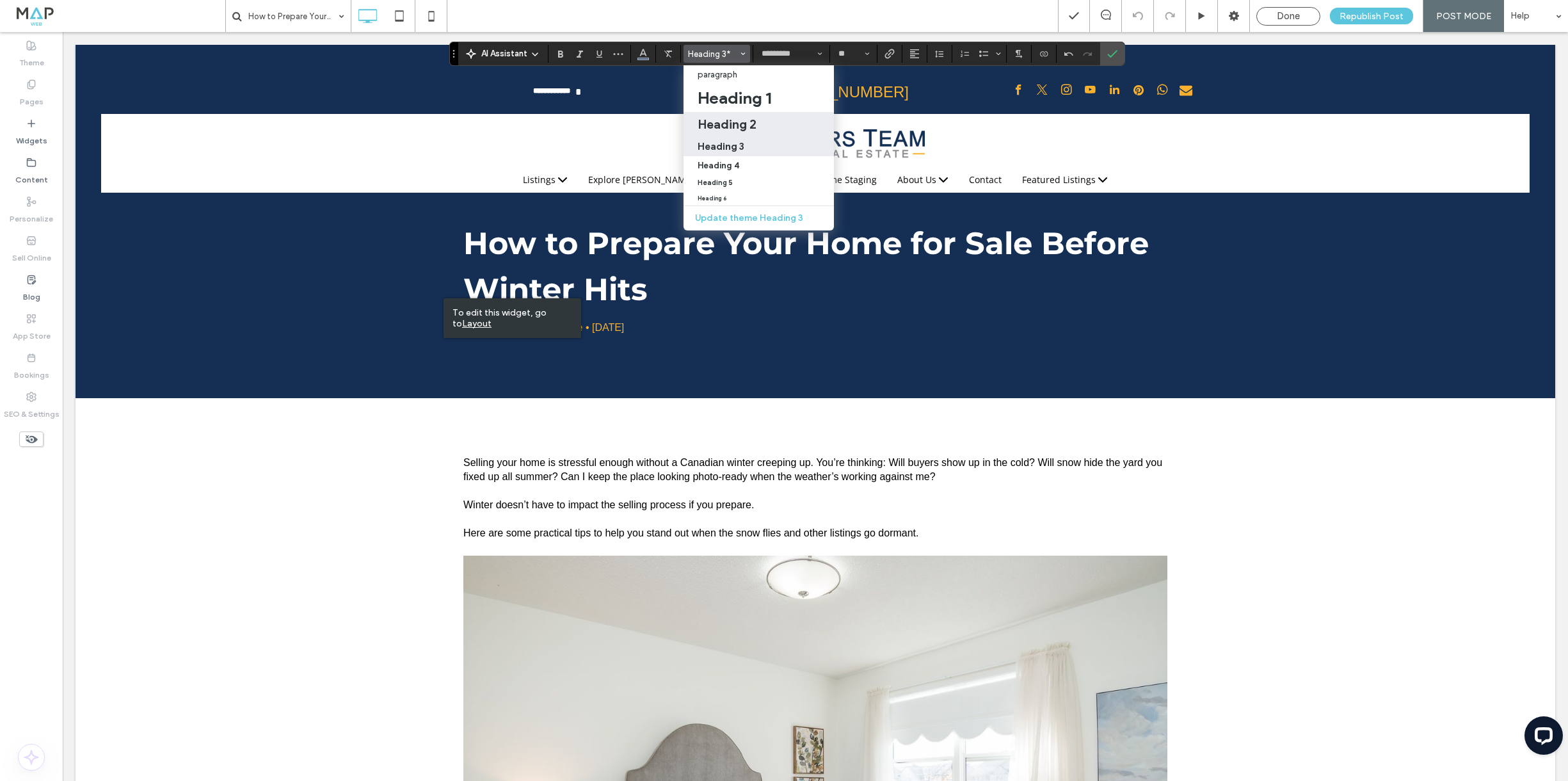
click at [731, 123] on h2 "Heading 2" at bounding box center [726, 124] width 59 height 15
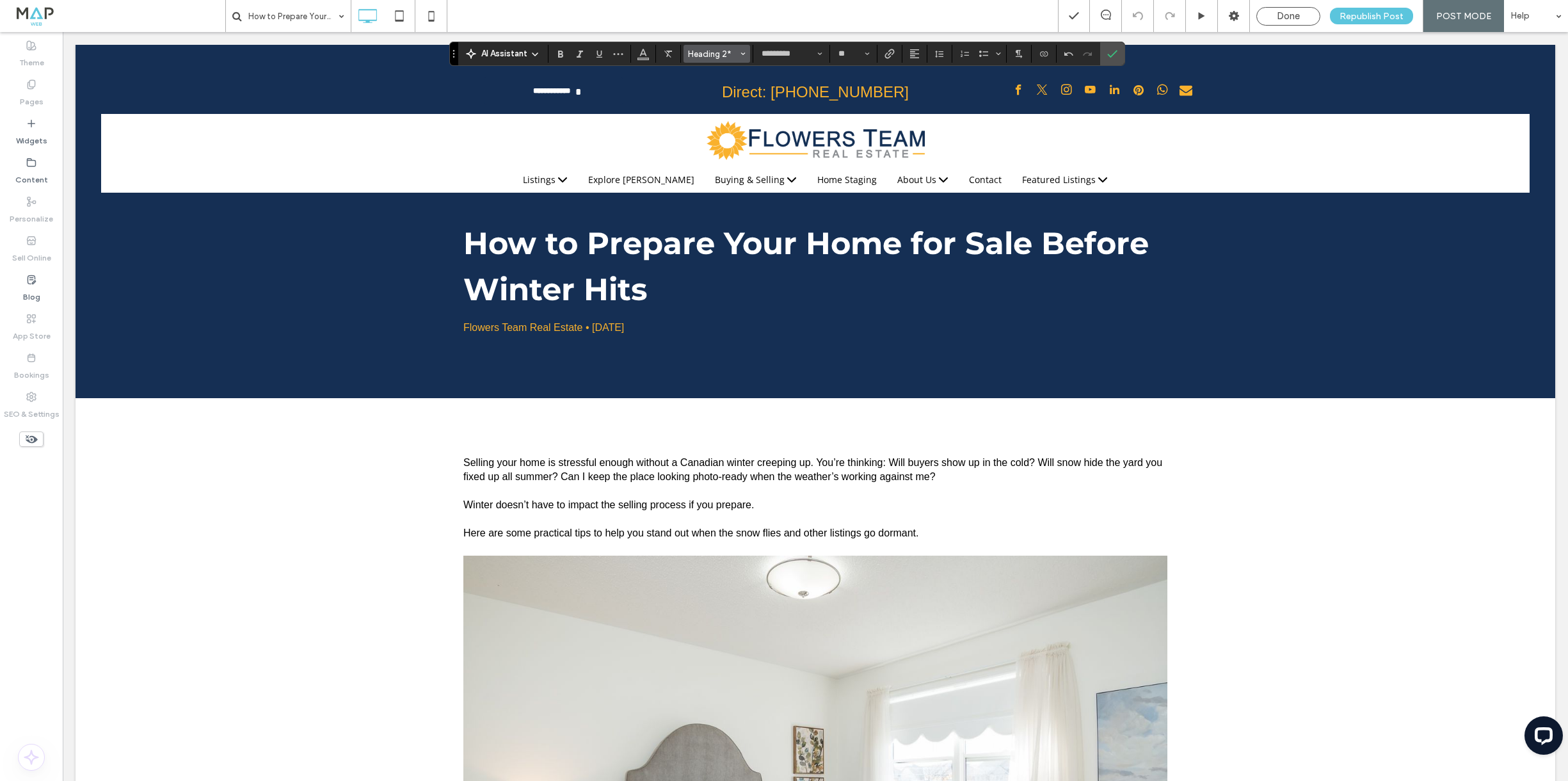
click at [718, 57] on span "Heading 2*" at bounding box center [714, 54] width 50 height 10
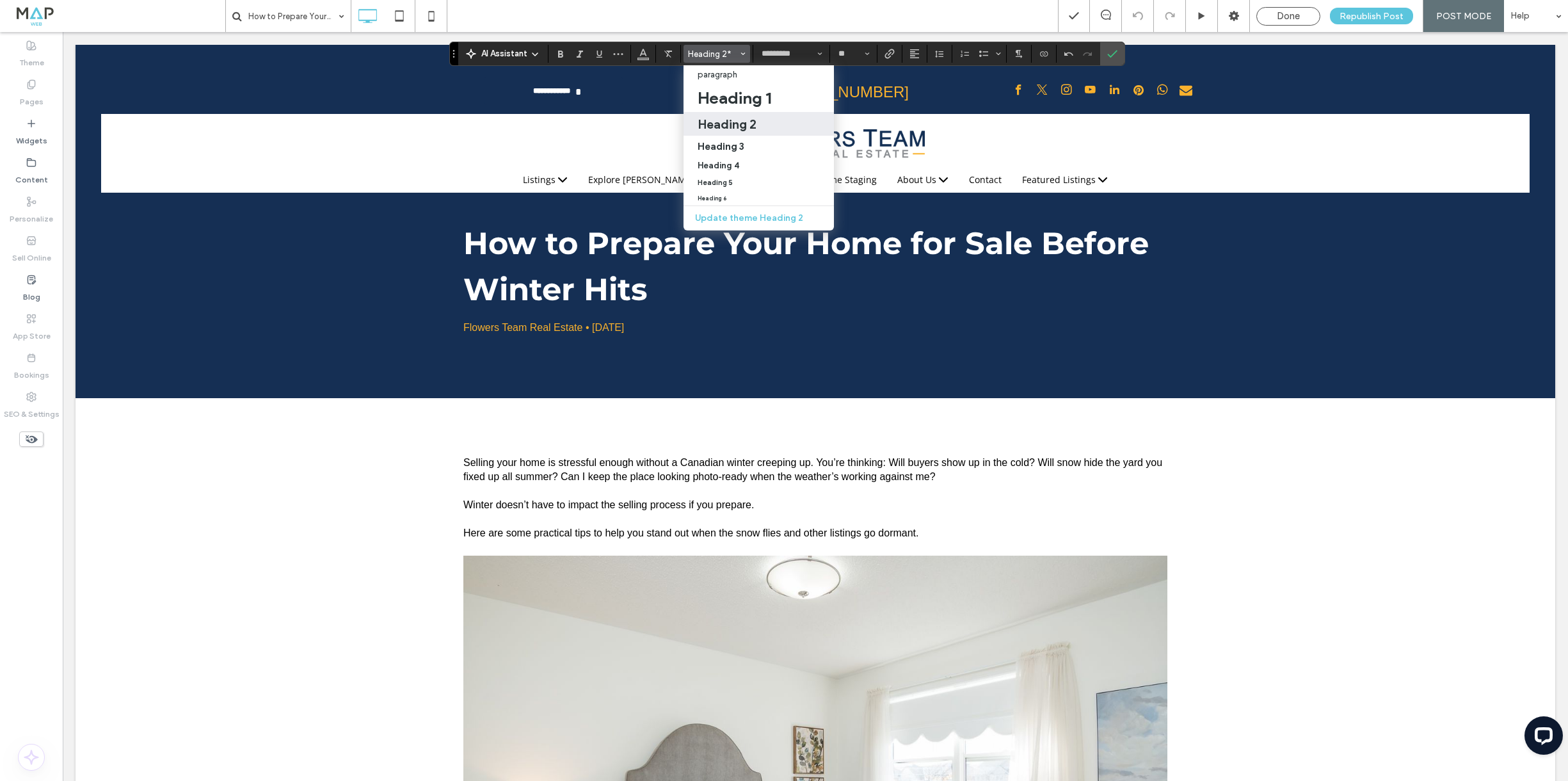
click at [737, 121] on h2 "Heading 2" at bounding box center [726, 124] width 59 height 15
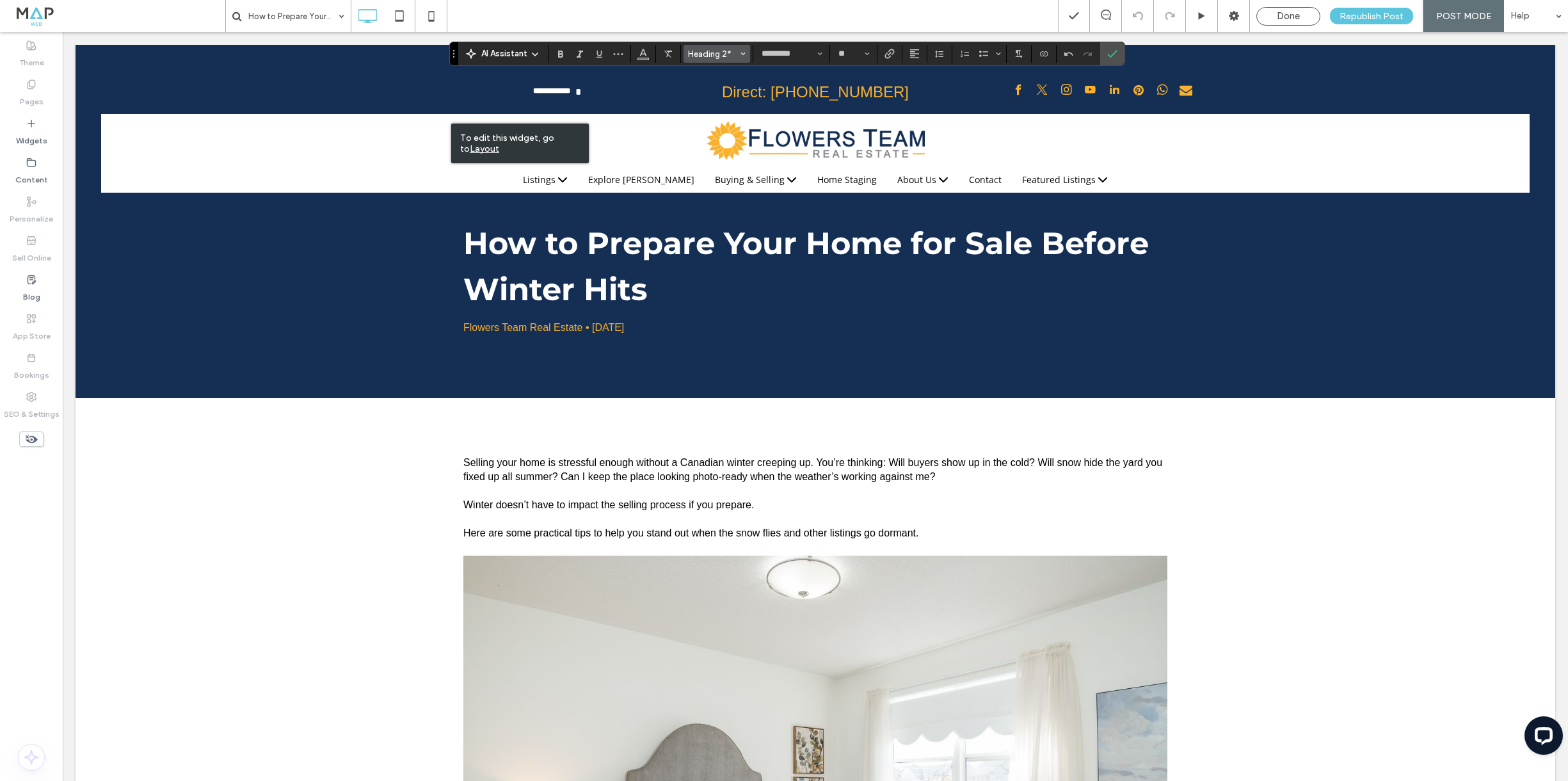
click at [713, 46] on button "Heading 2*" at bounding box center [717, 53] width 66 height 18
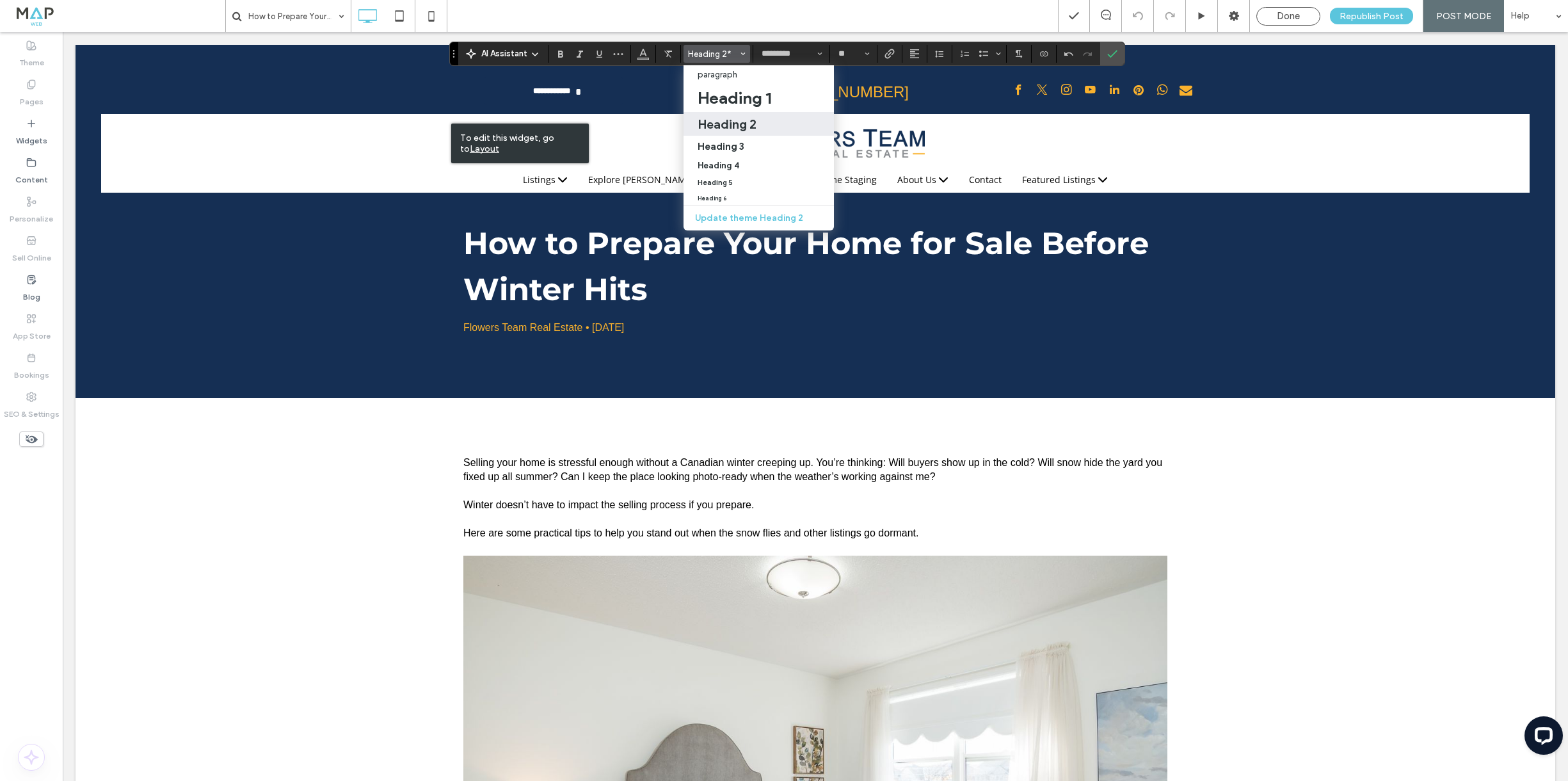
click at [733, 122] on h2 "Heading 2" at bounding box center [726, 124] width 59 height 15
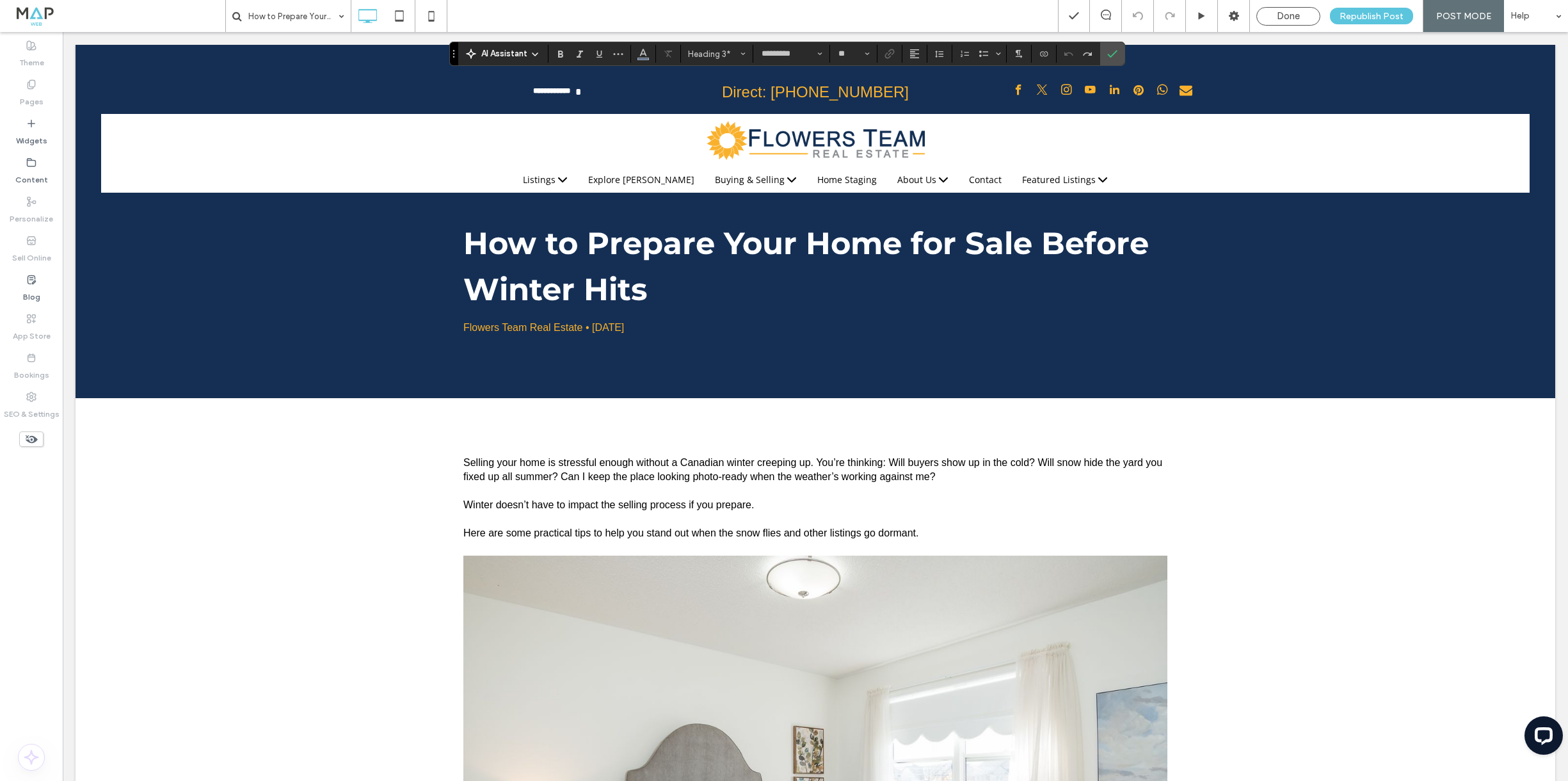
type input "**"
click at [889, 53] on use "Link" at bounding box center [889, 53] width 10 height 10
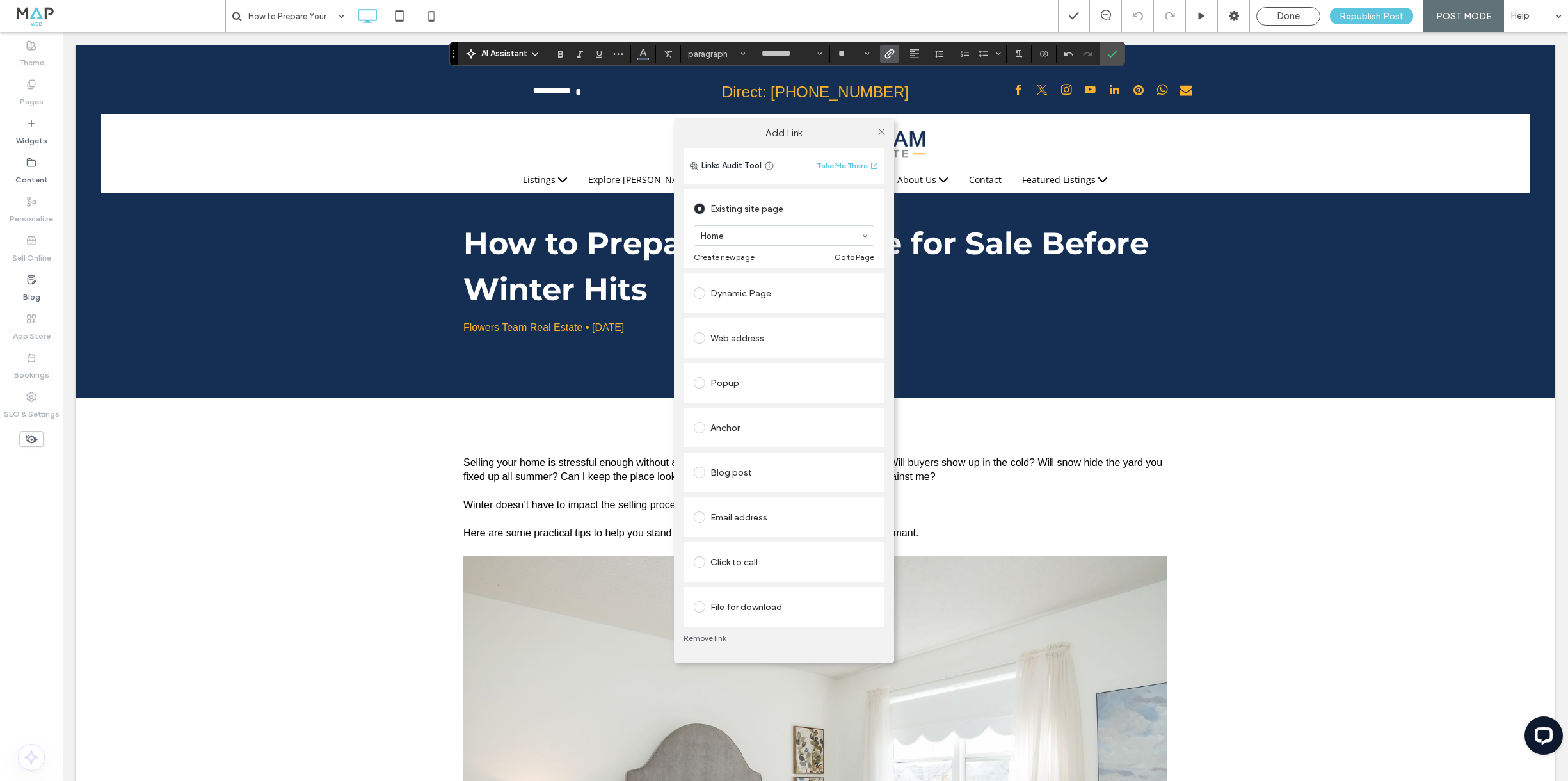
click at [773, 604] on div "File for download" at bounding box center [784, 607] width 181 height 20
click at [720, 599] on div "File" at bounding box center [722, 599] width 14 height 11
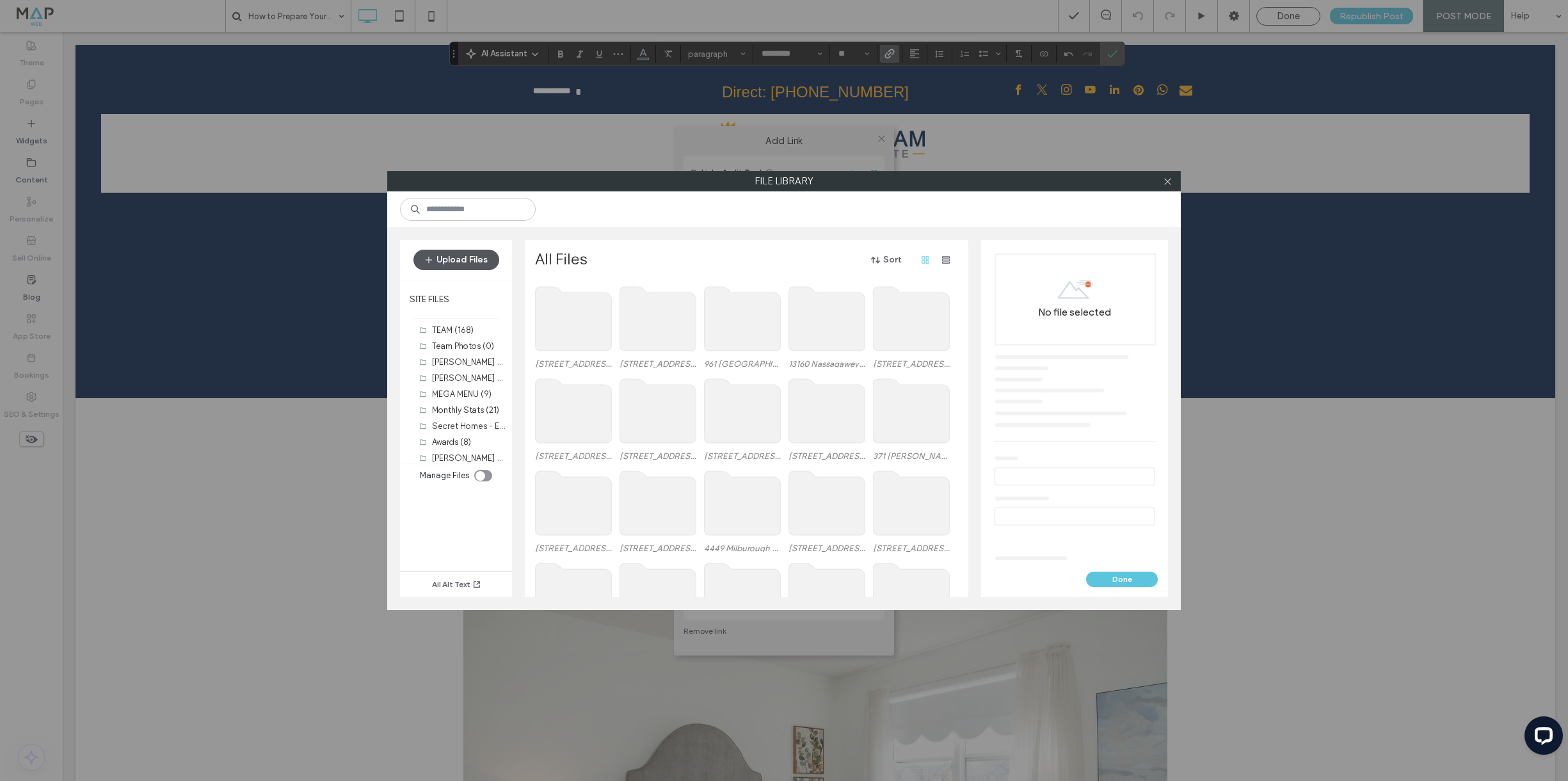
click at [475, 257] on button "Upload Files" at bounding box center [457, 259] width 86 height 20
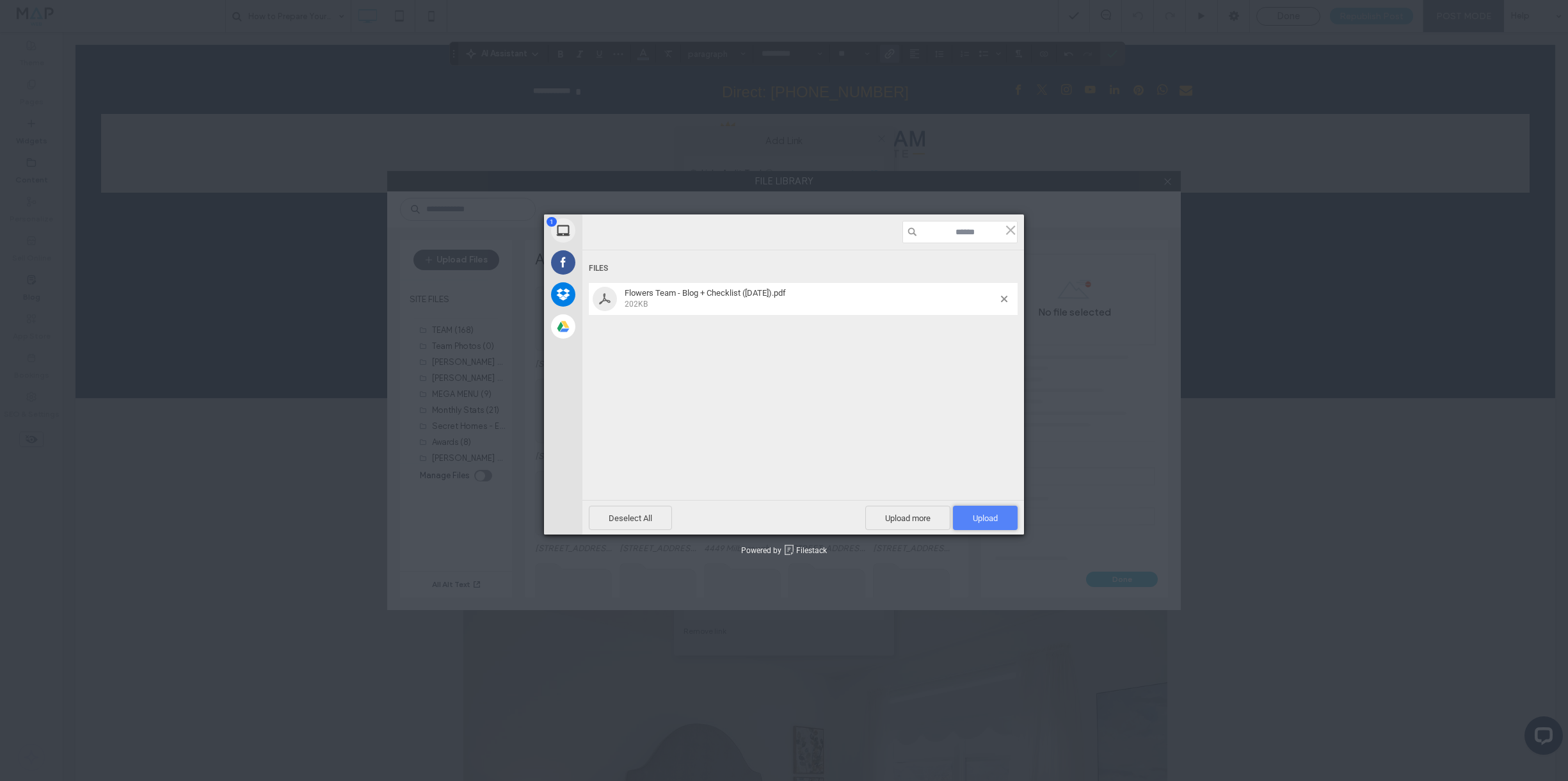
drag, startPoint x: 986, startPoint y: 530, endPoint x: 984, endPoint y: 521, distance: 9.2
click at [982, 529] on span "Upload 1" at bounding box center [986, 518] width 65 height 24
drag, startPoint x: 984, startPoint y: 521, endPoint x: 974, endPoint y: 521, distance: 10.0
click at [974, 521] on div "Uploading Flowers Team - Blog + Checklist ([DATE]).pdf 0.00B / 202KB Deselect A…" at bounding box center [803, 374] width 441 height 320
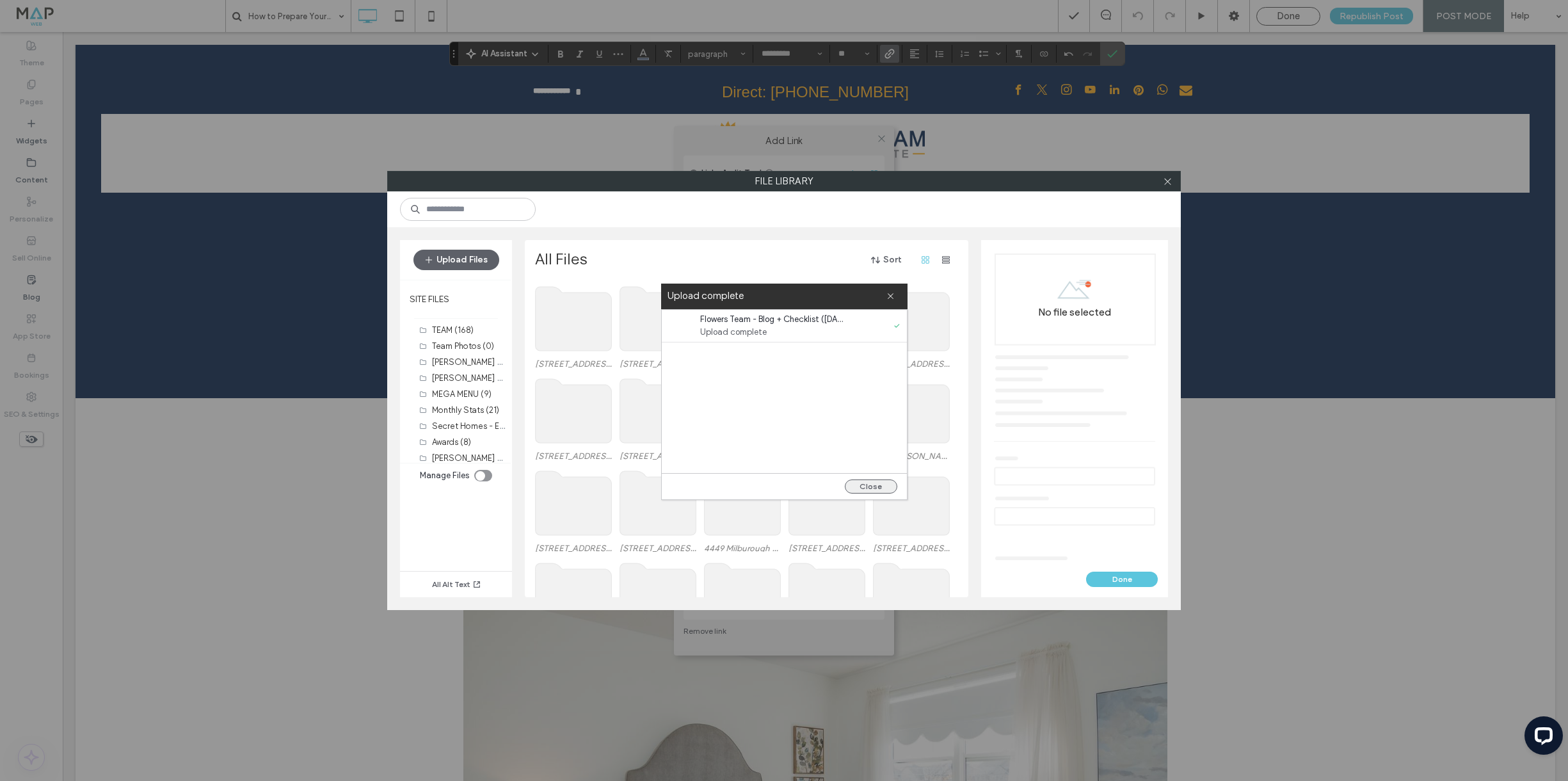
click at [875, 488] on button "Close" at bounding box center [871, 486] width 53 height 14
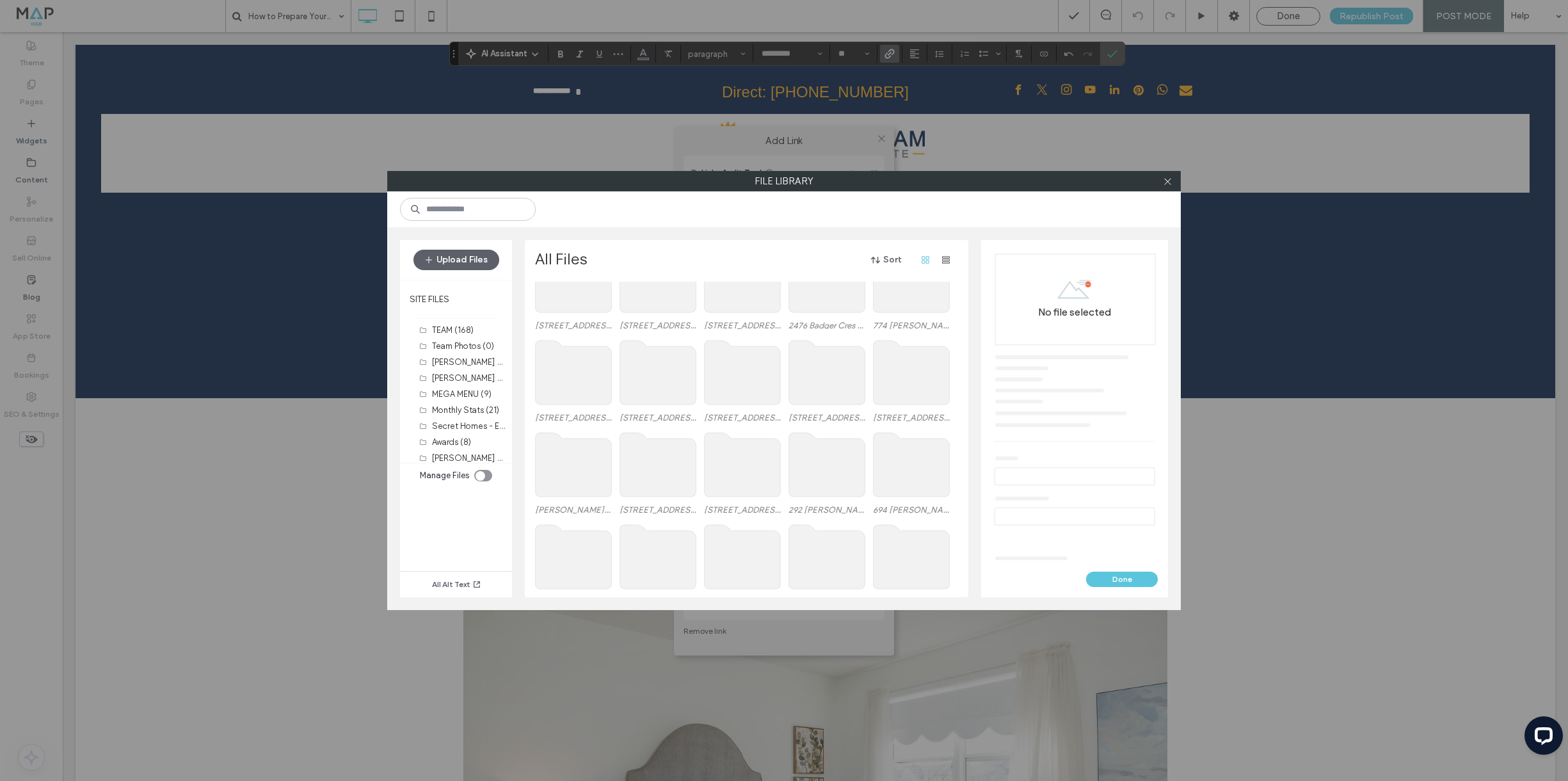
scroll to position [1057, 0]
click at [490, 475] on div "toggle" at bounding box center [484, 476] width 18 height 11
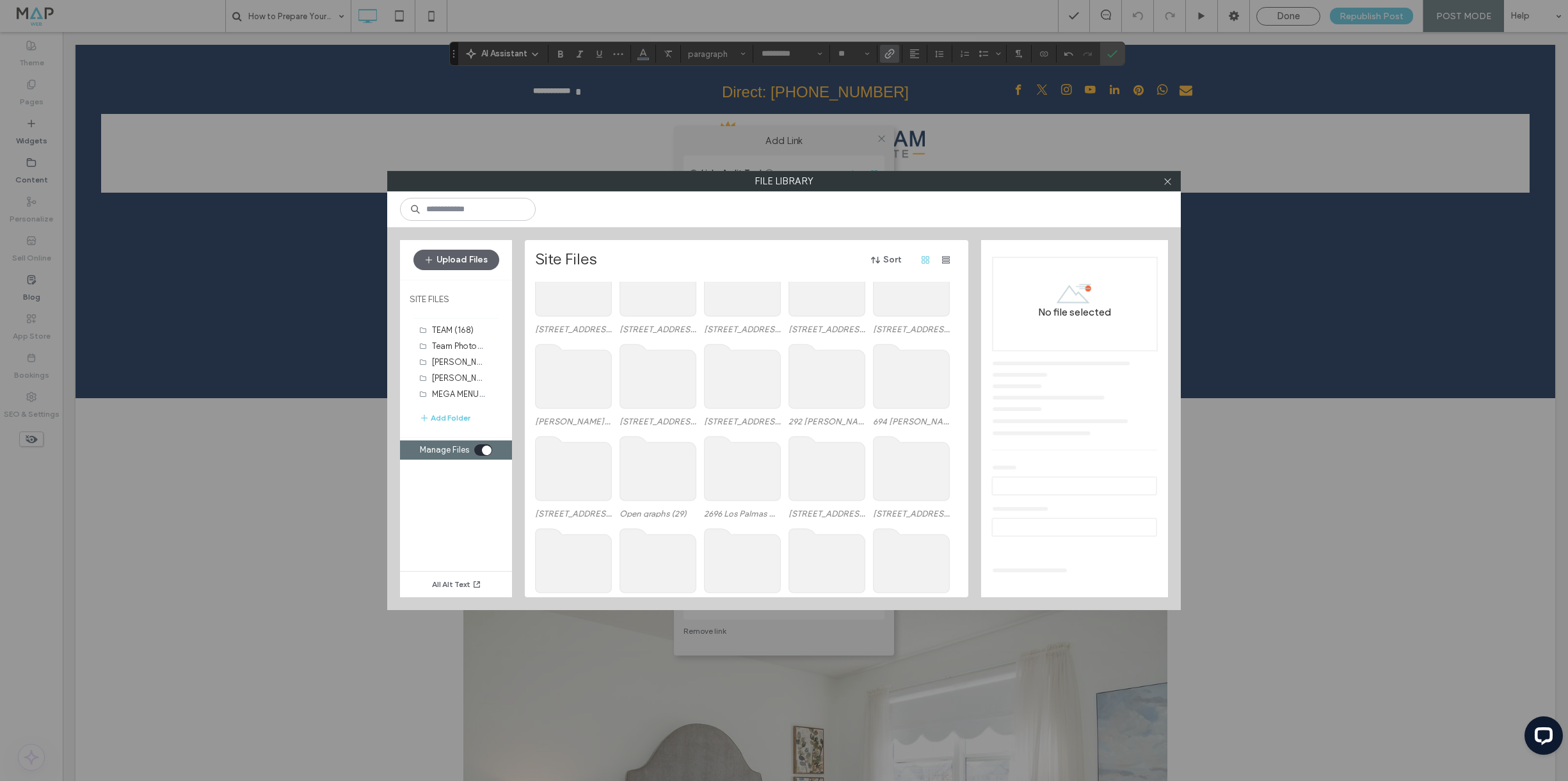
scroll to position [1142, 0]
click at [443, 206] on input at bounding box center [468, 209] width 136 height 23
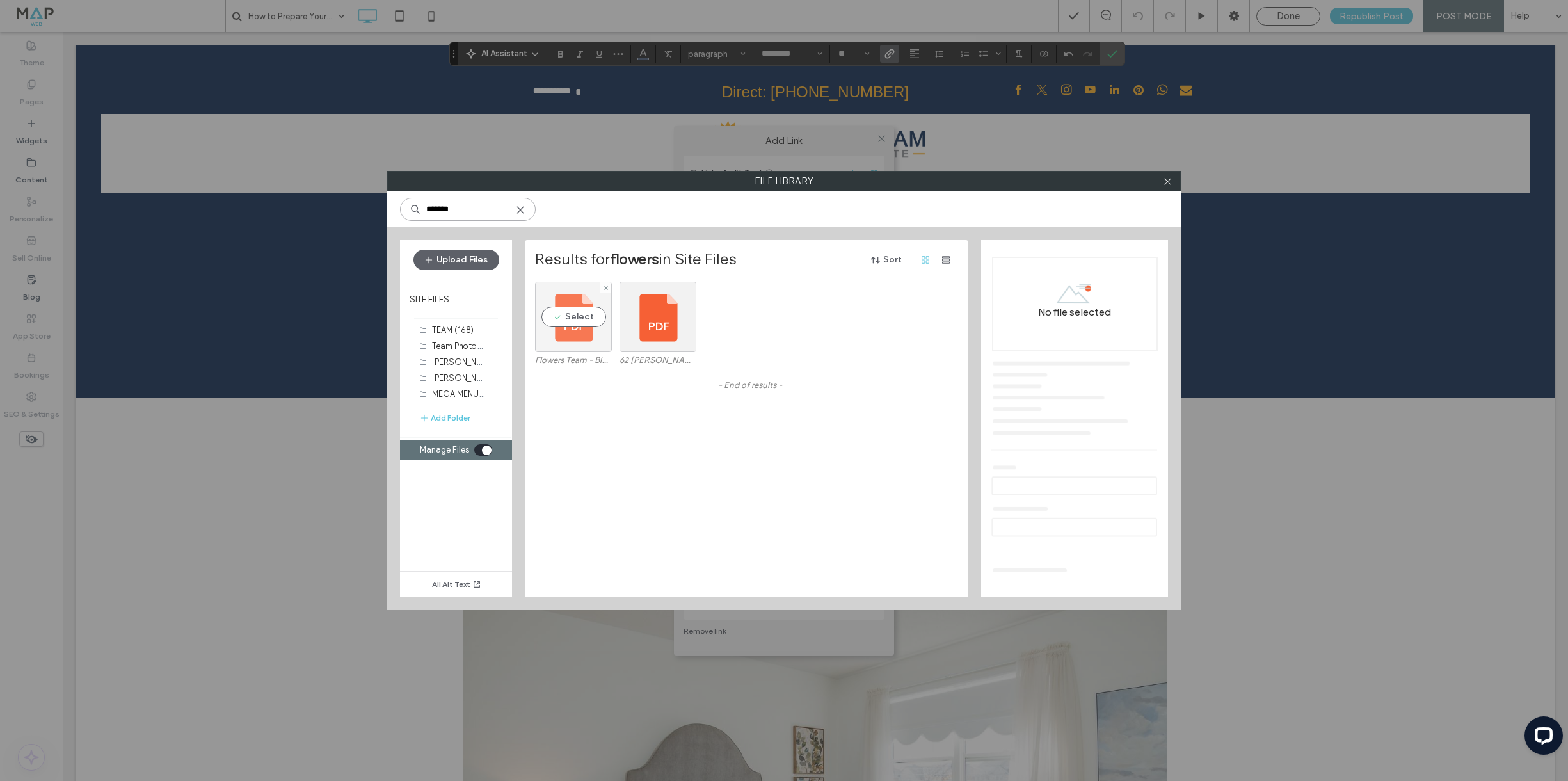
type input "*******"
click at [575, 320] on div "Select" at bounding box center [573, 317] width 77 height 70
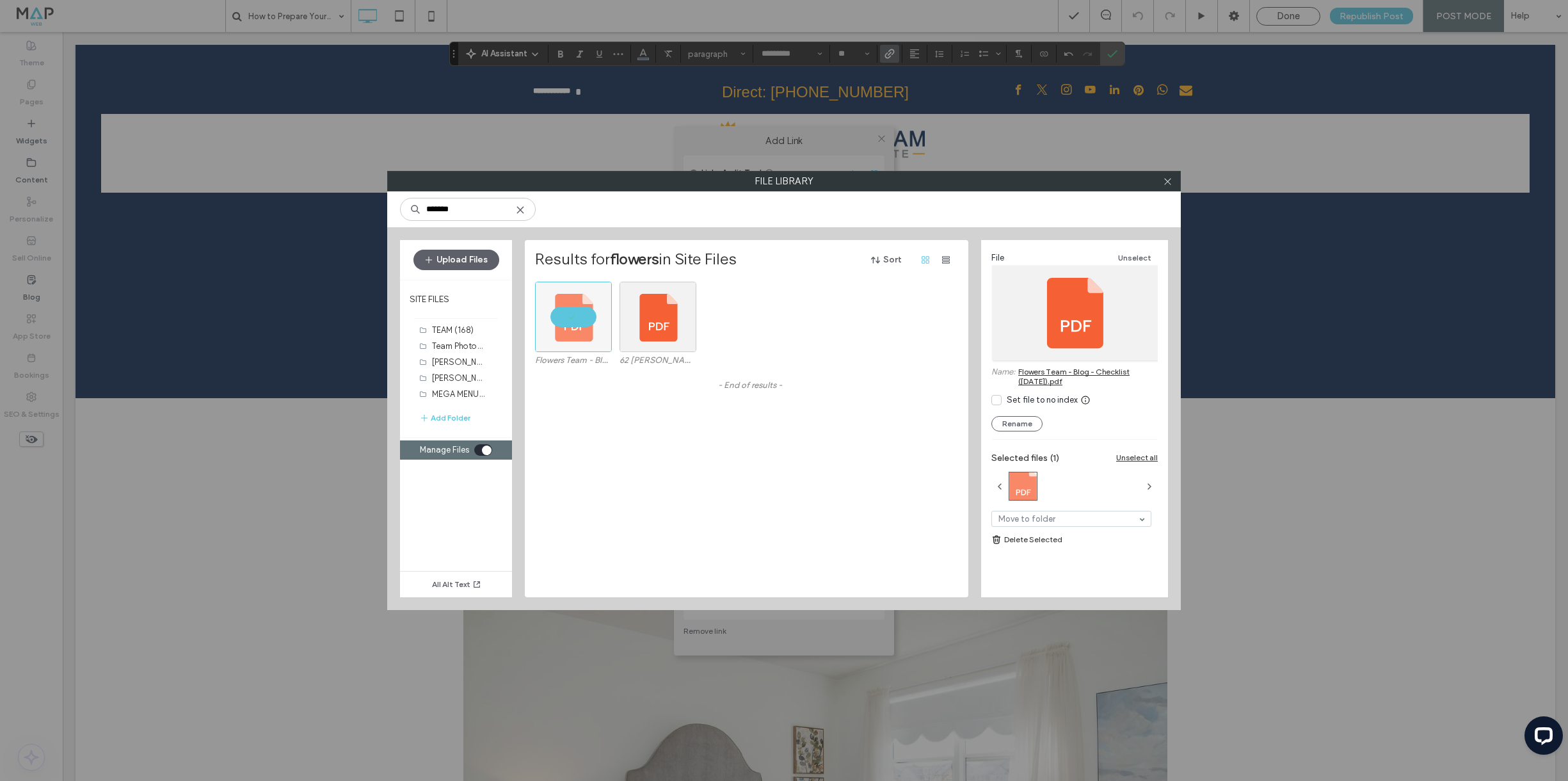
click at [662, 488] on div "Flowers Team - Blog - Checklist ([DATE]).pdf 62 [PERSON_NAME] - [PERSON_NAME] T…" at bounding box center [750, 440] width 430 height 316
click at [569, 310] on div at bounding box center [573, 317] width 77 height 70
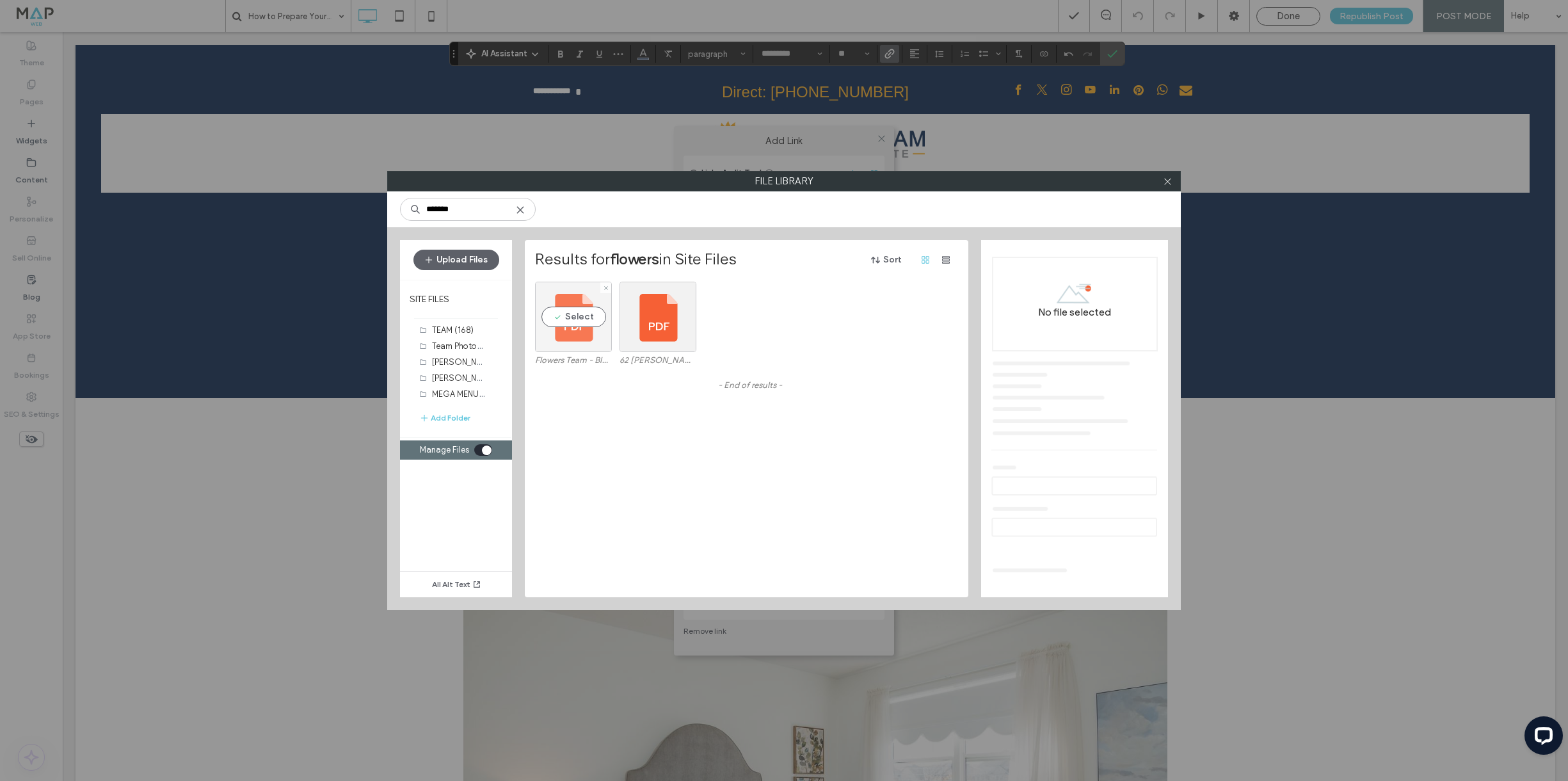
click at [569, 313] on div "Select" at bounding box center [573, 317] width 77 height 70
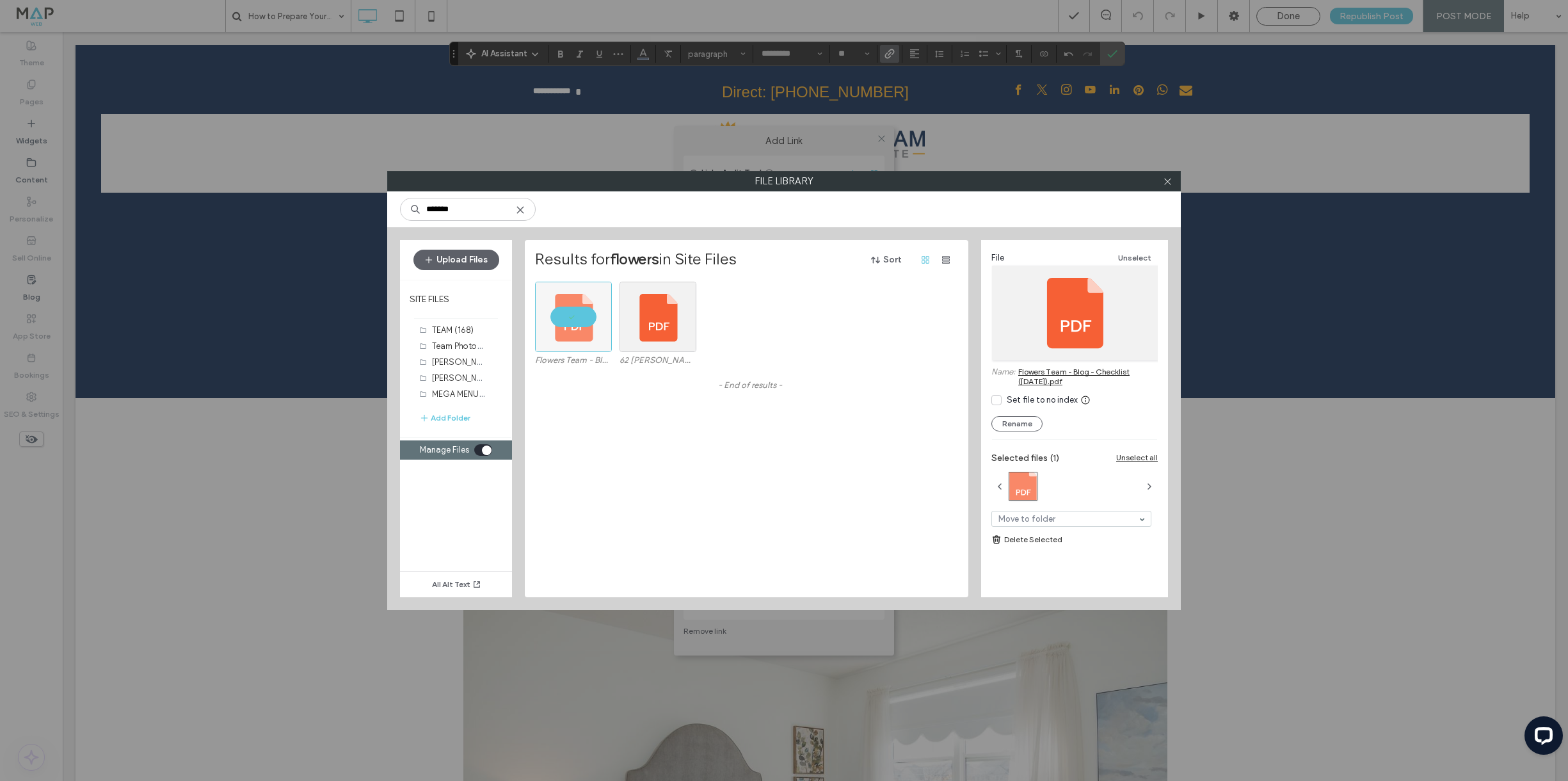
click at [475, 448] on div "toggle" at bounding box center [484, 450] width 18 height 11
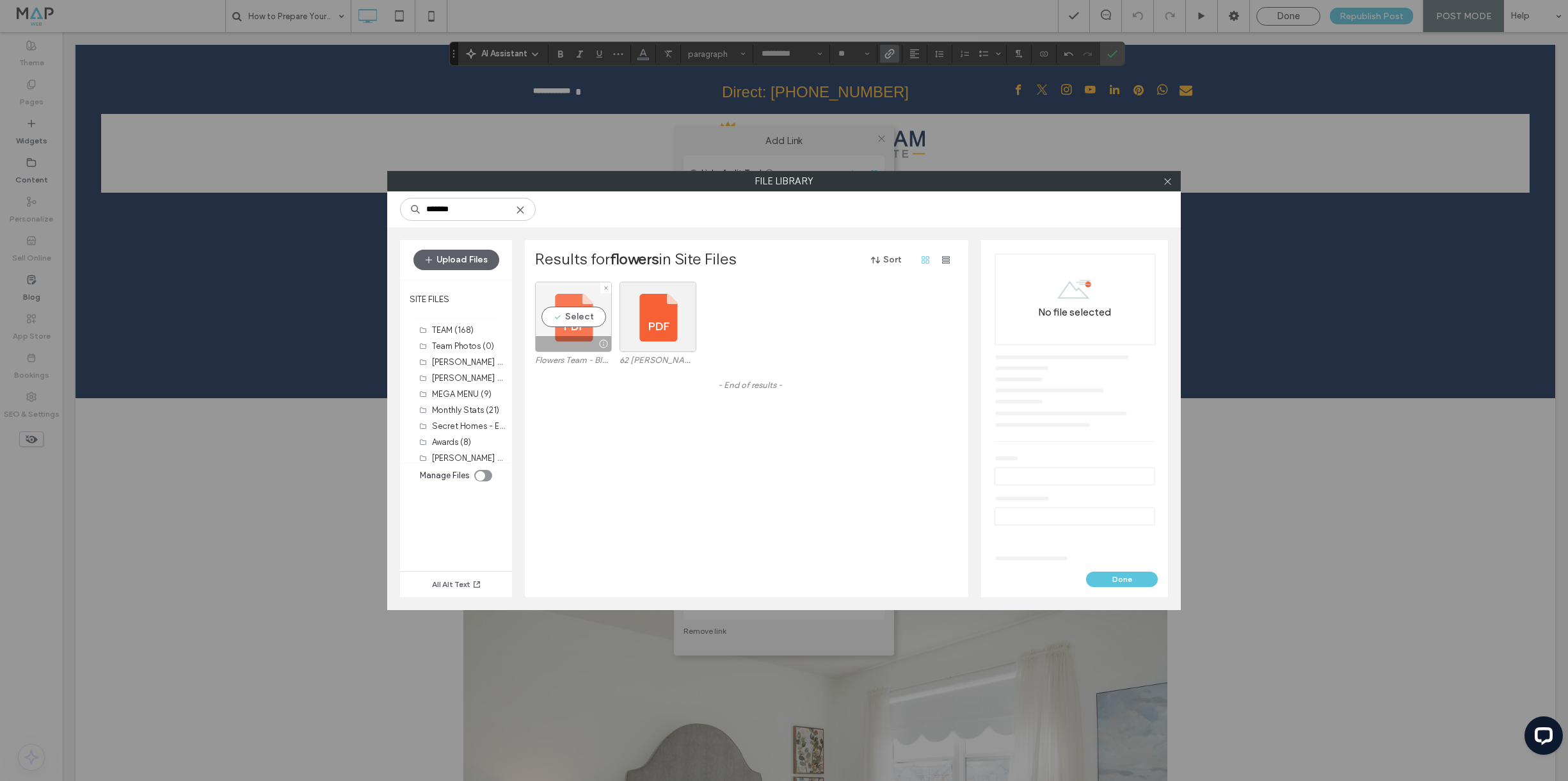
click at [572, 314] on div "Select" at bounding box center [573, 317] width 77 height 70
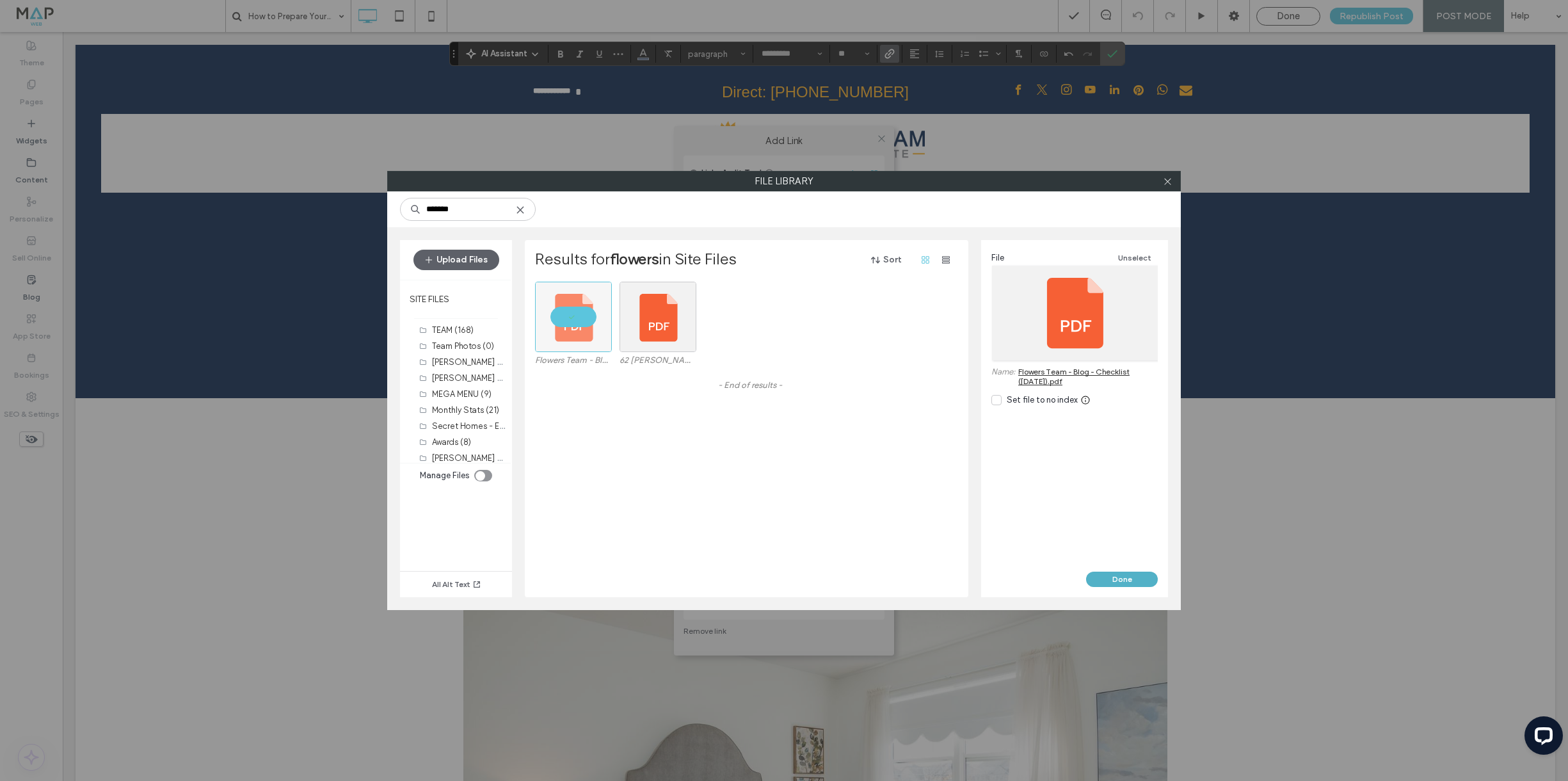
click at [1116, 573] on button "Done" at bounding box center [1122, 579] width 72 height 15
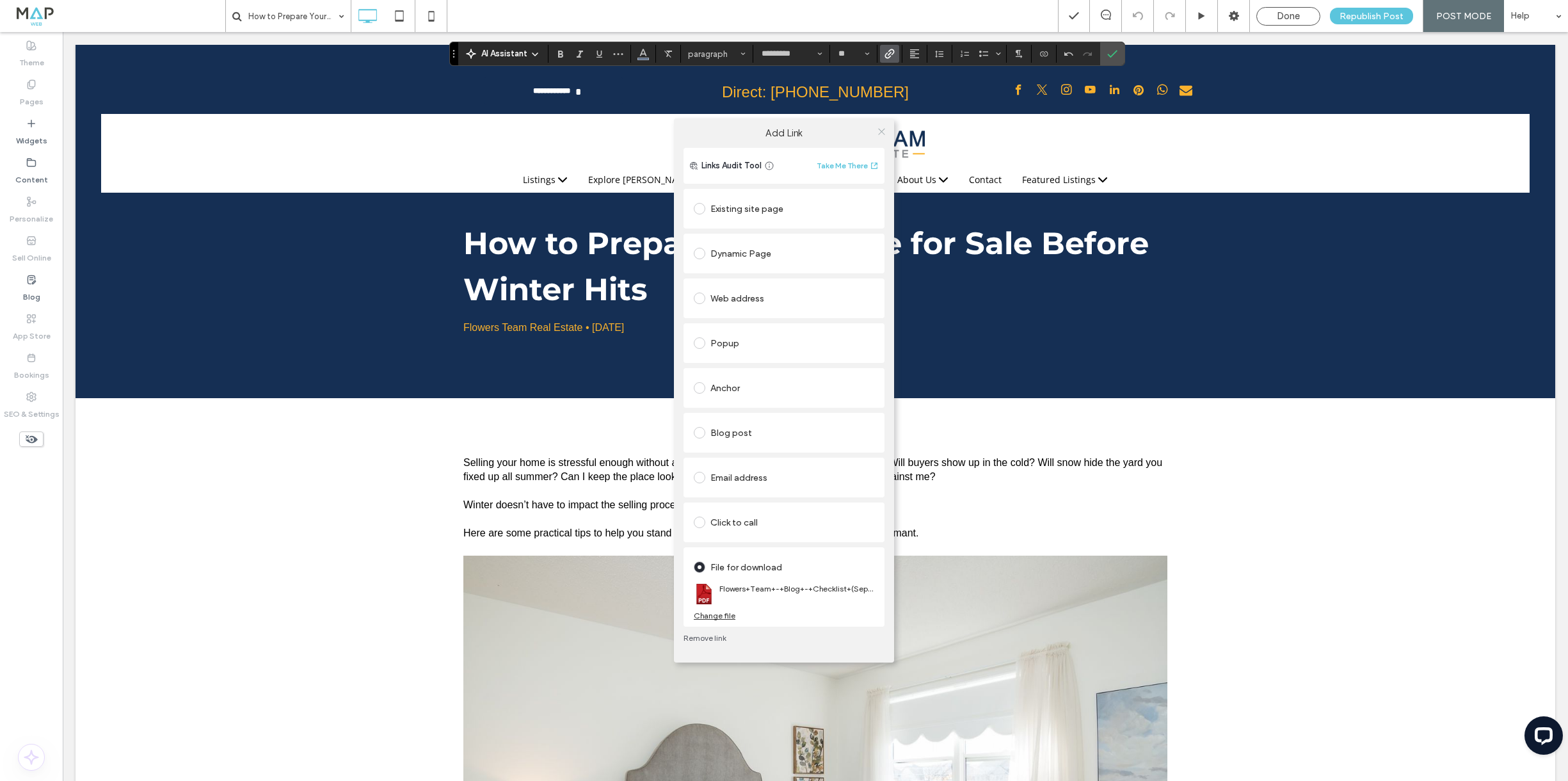
click at [883, 130] on icon at bounding box center [882, 131] width 10 height 10
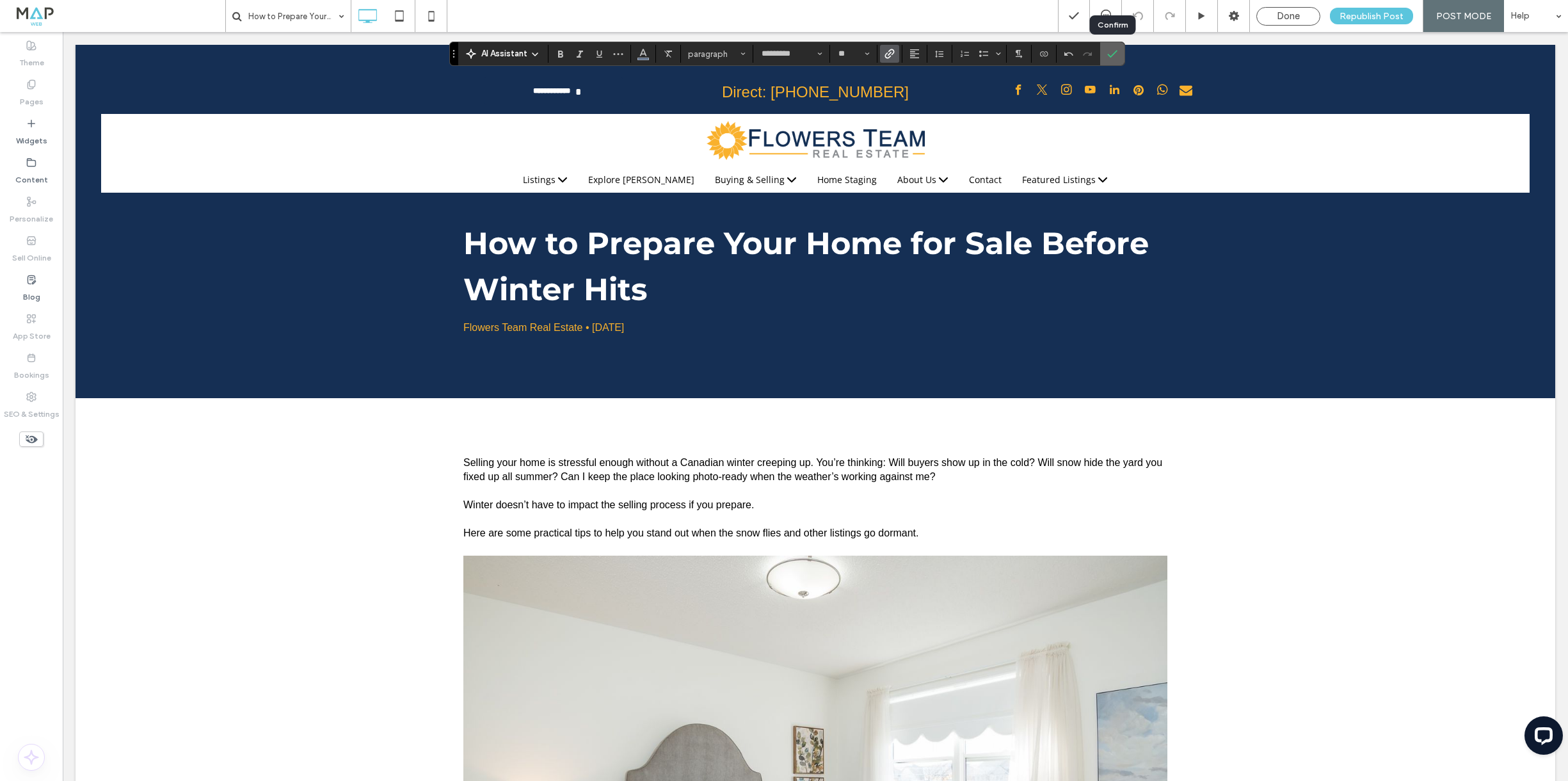
click at [1108, 58] on icon "Confirm" at bounding box center [1112, 53] width 11 height 11
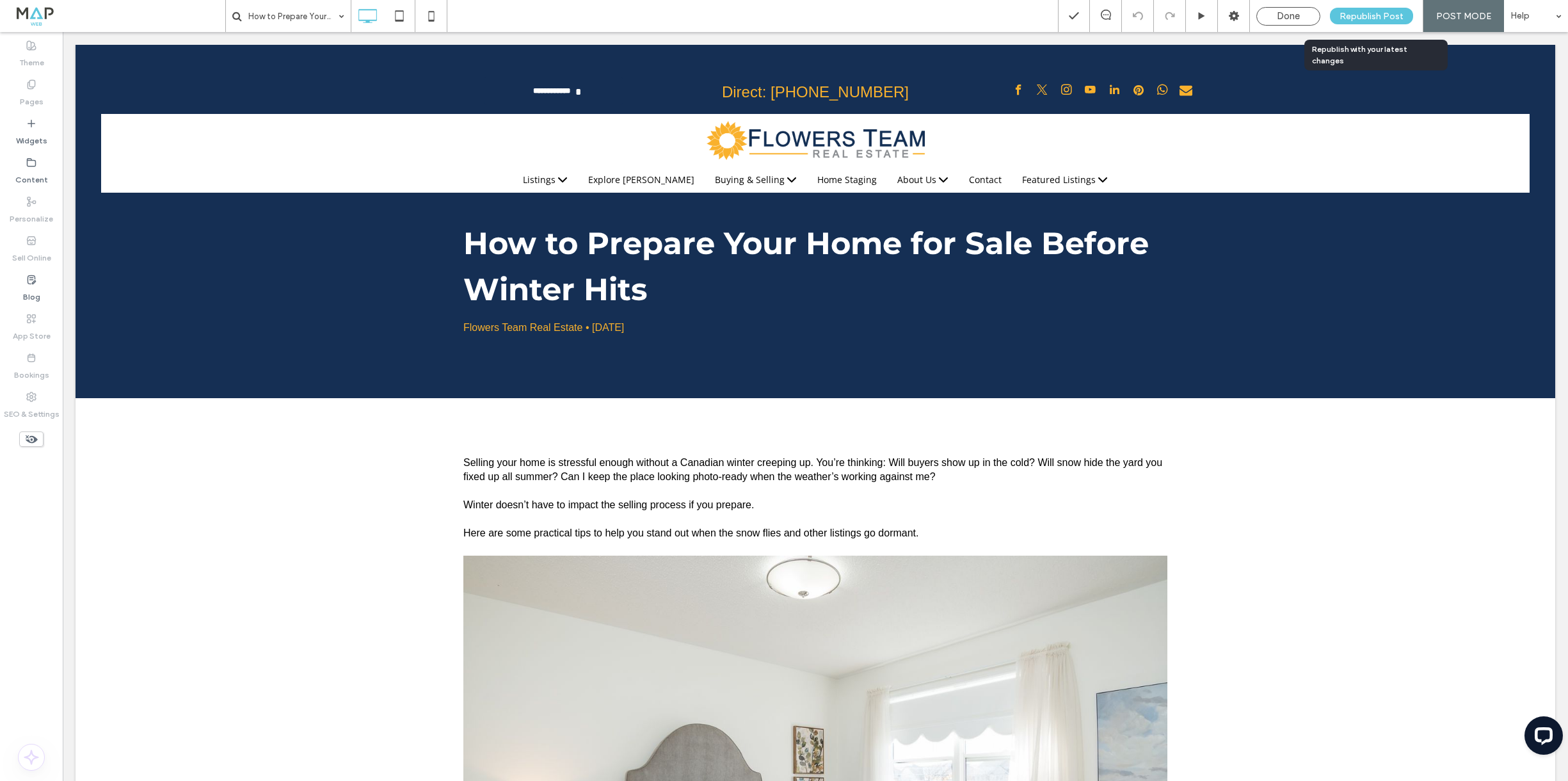
click at [1394, 13] on span "Republish Post" at bounding box center [1371, 15] width 64 height 11
click at [1232, 18] on icon at bounding box center [1234, 16] width 13 height 13
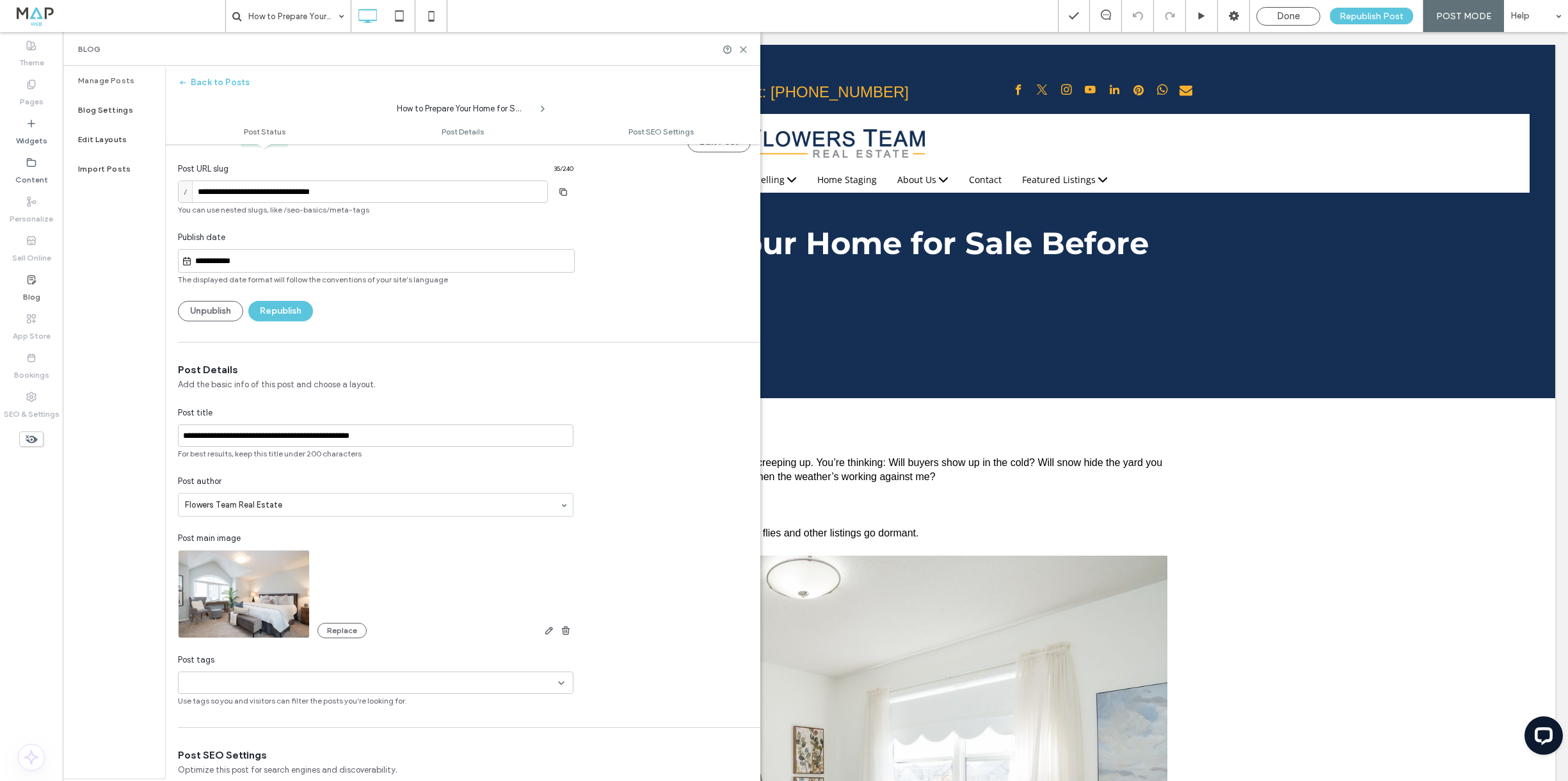
scroll to position [0, 0]
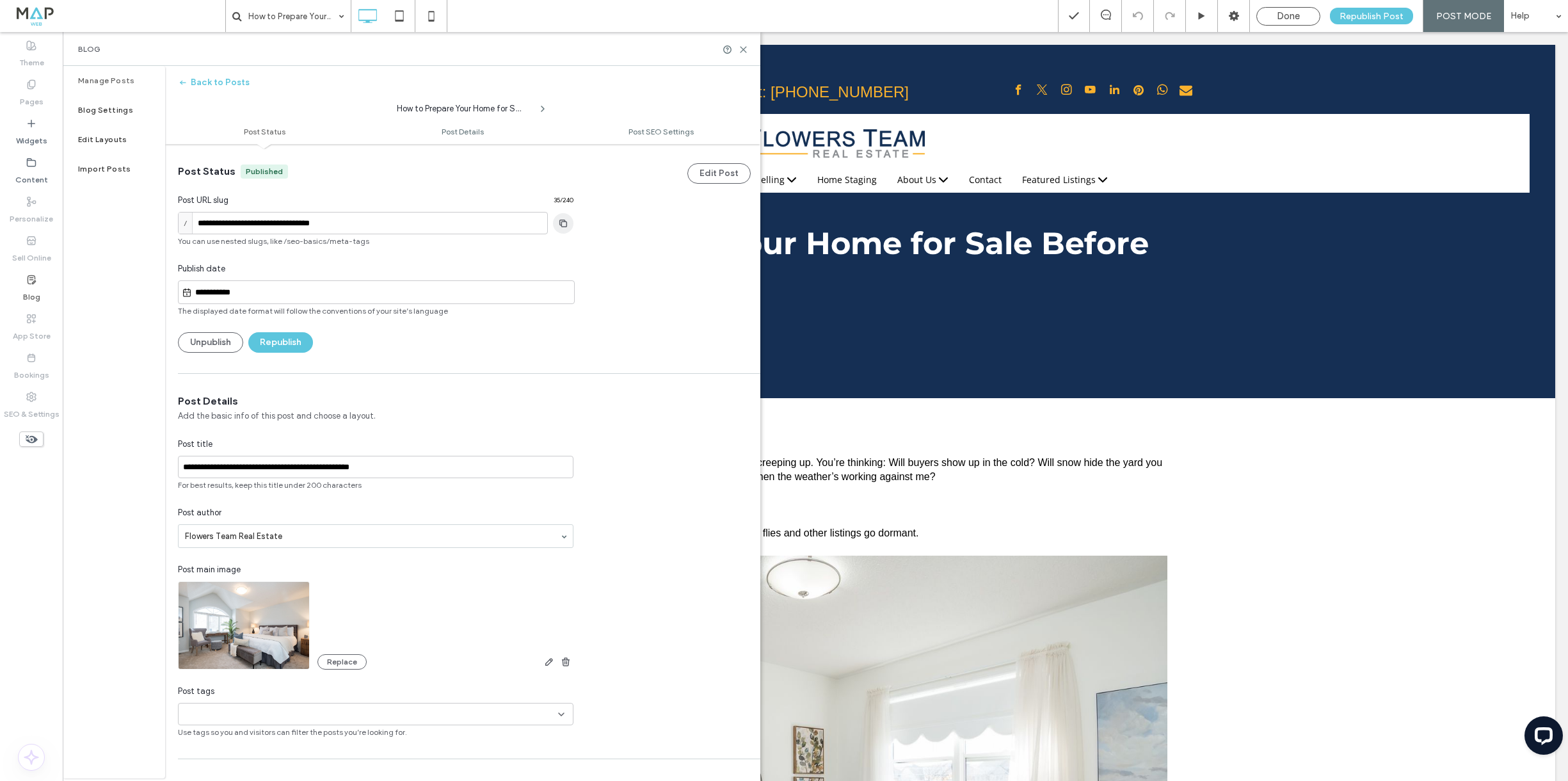
click at [558, 225] on icon "button" at bounding box center [563, 223] width 20 height 11
